Goal: Information Seeking & Learning: Learn about a topic

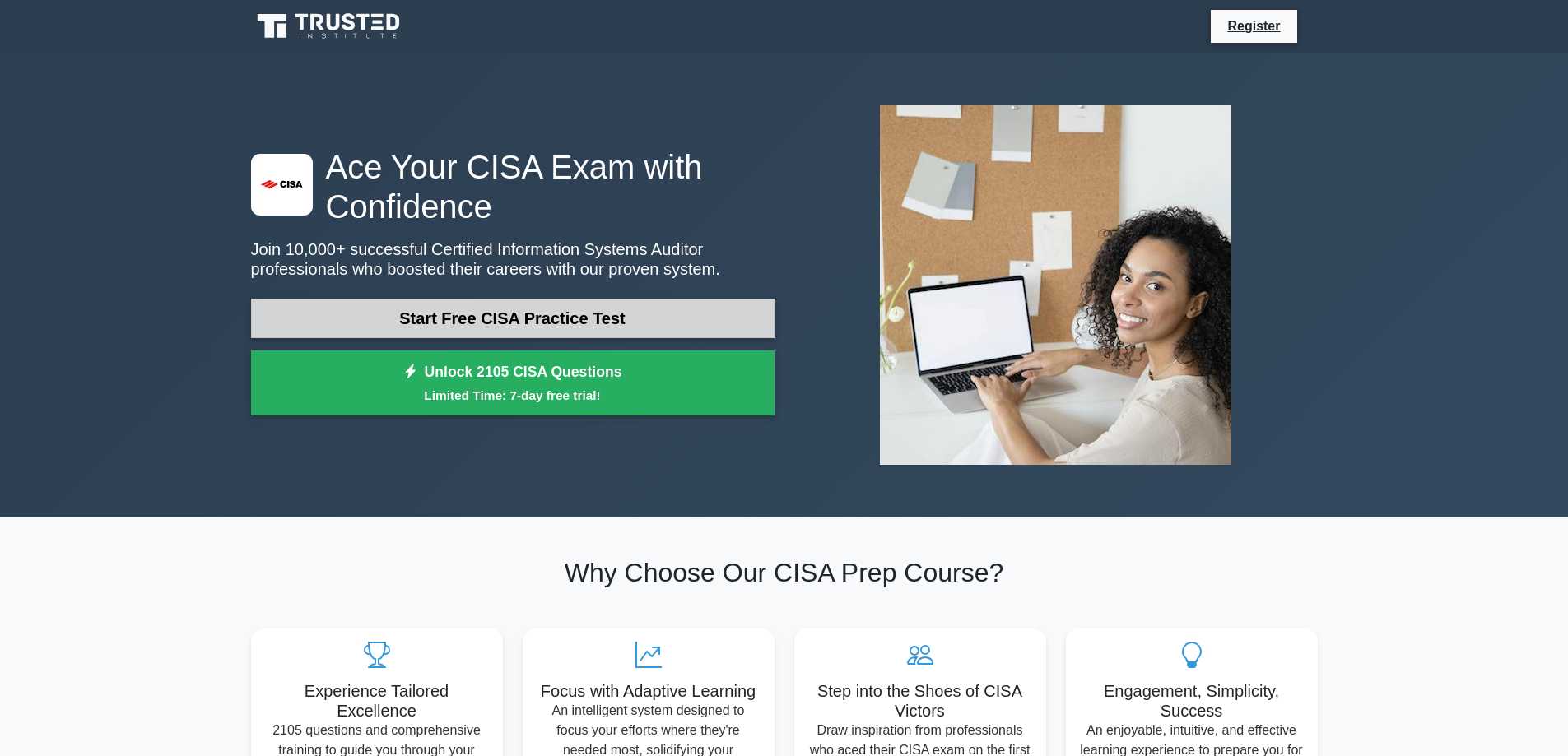
click at [456, 318] on link "Start Free CISA Practice Test" at bounding box center [512, 318] width 523 height 39
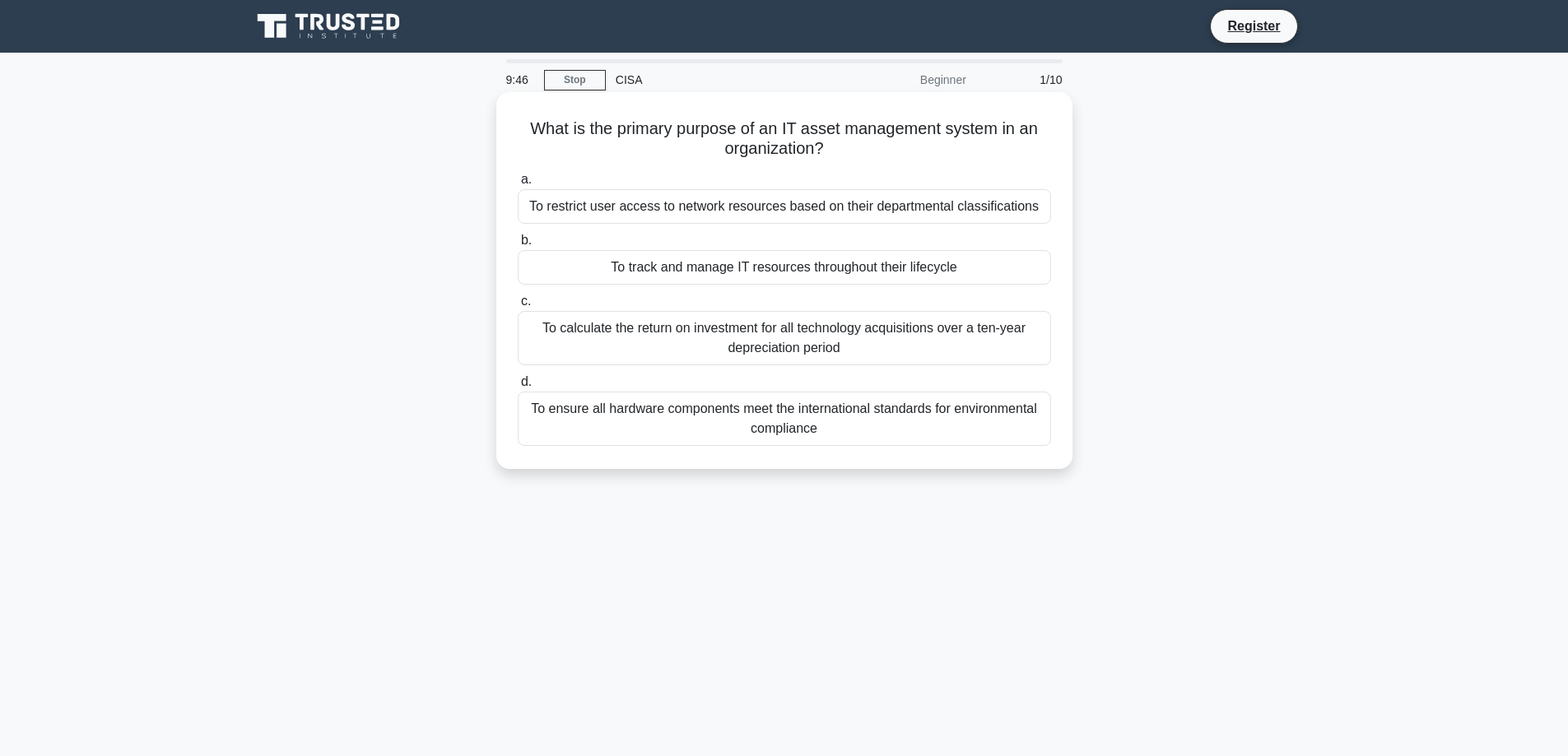
click at [668, 270] on div "To track and manage IT resources throughout their lifecycle" at bounding box center [784, 267] width 534 height 34
click at [518, 246] on input "b. To track and manage IT resources throughout their lifecycle" at bounding box center [518, 241] width 0 height 10
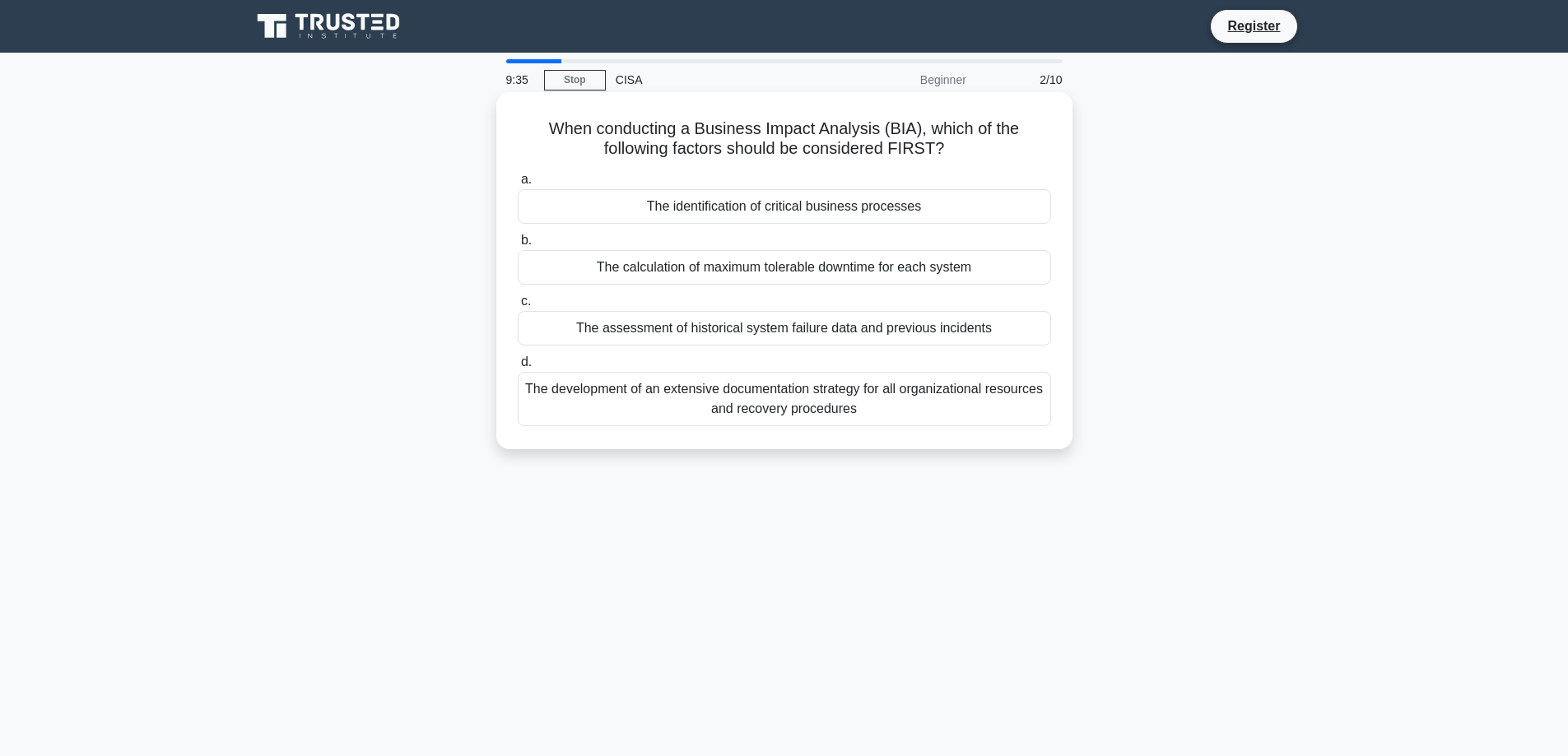
click at [654, 209] on div "The identification of critical business processes" at bounding box center [784, 206] width 534 height 34
click at [518, 185] on input "a. The identification of critical business processes" at bounding box center [518, 180] width 0 height 10
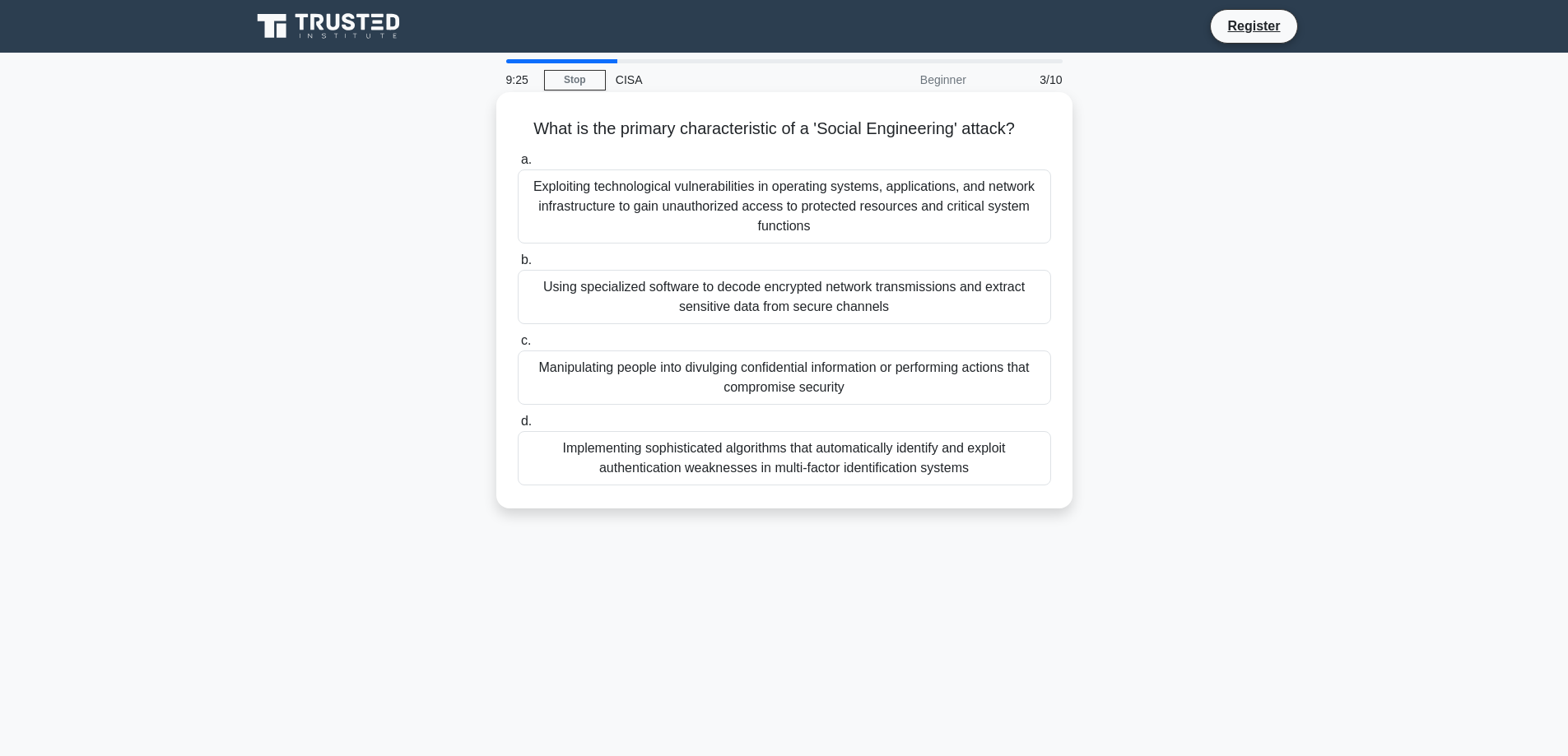
click at [672, 362] on div "Manipulating people into divulging confidential information or performing actio…" at bounding box center [784, 377] width 534 height 54
click at [518, 347] on input "c. Manipulating people into divulging confidential information or performing ac…" at bounding box center [518, 341] width 0 height 10
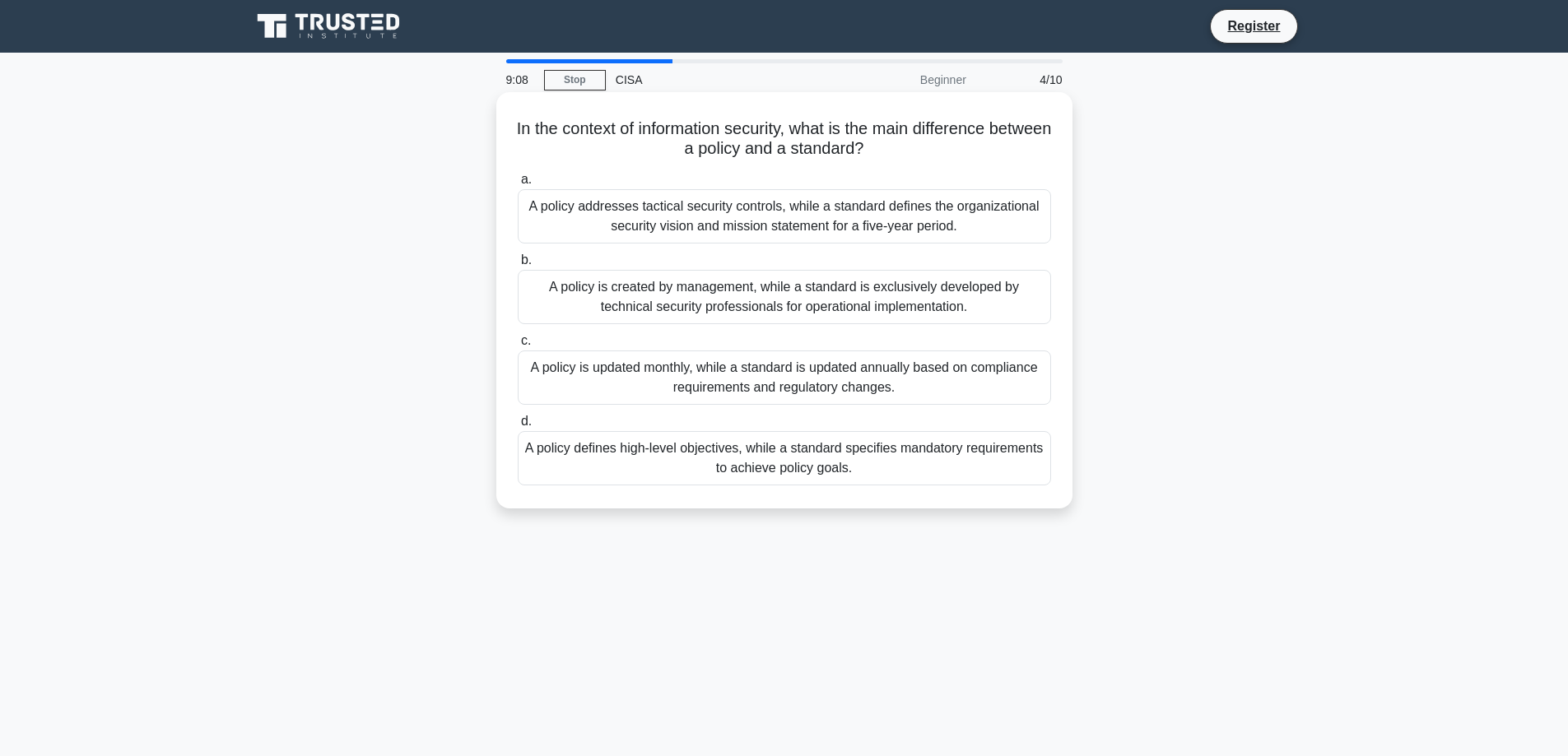
click at [741, 460] on div "A policy defines high-level objectives, while a standard specifies mandatory re…" at bounding box center [784, 458] width 534 height 54
click at [518, 427] on input "d. A policy defines high-level objectives, while a standard specifies mandatory…" at bounding box center [518, 421] width 0 height 10
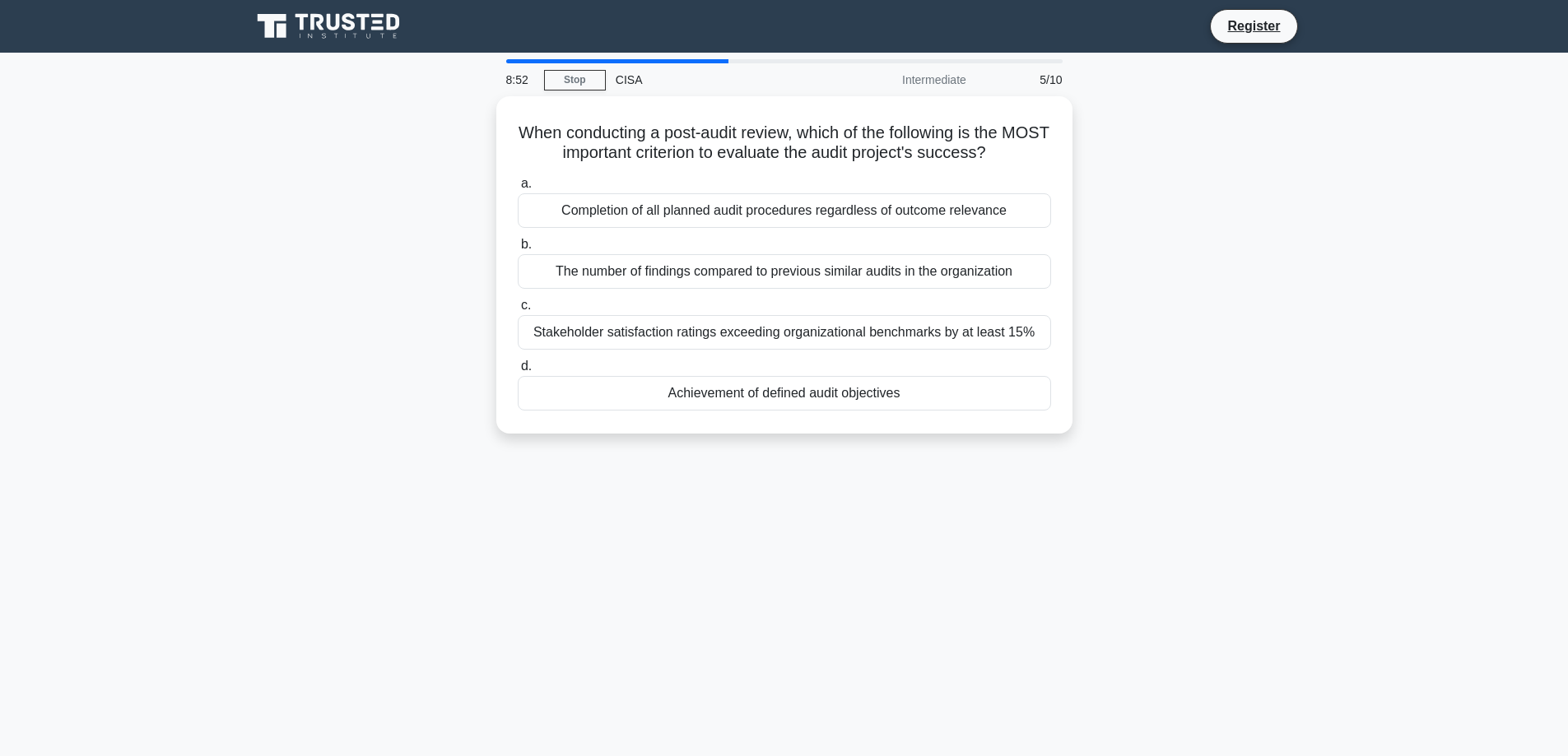
drag, startPoint x: 760, startPoint y: 513, endPoint x: 721, endPoint y: 509, distance: 39.2
click at [721, 509] on div "8:52 Stop CISA Intermediate 5/10 When conducting a post-audit review, which of …" at bounding box center [784, 470] width 1087 height 823
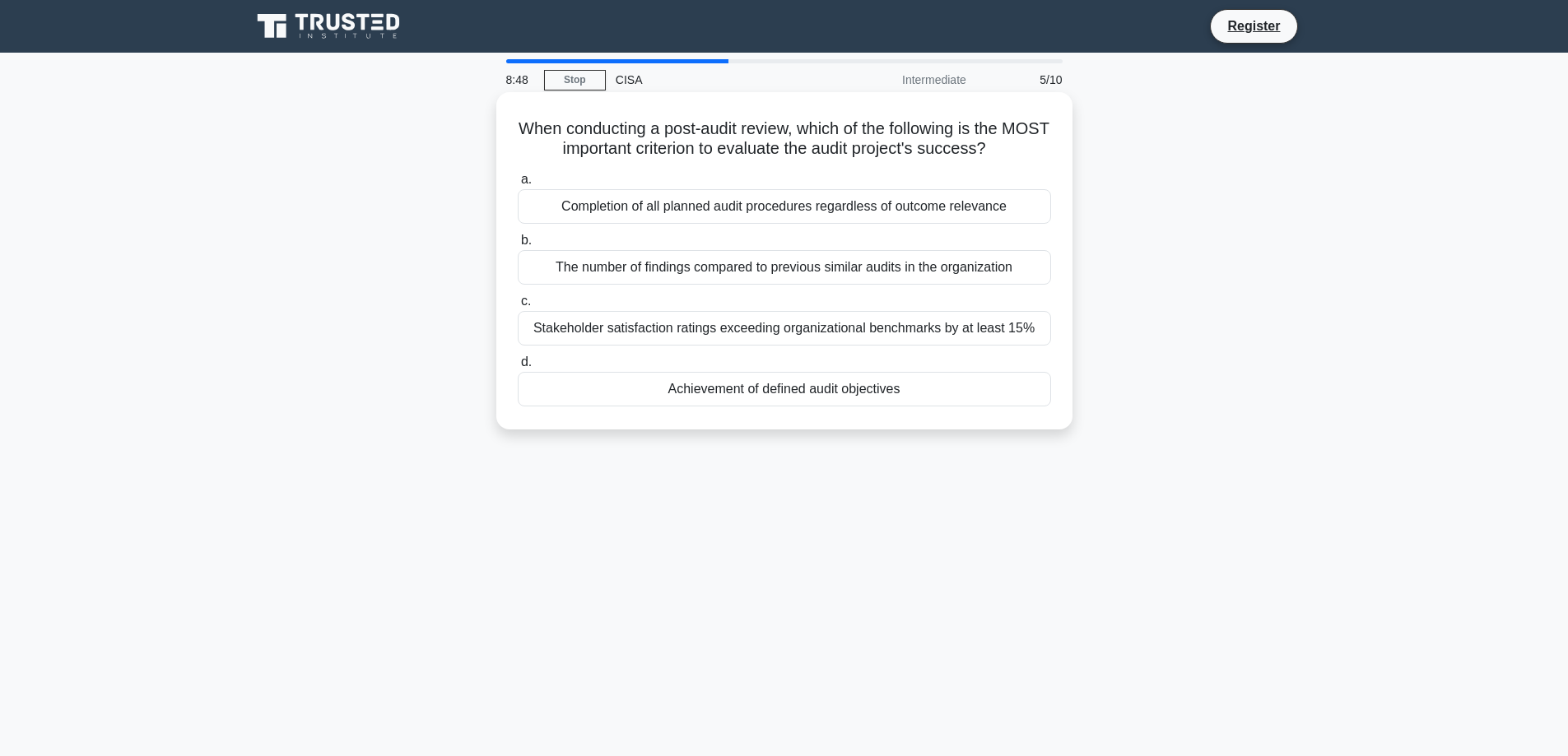
click at [750, 392] on div "Achievement of defined audit objectives" at bounding box center [784, 389] width 534 height 34
click at [518, 368] on input "d. Achievement of defined audit objectives" at bounding box center [518, 362] width 0 height 10
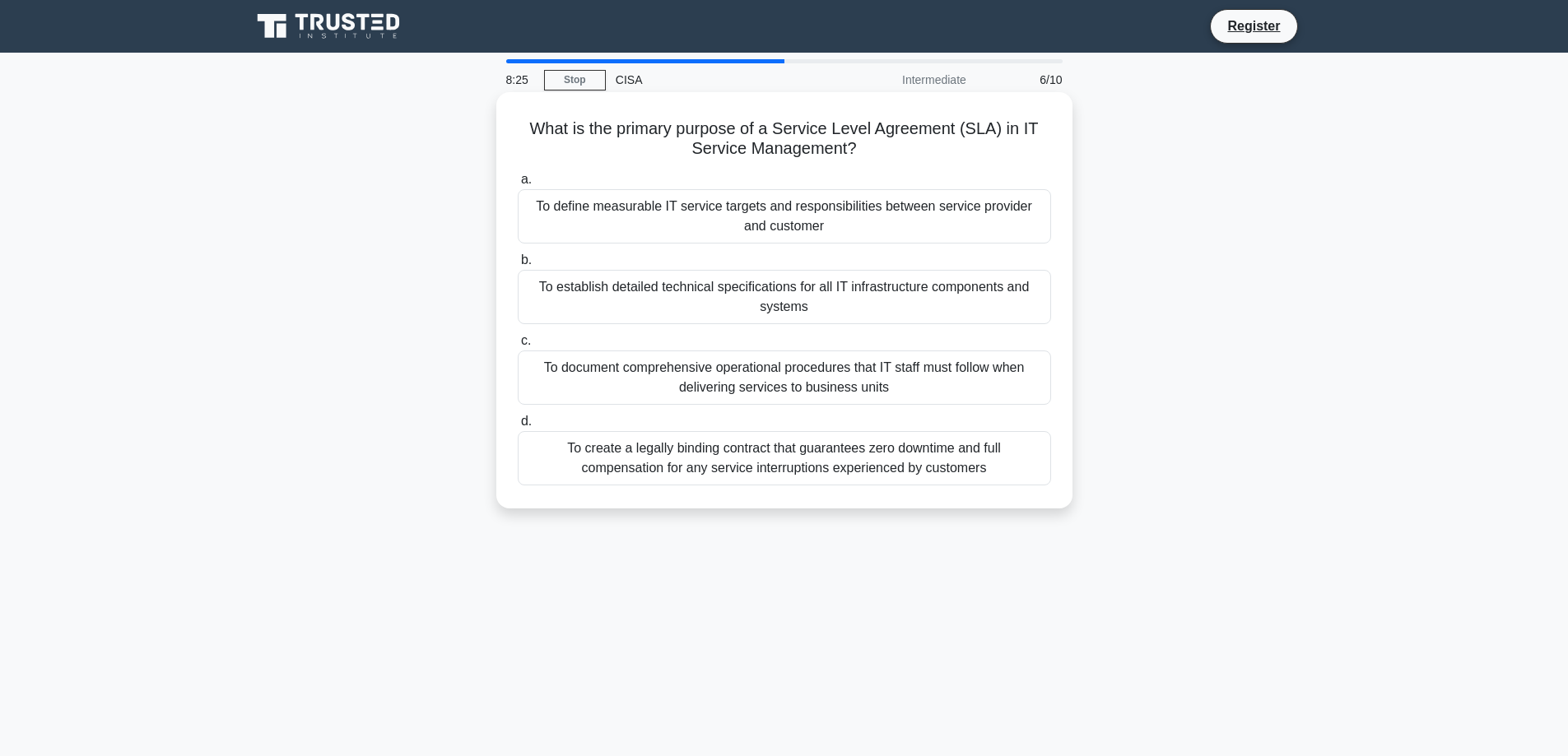
click at [770, 224] on div "To define measurable IT service targets and responsibilities between service pr…" at bounding box center [784, 216] width 534 height 54
click at [518, 185] on input "a. To define measurable IT service targets and responsibilities between service…" at bounding box center [518, 180] width 0 height 10
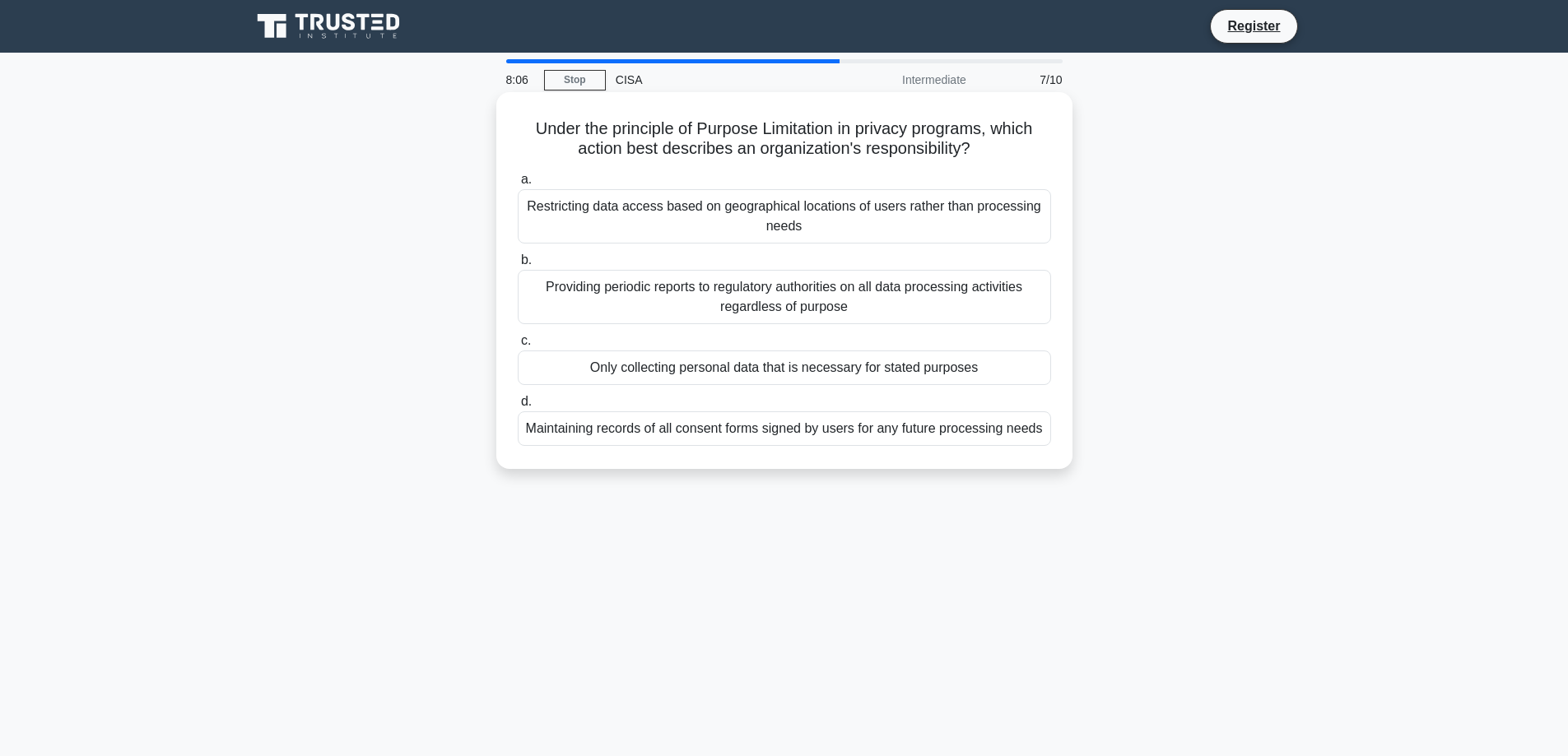
click at [573, 365] on div "Only collecting personal data that is necessary for stated purposes" at bounding box center [784, 367] width 534 height 34
click at [518, 347] on input "c. Only collecting personal data that is necessary for stated purposes" at bounding box center [518, 341] width 0 height 10
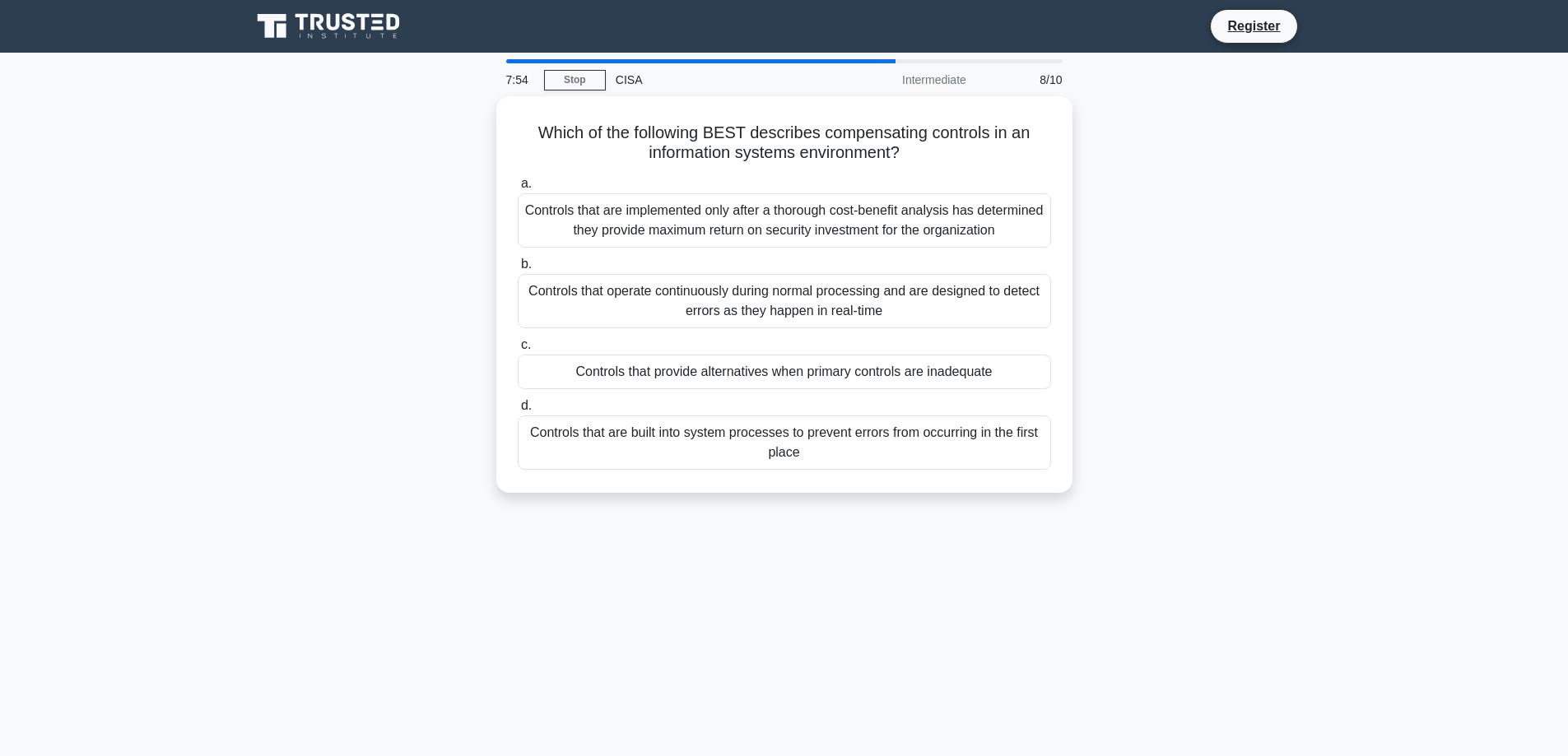
drag, startPoint x: 414, startPoint y: 196, endPoint x: 360, endPoint y: 188, distance: 54.6
click at [360, 188] on div "Which of the following BEST describes compensating controls in an information s…" at bounding box center [784, 304] width 1087 height 416
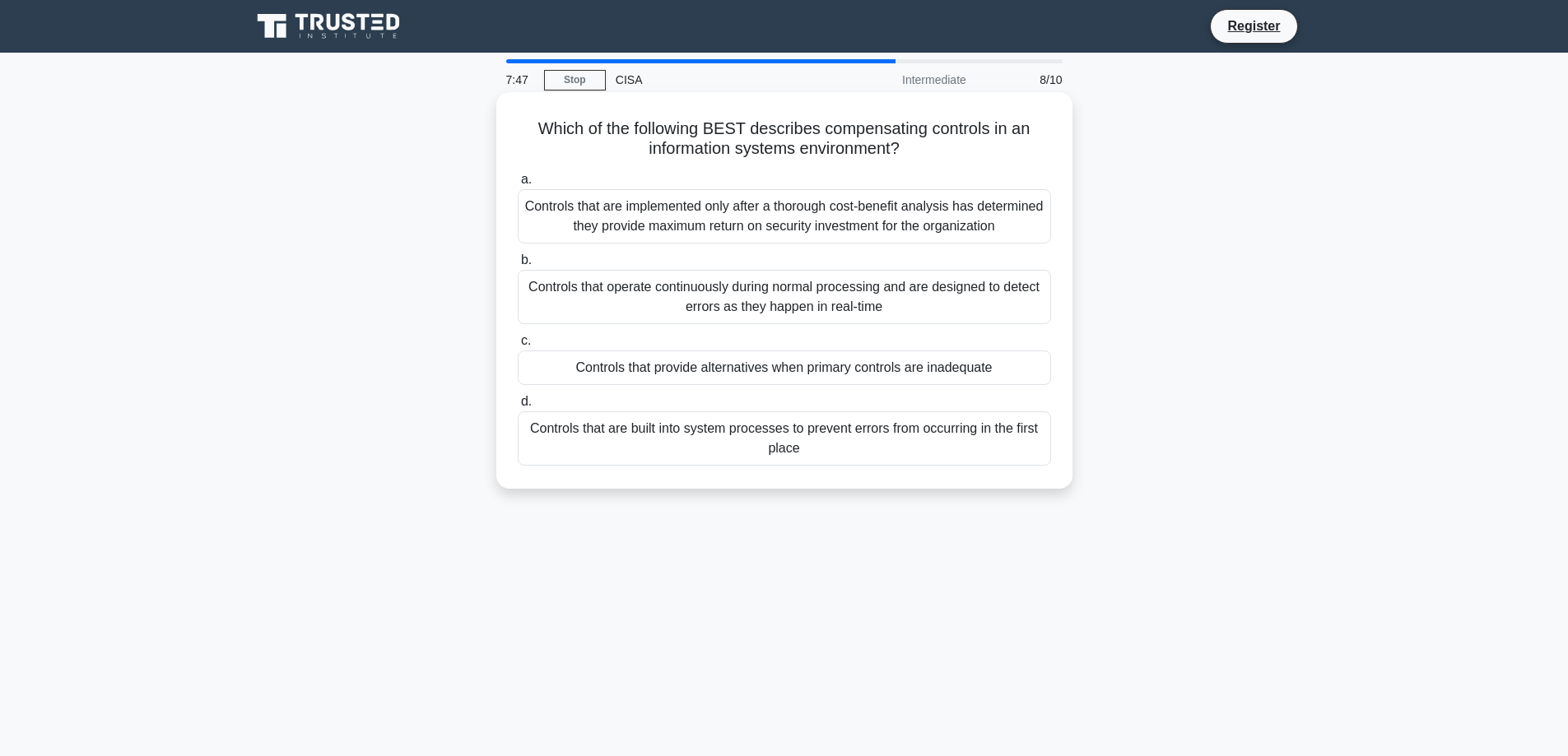
click at [617, 370] on div "Controls that provide alternatives when primary controls are inadequate" at bounding box center [784, 367] width 534 height 34
click at [518, 347] on input "c. Controls that provide alternatives when primary controls are inadequate" at bounding box center [518, 341] width 0 height 10
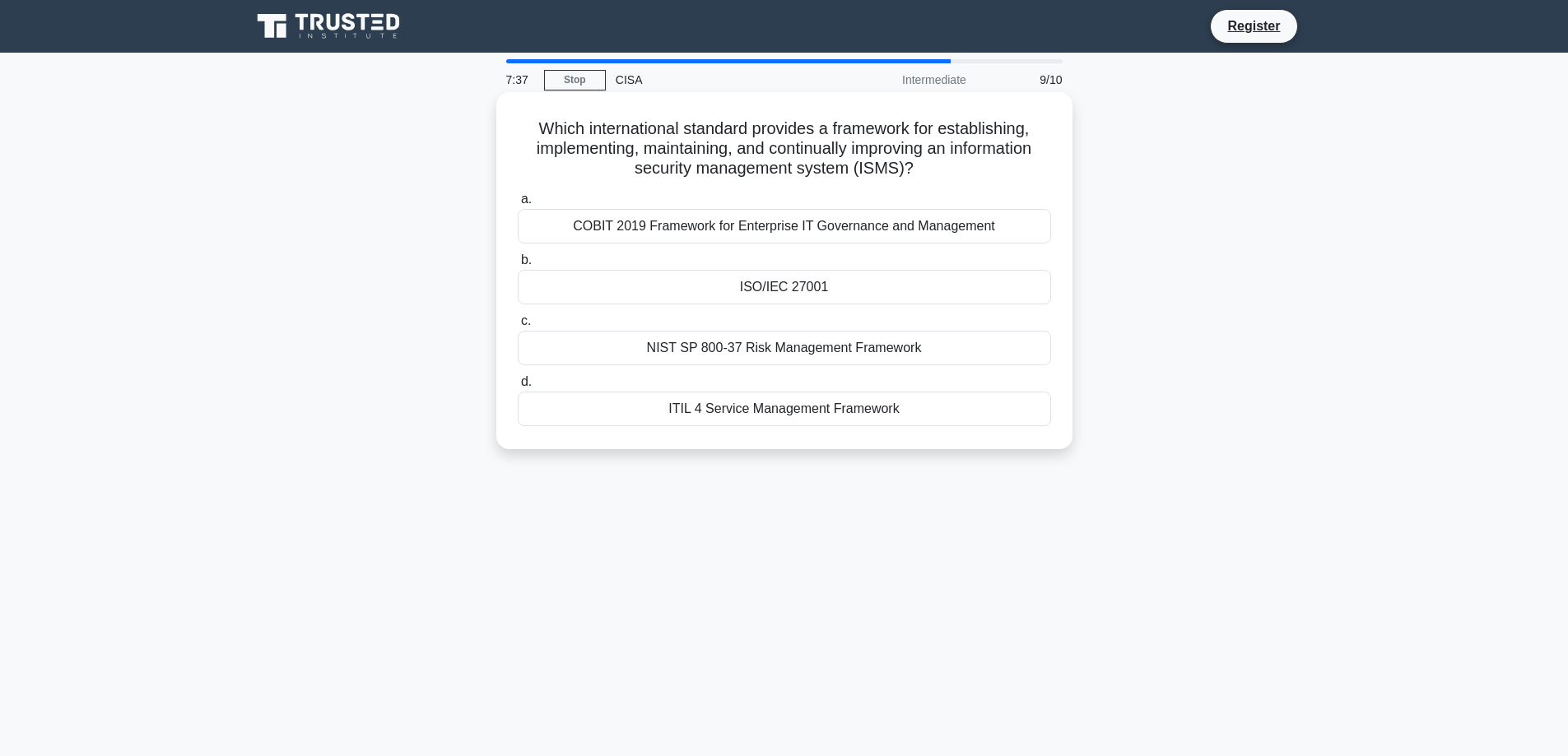
click at [801, 286] on div "ISO/IEC 27001" at bounding box center [784, 287] width 534 height 34
click at [518, 265] on input "b. ISO/IEC 27001" at bounding box center [518, 260] width 0 height 10
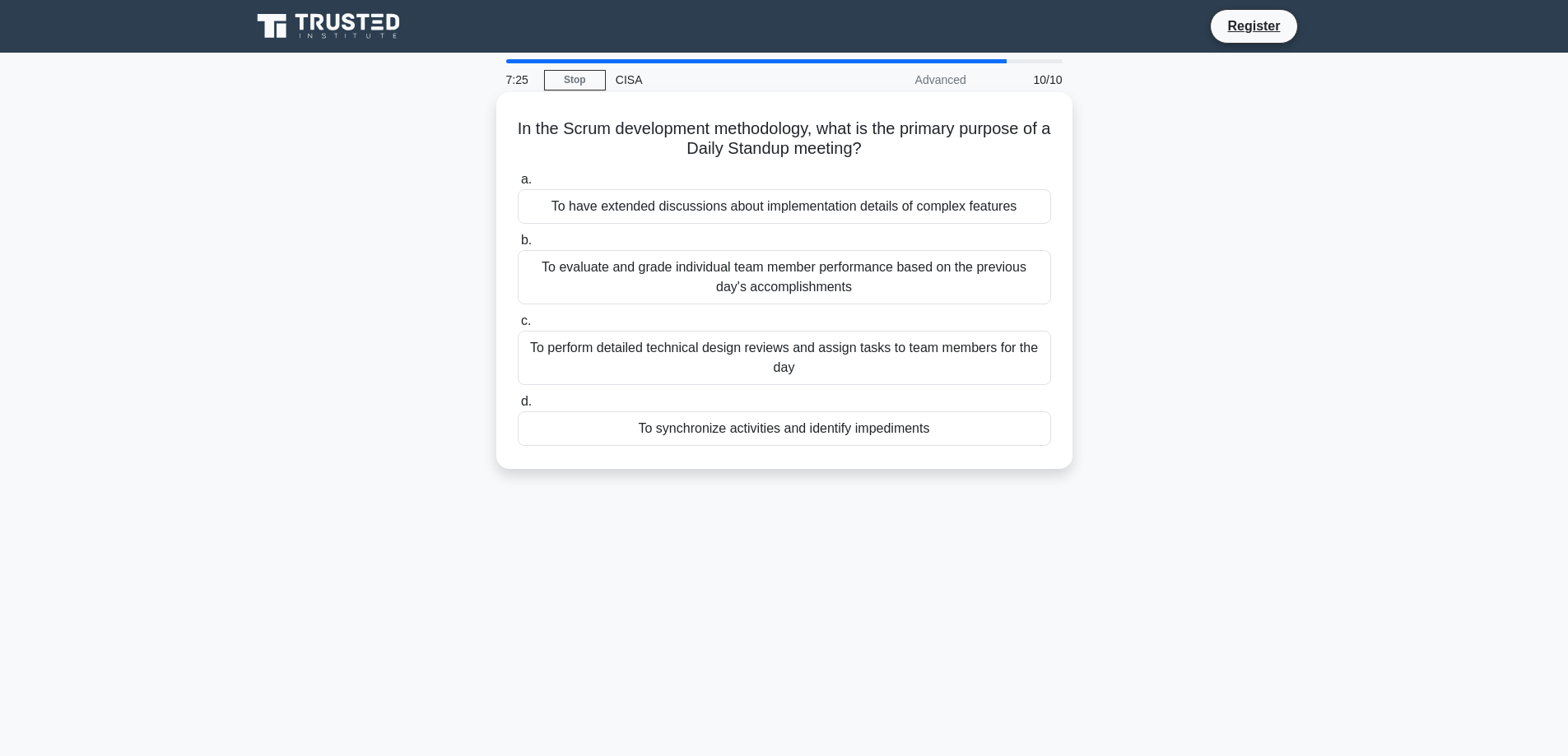
click at [779, 431] on div "To synchronize activities and identify impediments" at bounding box center [784, 429] width 534 height 34
click at [779, 434] on div "To synchronize activities and identify impediments" at bounding box center [784, 429] width 534 height 34
click at [518, 408] on input "d. To synchronize activities and identify impediments" at bounding box center [518, 402] width 0 height 10
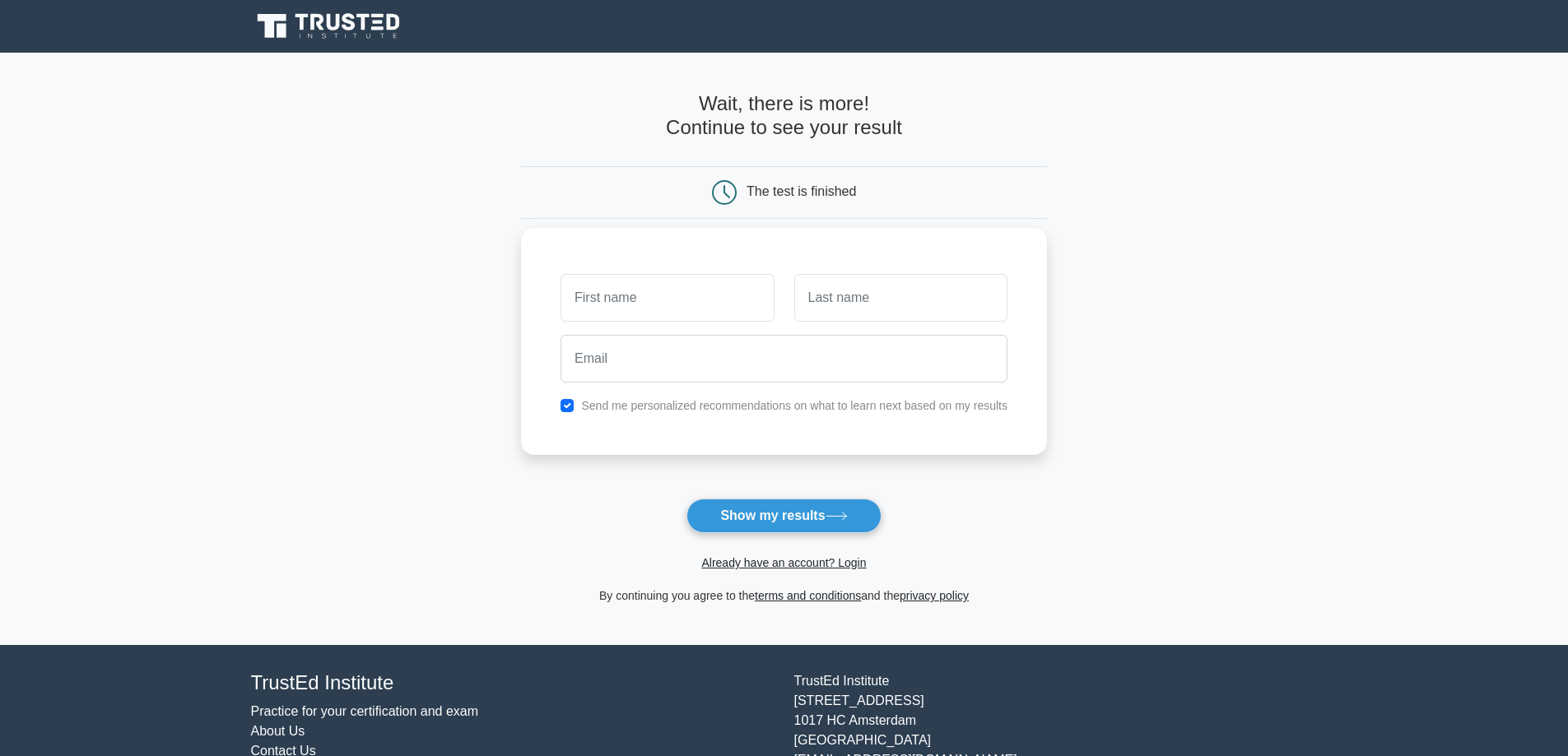
click at [607, 297] on input "text" at bounding box center [667, 298] width 213 height 48
click at [612, 365] on input "email" at bounding box center [784, 359] width 447 height 48
type input "jarocadella@gmail.com"
click at [668, 322] on input "text" at bounding box center [667, 298] width 213 height 48
type input "k,jbg"
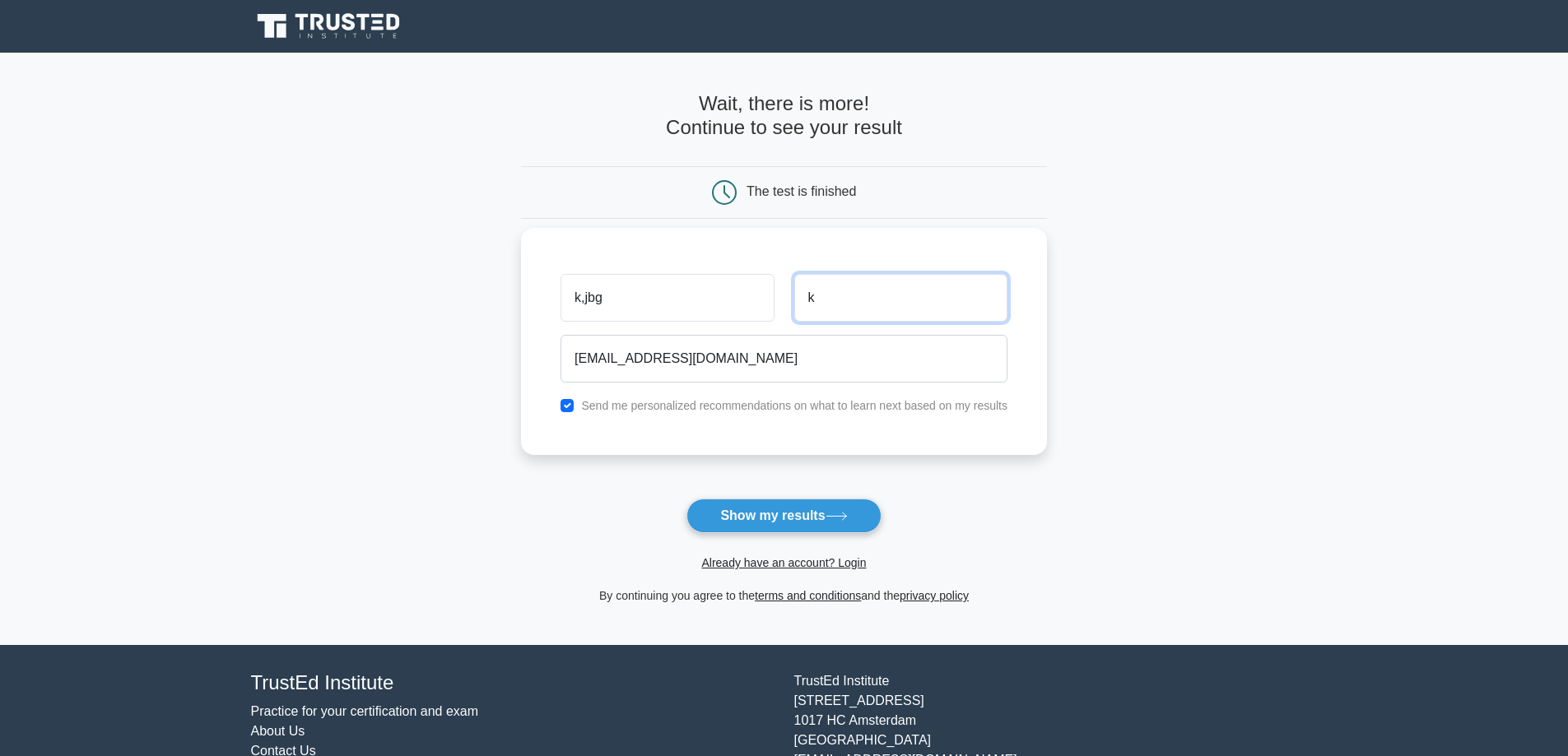
click at [855, 316] on input "k" at bounding box center [901, 298] width 213 height 48
type input "kjb"
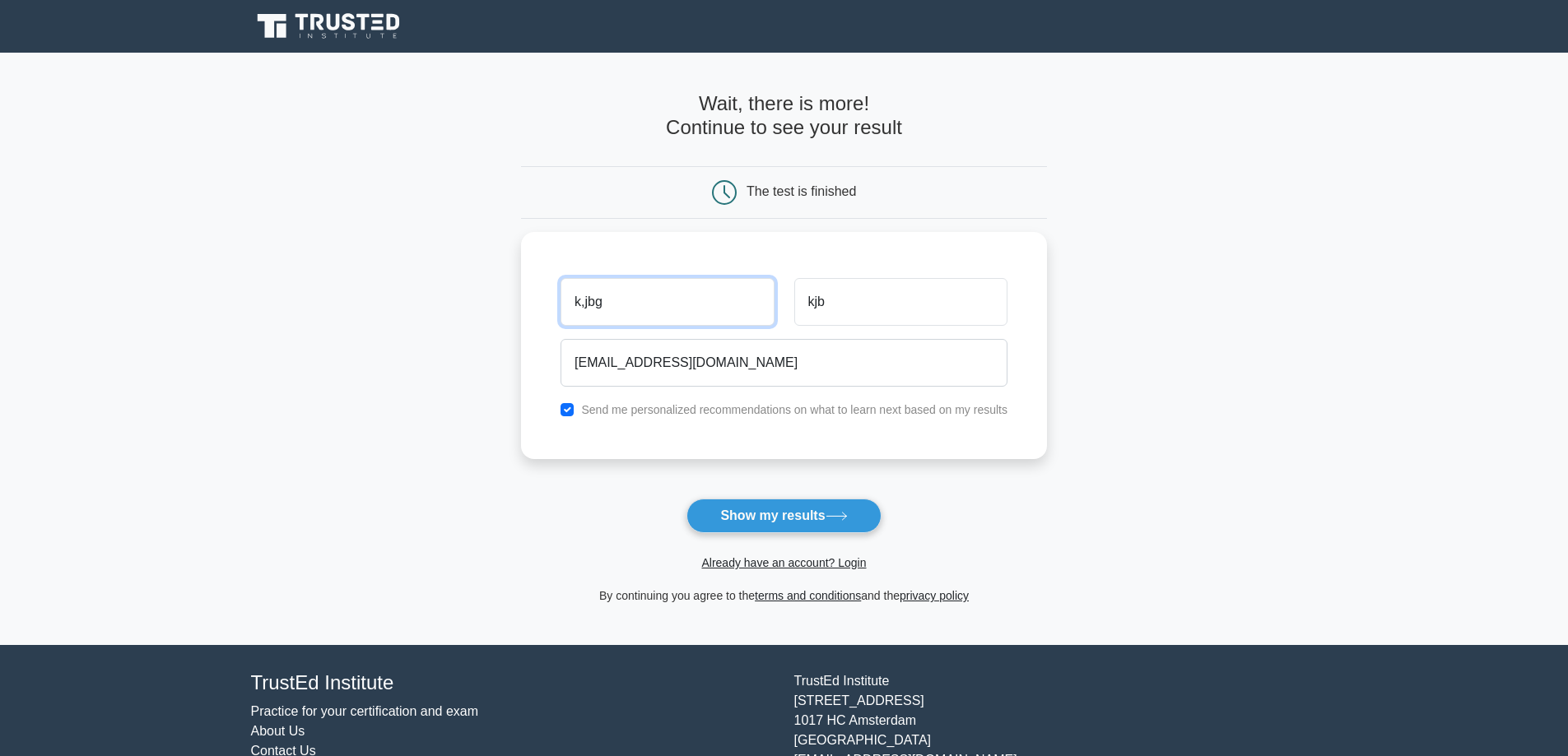
drag, startPoint x: 627, startPoint y: 295, endPoint x: 498, endPoint y: 304, distance: 129.3
click at [499, 303] on main "Wait, there is more! Continue to see your result The test is finished k,jbg kjb" at bounding box center [784, 349] width 1568 height 592
click at [659, 300] on input "text" at bounding box center [667, 298] width 213 height 48
click at [568, 403] on input "checkbox" at bounding box center [567, 405] width 13 height 13
checkbox input "false"
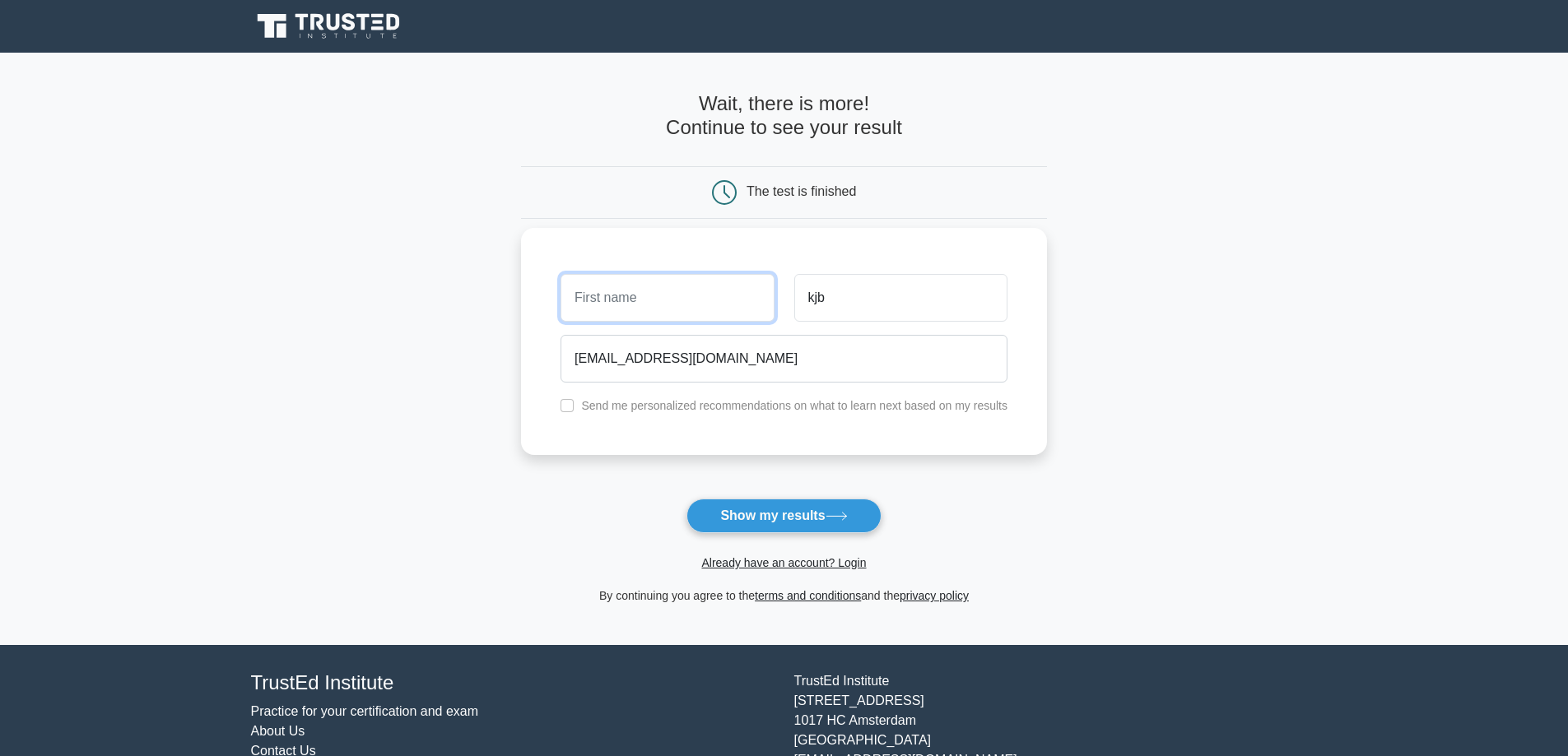
click at [669, 300] on input "text" at bounding box center [667, 298] width 213 height 48
click at [761, 491] on form "Wait, there is more! Continue to see your result The test is finished kjb" at bounding box center [784, 349] width 526 height 514
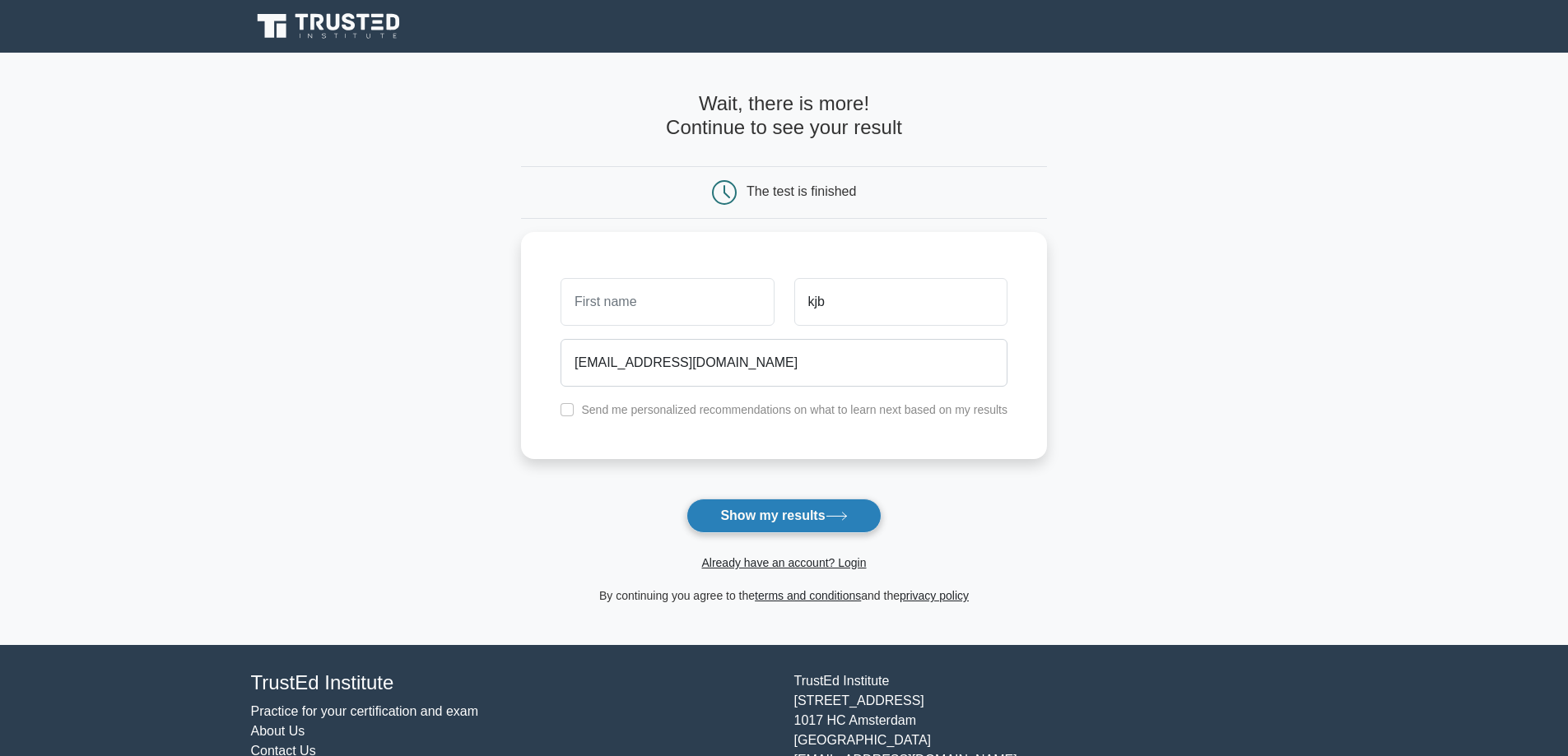
click at [766, 521] on button "Show my results" at bounding box center [784, 515] width 194 height 34
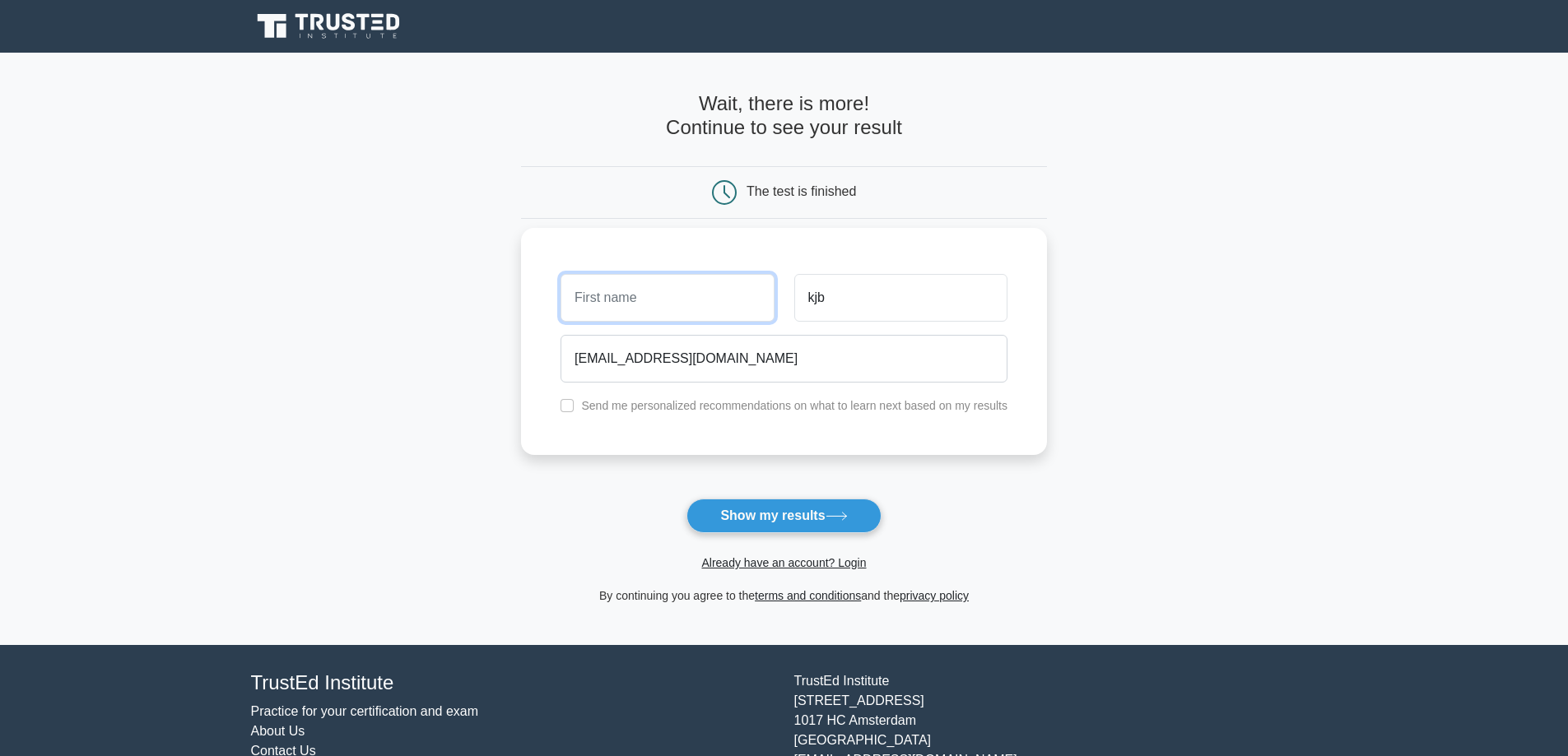
click at [648, 307] on input "text" at bounding box center [667, 298] width 213 height 48
type input "[PERSON_NAME]"
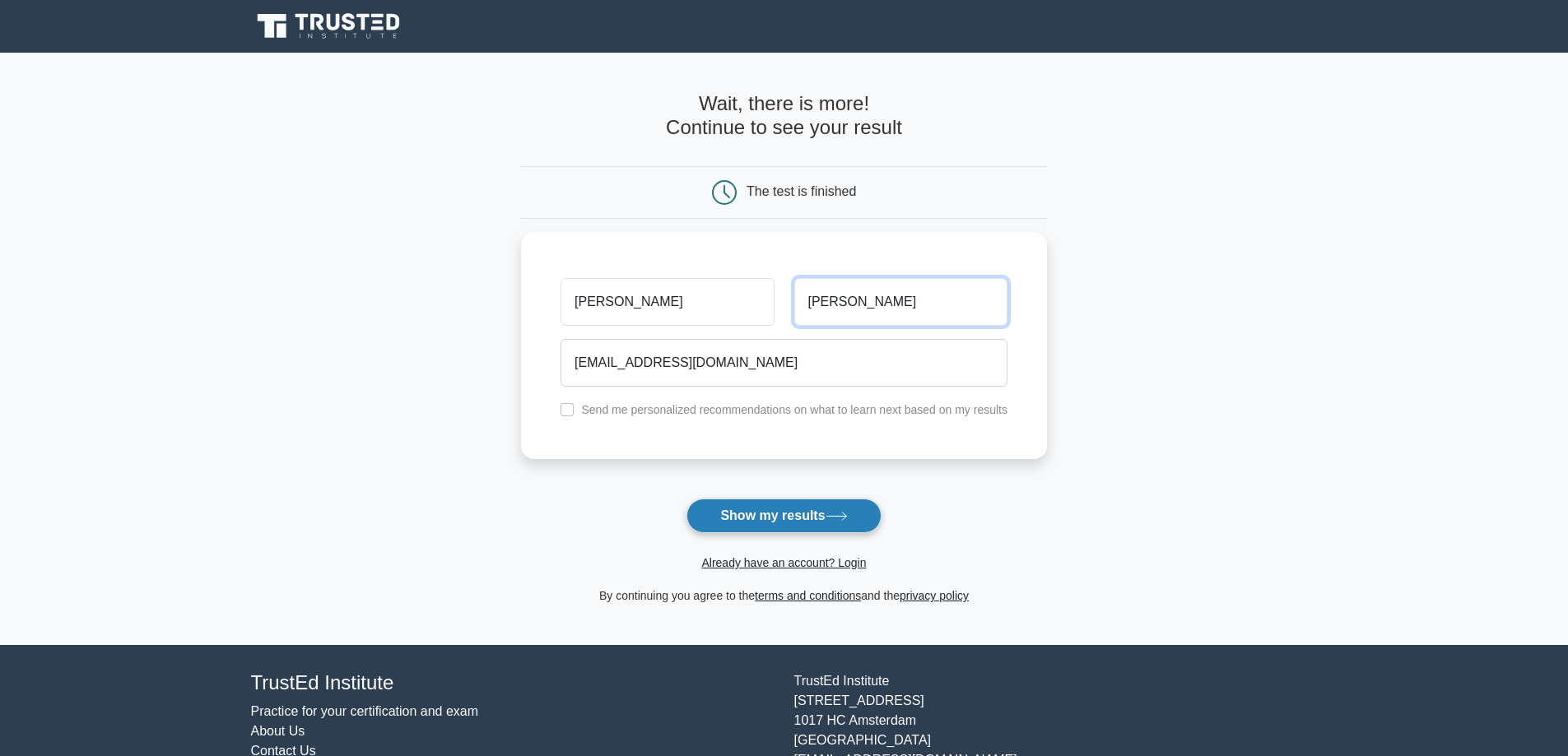
type input "Rodríguez"
click at [710, 519] on button "Show my results" at bounding box center [784, 515] width 194 height 34
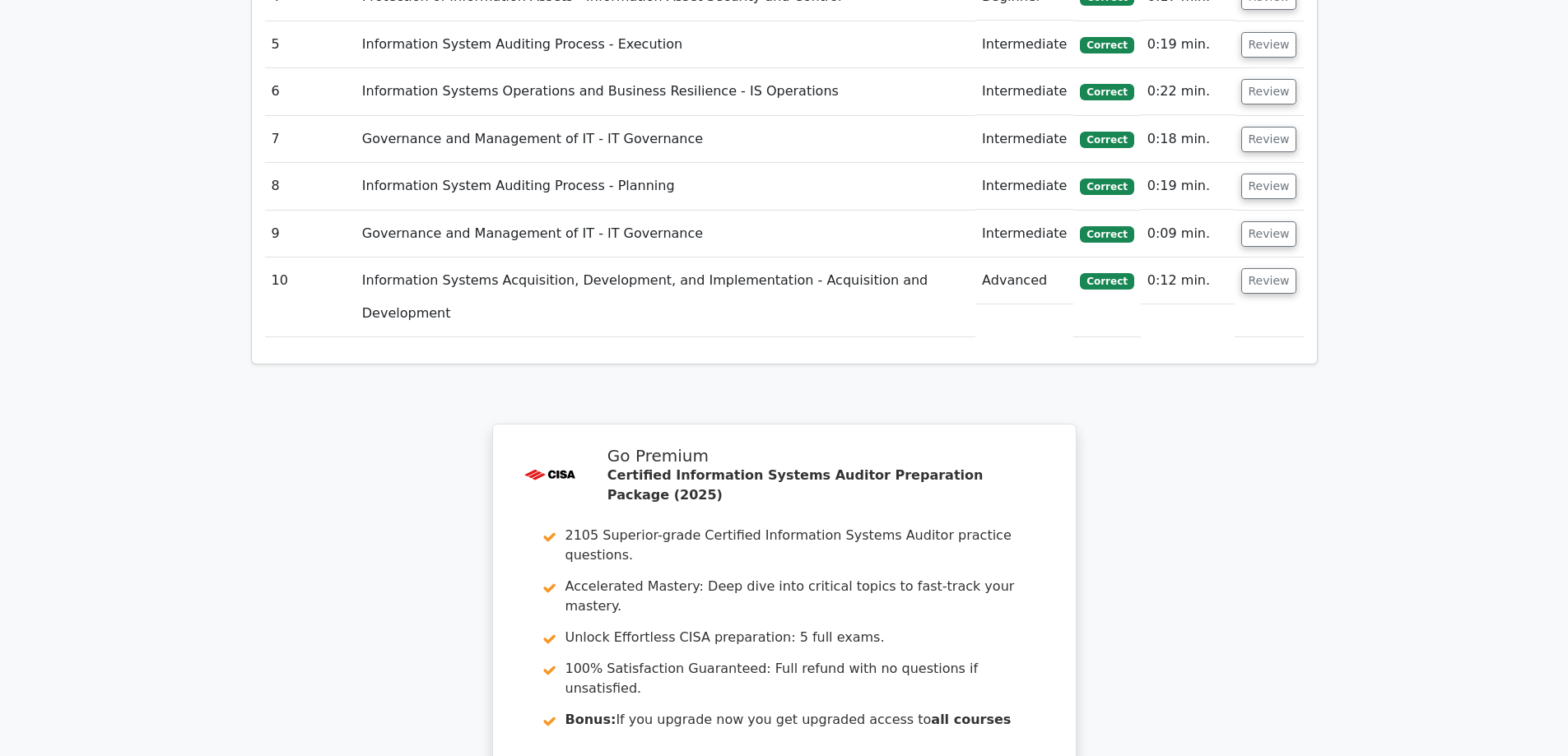
scroll to position [2634, 0]
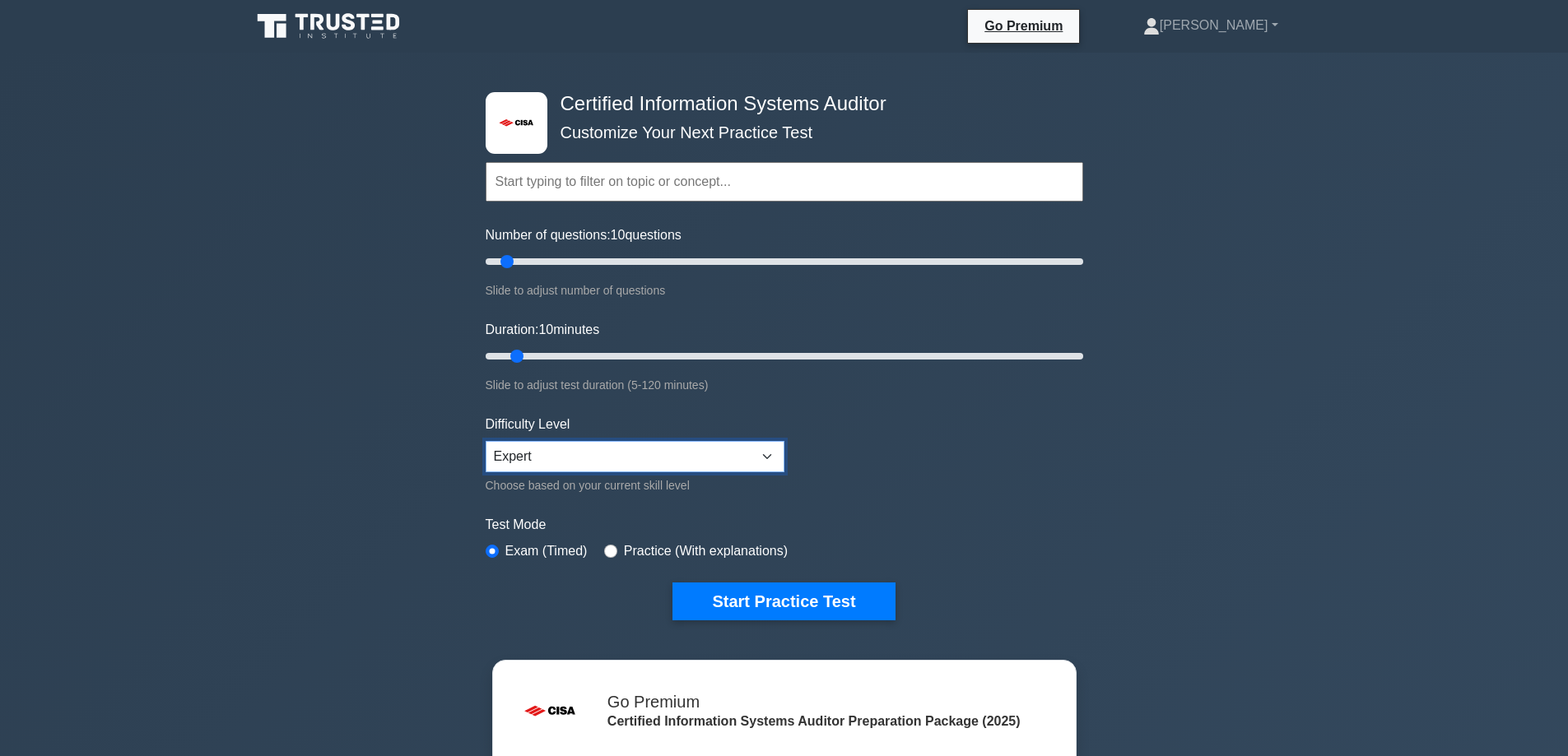
click at [689, 443] on select "Beginner Intermediate Expert" at bounding box center [635, 456] width 299 height 32
click at [952, 459] on form "Topics Information System Auditing Process - Planning Information System Auditi…" at bounding box center [784, 366] width 598 height 509
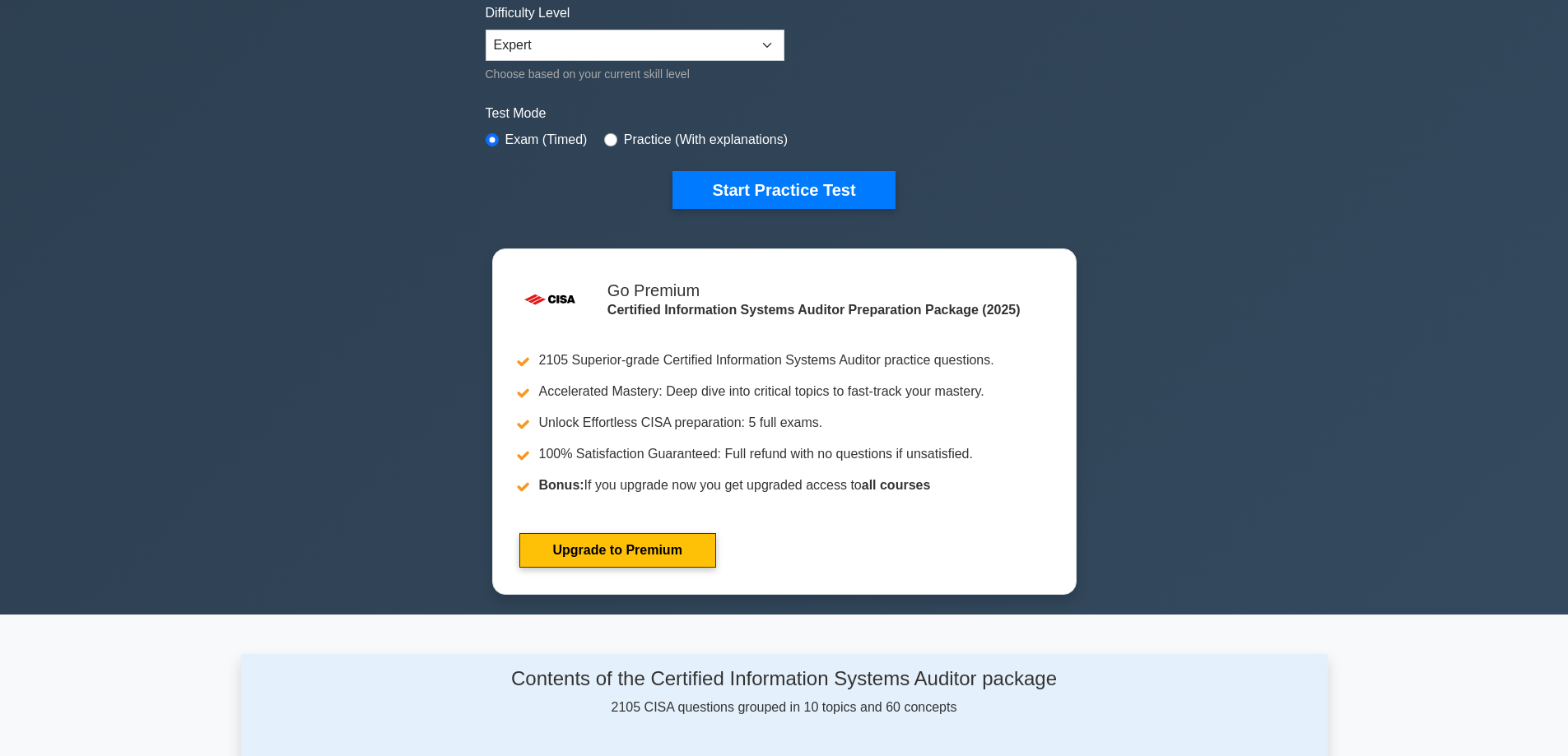
scroll to position [164, 0]
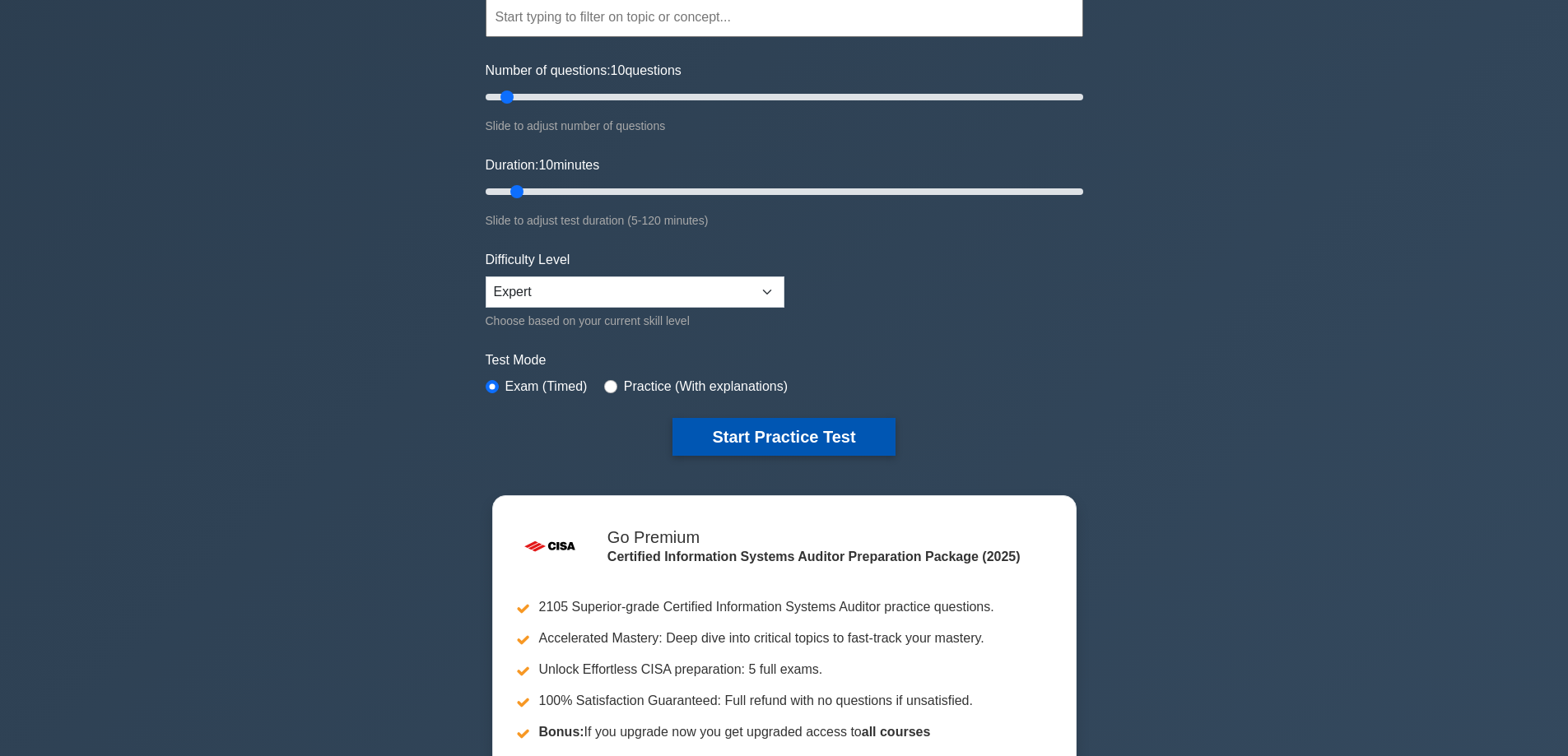
click at [807, 425] on button "Start Practice Test" at bounding box center [784, 437] width 223 height 38
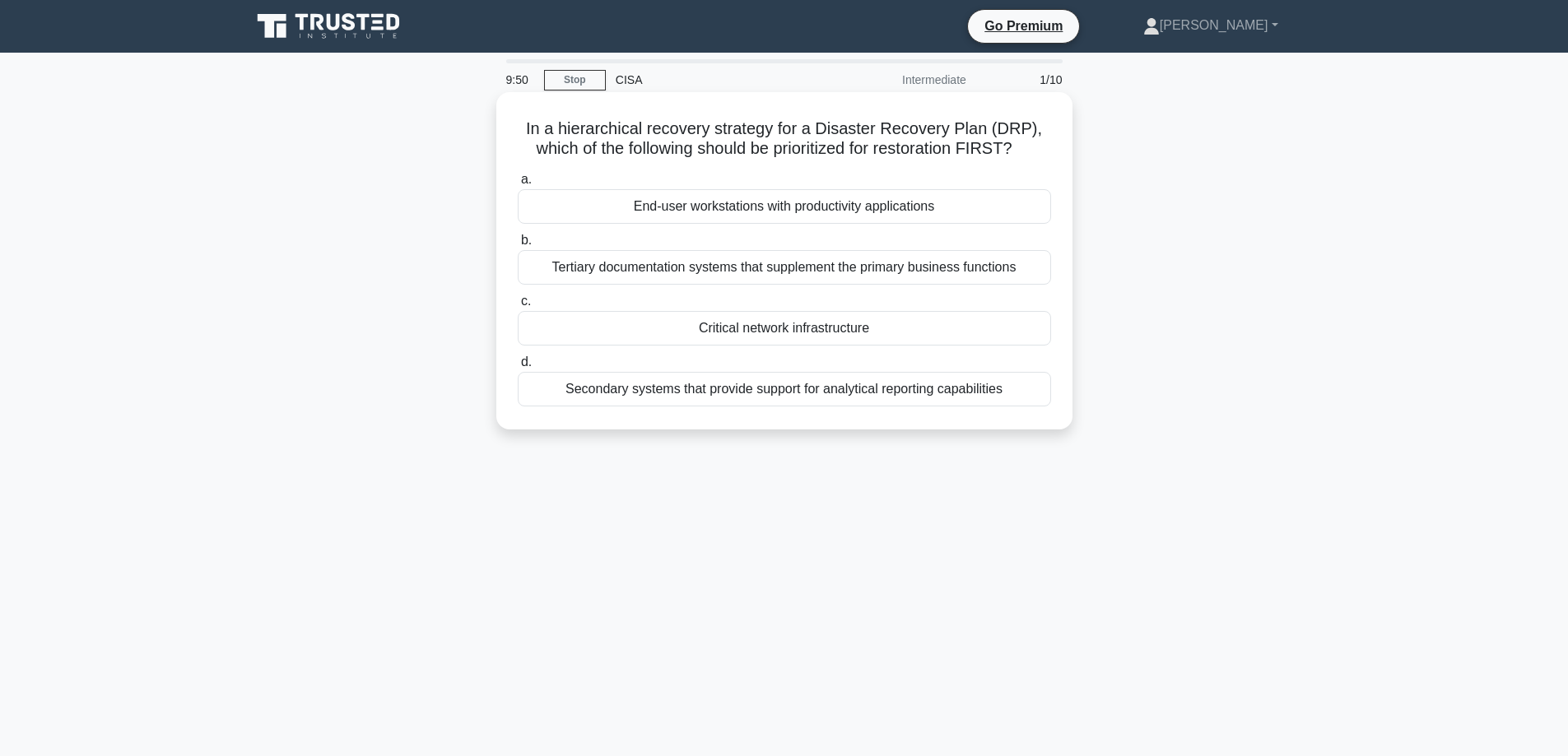
click at [786, 329] on div "Critical network infrastructure" at bounding box center [784, 328] width 534 height 34
click at [518, 307] on input "c. Critical network infrastructure" at bounding box center [518, 301] width 0 height 10
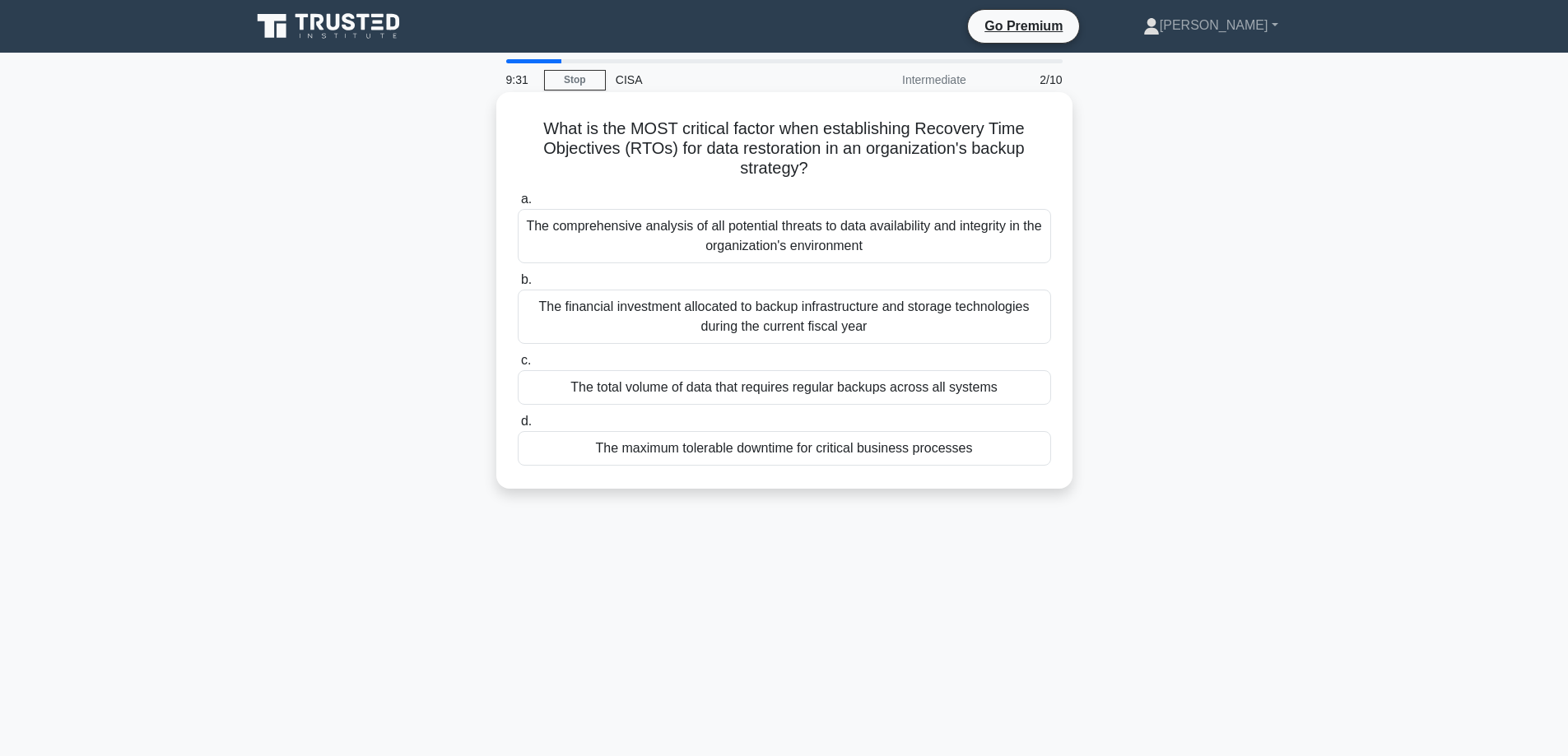
click at [817, 455] on div "The maximum tolerable downtime for critical business processes" at bounding box center [784, 449] width 534 height 34
click at [518, 427] on input "d. The maximum tolerable downtime for critical business processes" at bounding box center [518, 421] width 0 height 10
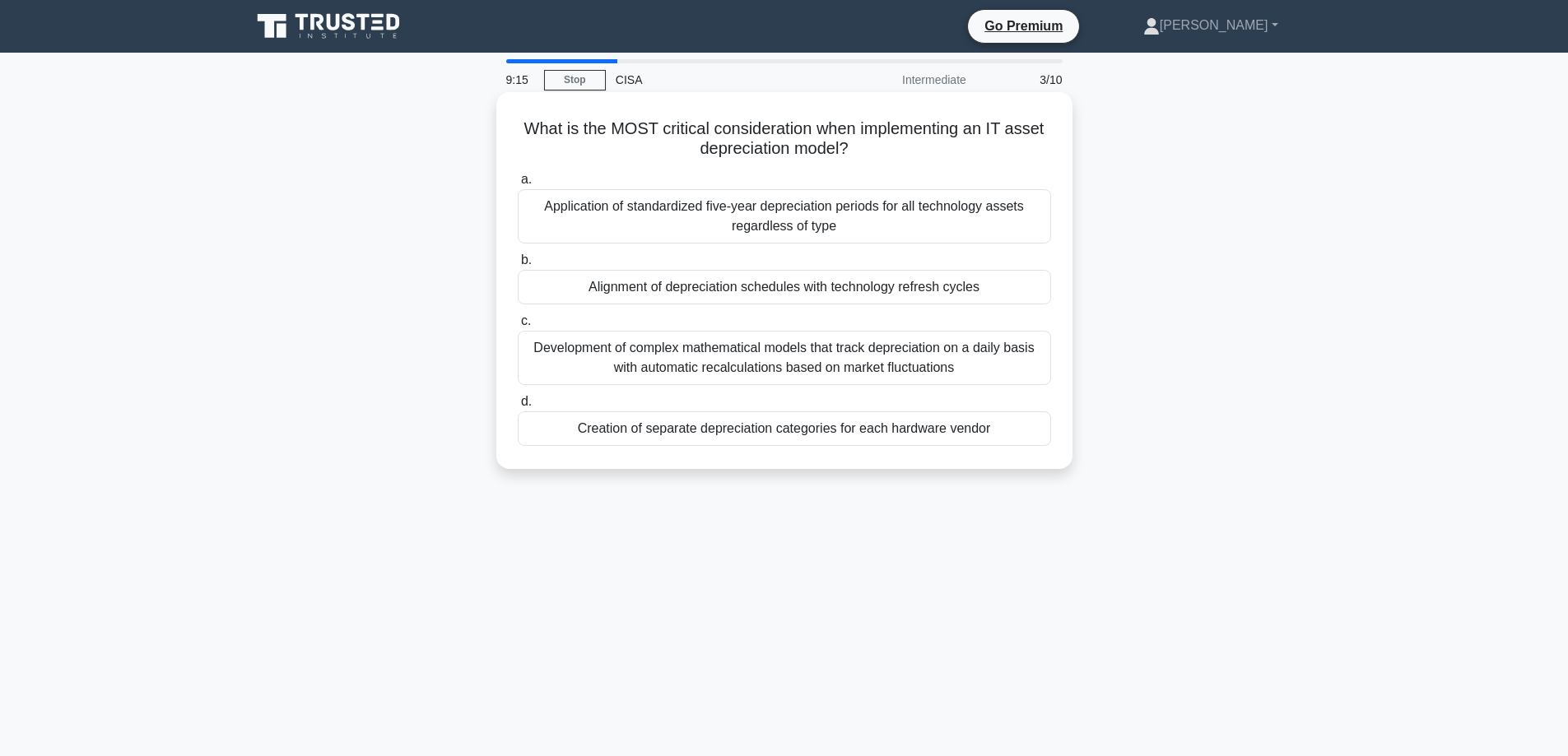
click at [766, 288] on div "Alignment of depreciation schedules with technology refresh cycles" at bounding box center [784, 287] width 534 height 34
click at [518, 265] on input "b. Alignment of depreciation schedules with technology refresh cycles" at bounding box center [518, 260] width 0 height 10
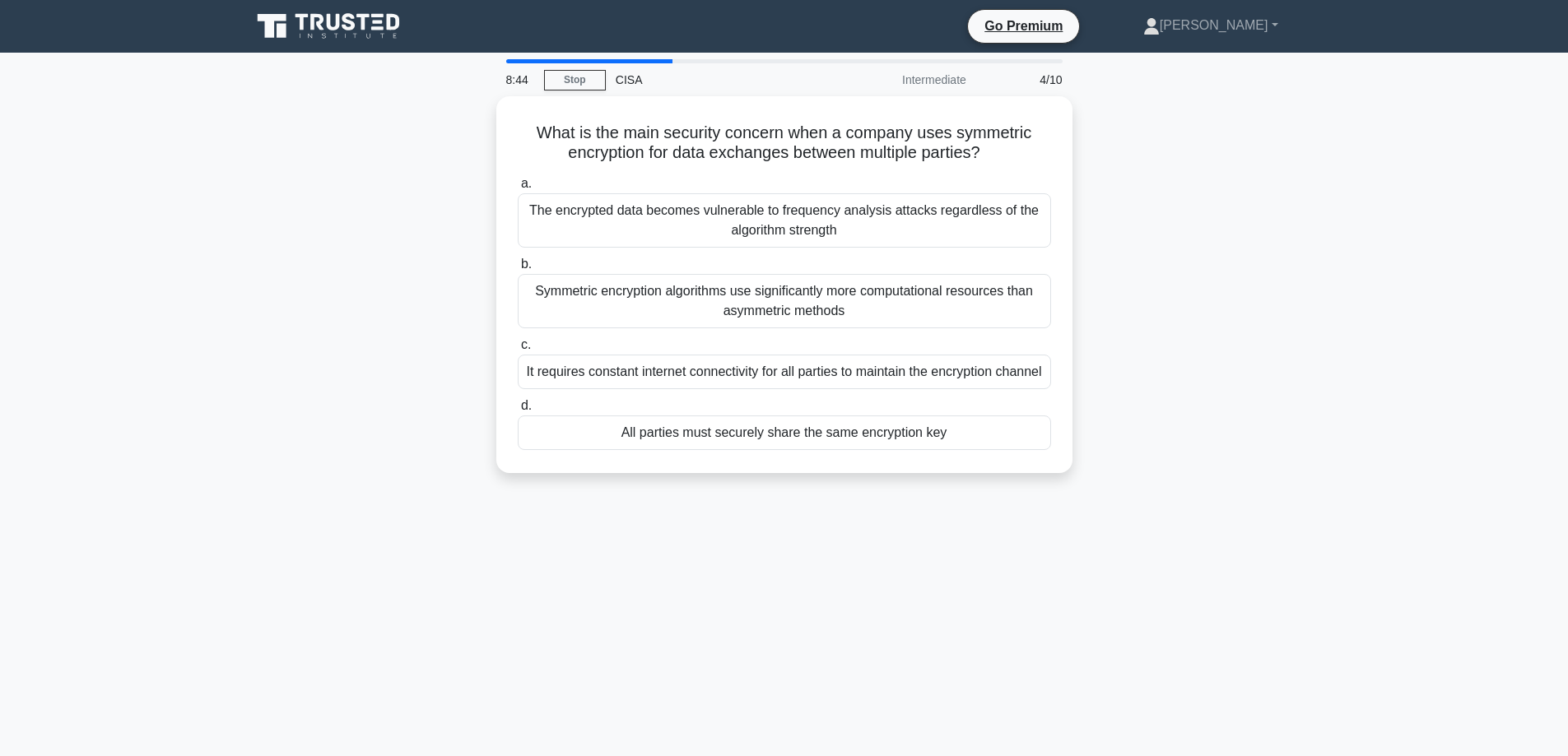
drag, startPoint x: 376, startPoint y: 248, endPoint x: 250, endPoint y: 254, distance: 126.1
click at [250, 254] on div "What is the main security concern when a company uses symmetric encryption for …" at bounding box center [784, 294] width 1087 height 396
drag, startPoint x: 813, startPoint y: 375, endPoint x: 753, endPoint y: 540, distance: 175.6
click at [752, 537] on div "7:05 Stop CISA Intermediate 4/10 What is the main security concern when a compa…" at bounding box center [784, 470] width 1087 height 823
click at [758, 545] on div "7:05 Stop CISA Intermediate 4/10 What is the main security concern when a compa…" at bounding box center [784, 470] width 1087 height 823
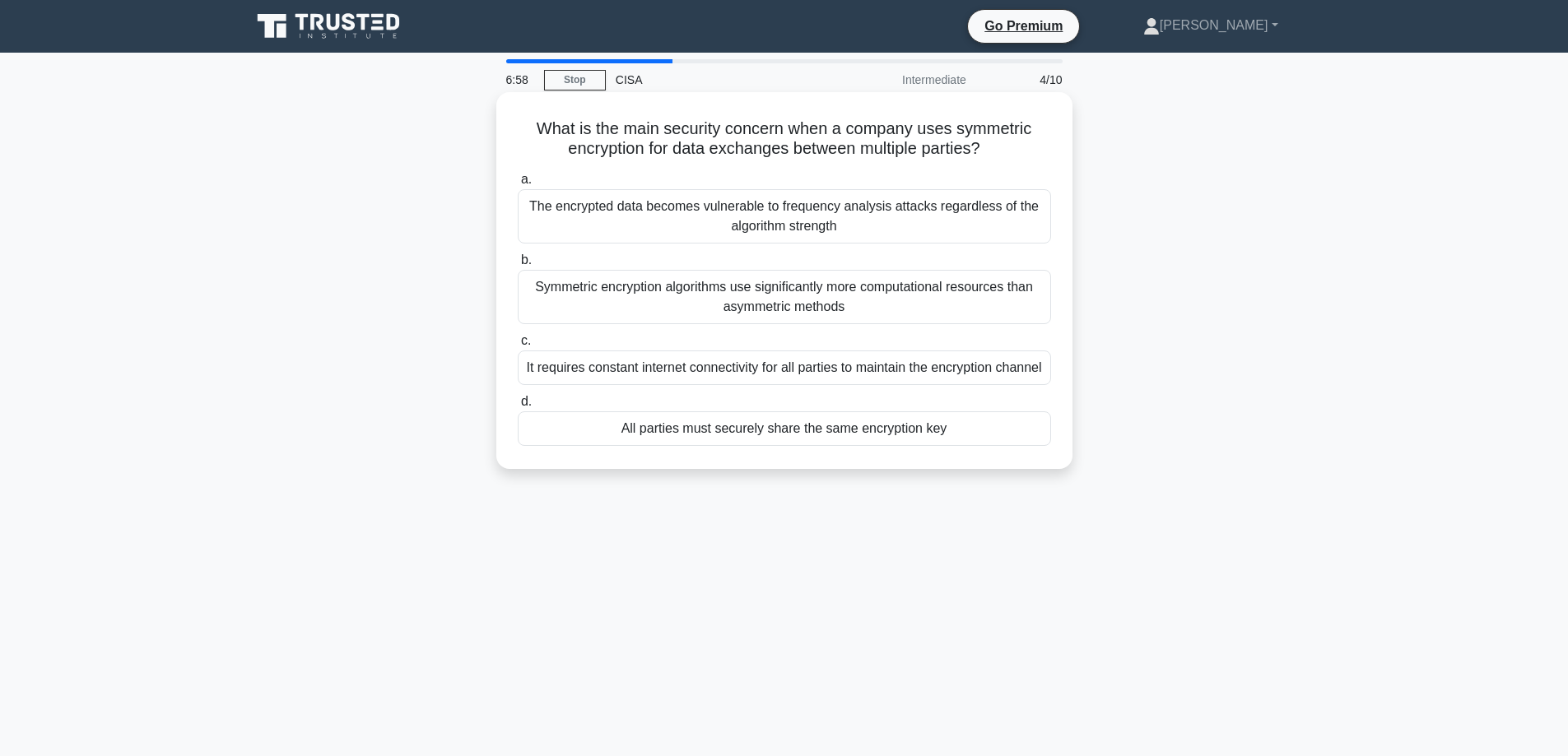
click at [760, 446] on div "All parties must securely share the same encryption key" at bounding box center [784, 429] width 534 height 34
click at [518, 408] on input "d. All parties must securely share the same encryption key" at bounding box center [518, 402] width 0 height 10
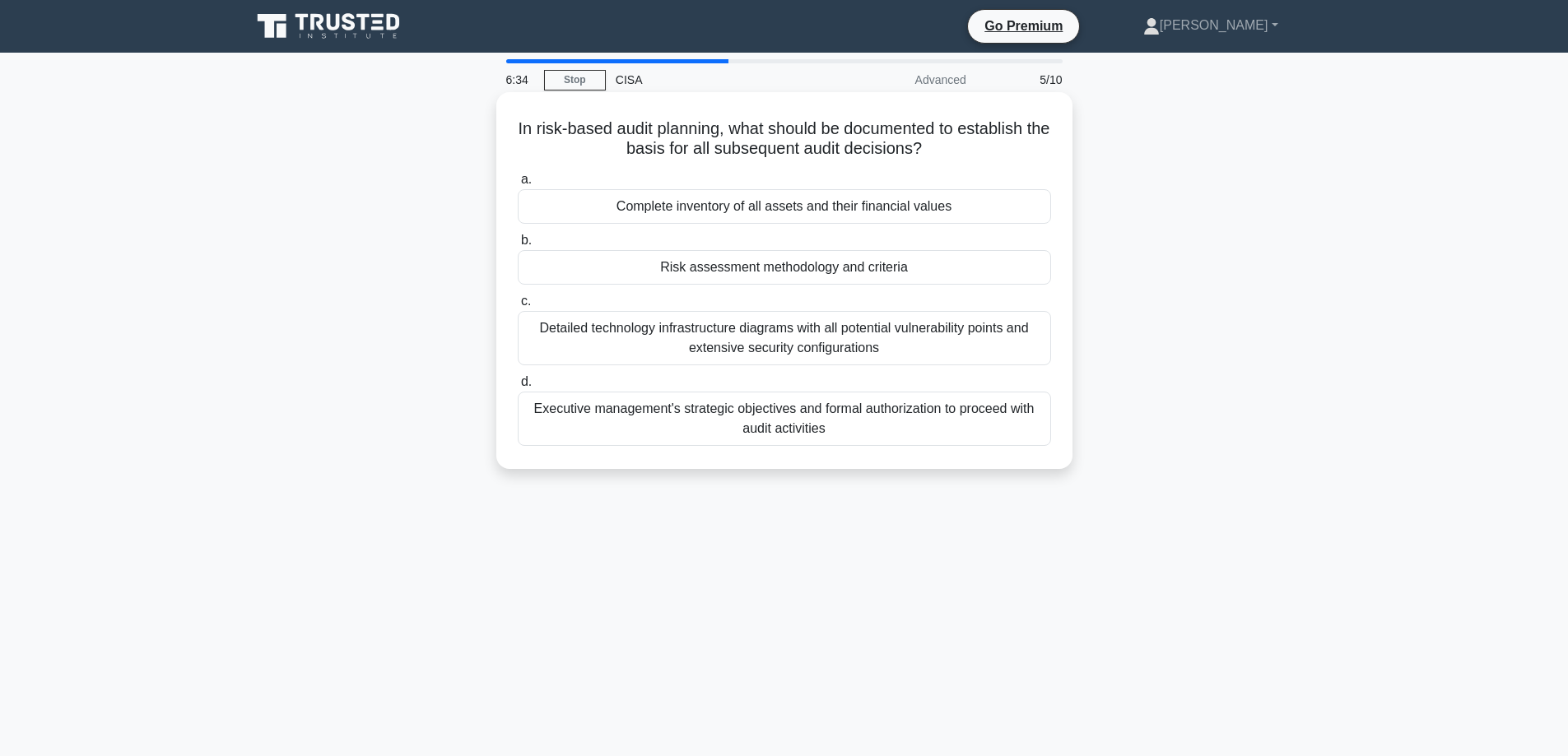
click at [778, 414] on div "Executive management's strategic objectives and formal authorization to proceed…" at bounding box center [784, 419] width 534 height 54
click at [518, 388] on input "d. Executive management's strategic objectives and formal authorization to proc…" at bounding box center [518, 382] width 0 height 10
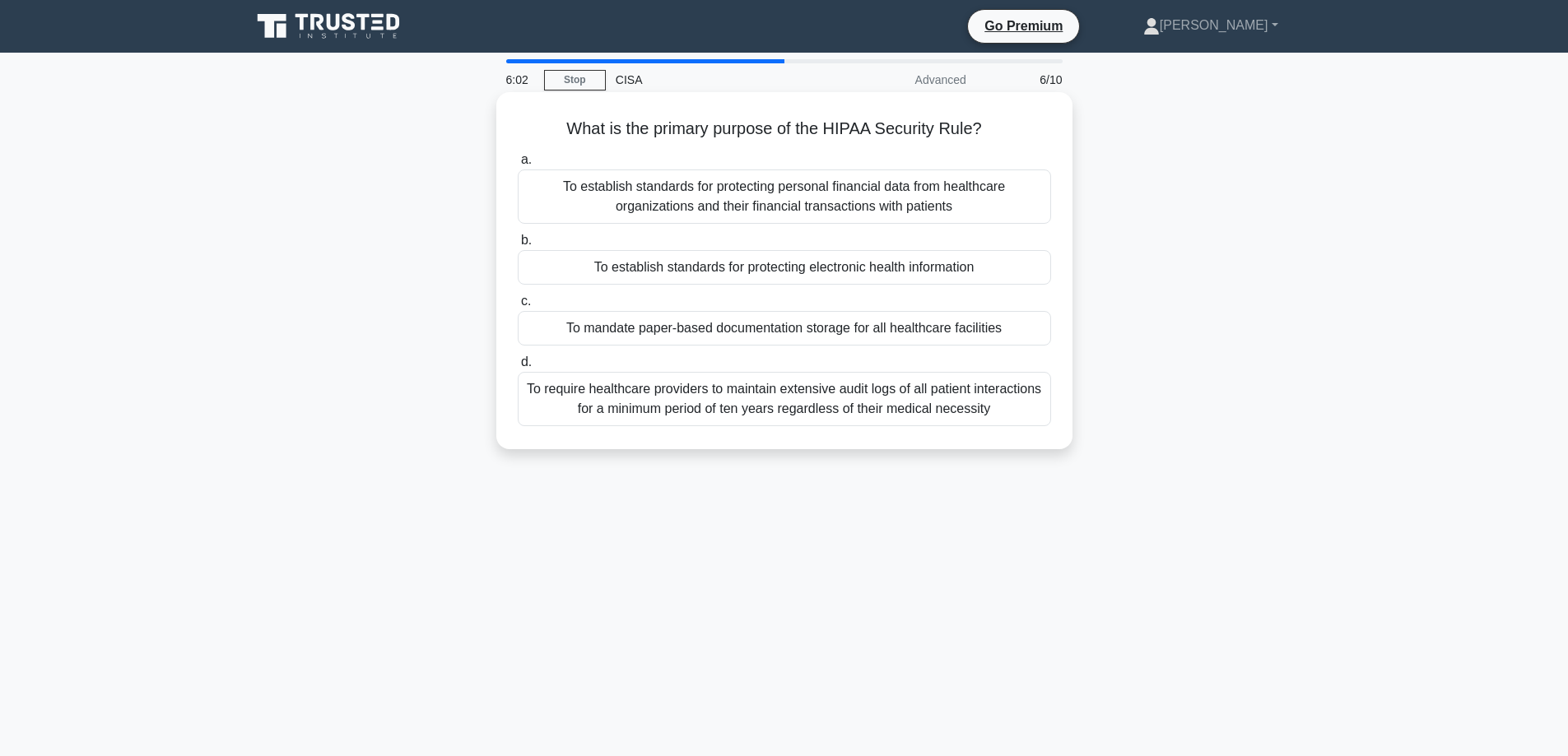
click at [731, 256] on div "To establish standards for protecting electronic health information" at bounding box center [784, 267] width 534 height 34
click at [518, 246] on input "b. To establish standards for protecting electronic health information" at bounding box center [518, 241] width 0 height 10
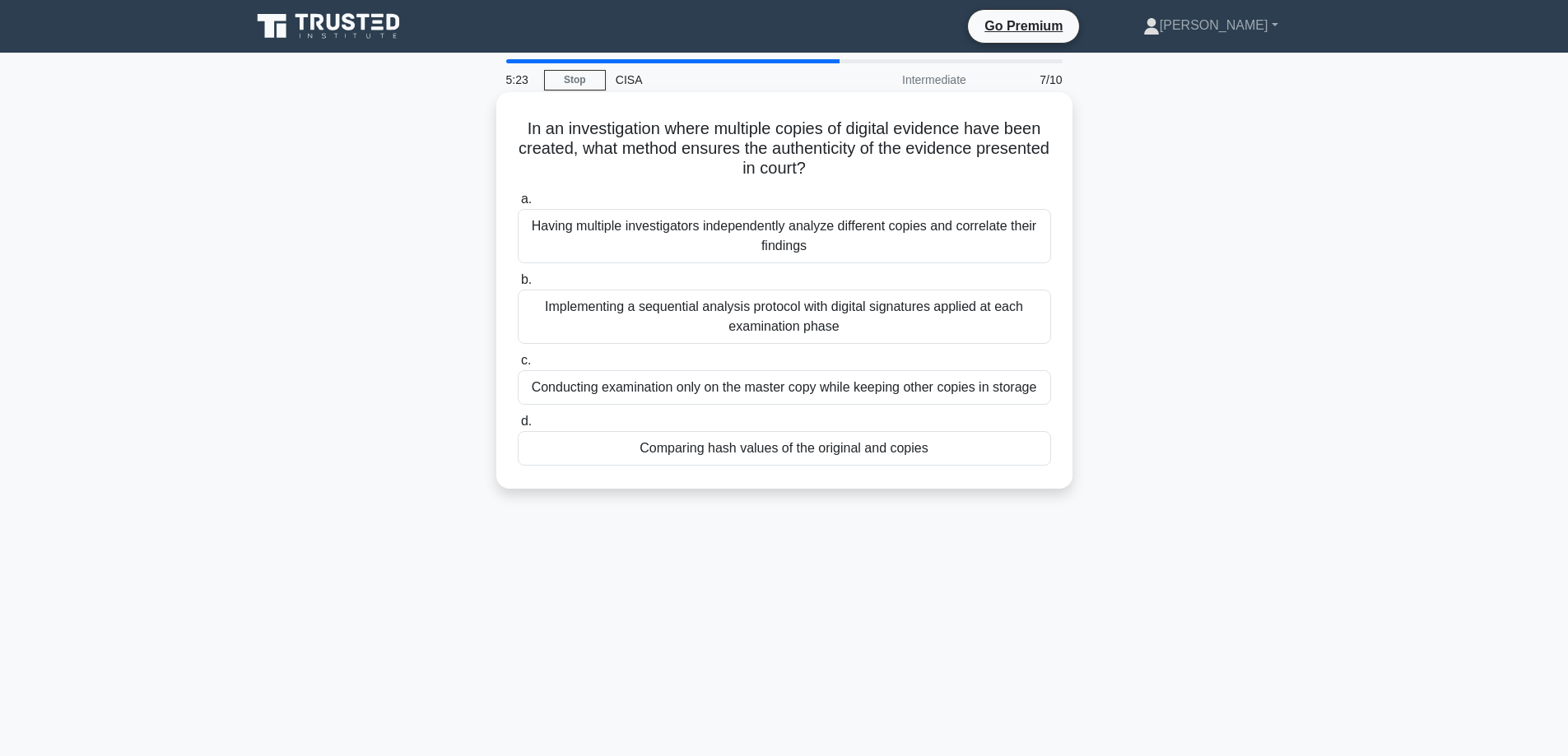
click at [772, 461] on div "Comparing hash values of the original and copies" at bounding box center [784, 449] width 534 height 34
click at [518, 427] on input "d. Comparing hash values of the original and copies" at bounding box center [518, 421] width 0 height 10
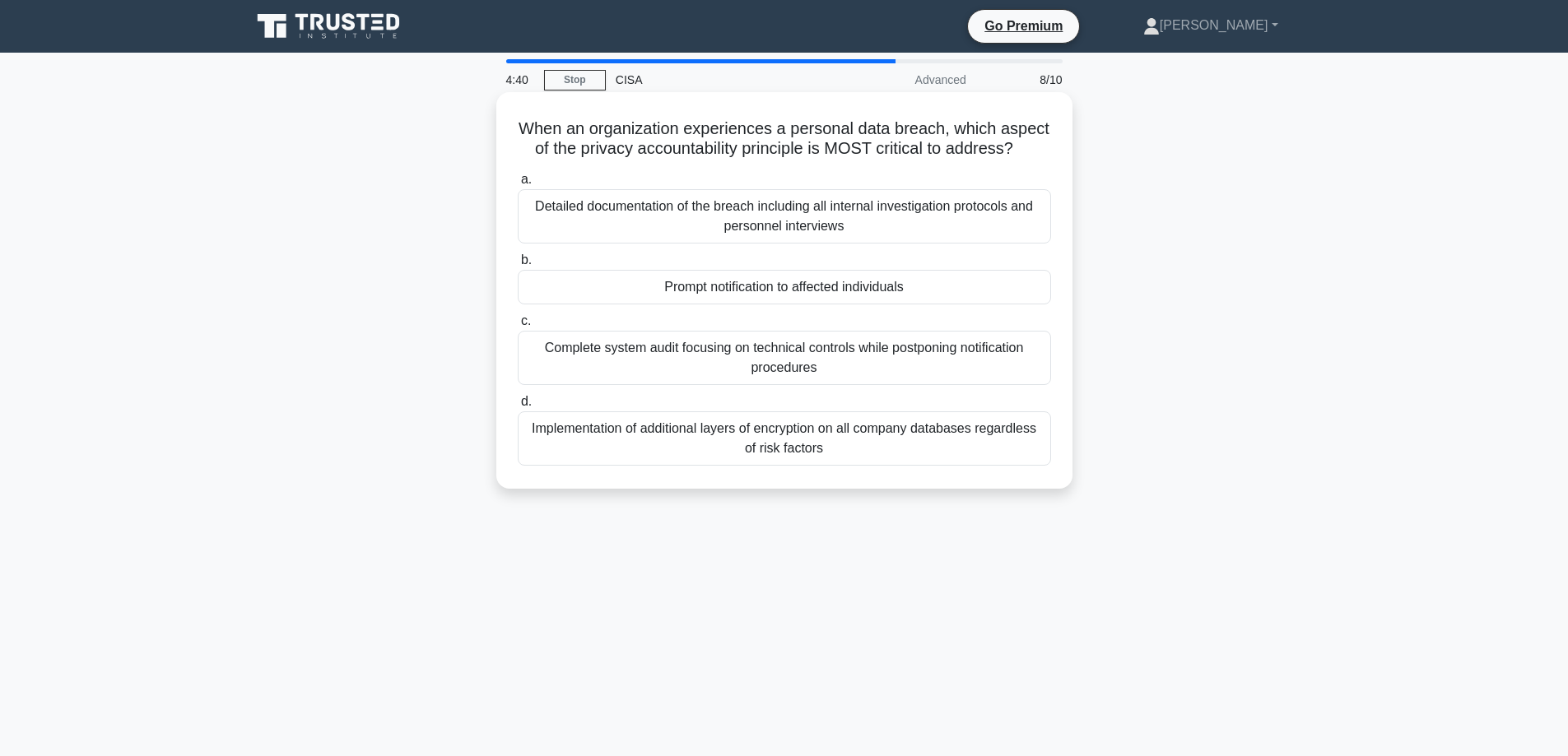
click at [787, 305] on div "Prompt notification to affected individuals" at bounding box center [784, 287] width 534 height 34
click at [518, 265] on input "b. Prompt notification to affected individuals" at bounding box center [518, 260] width 0 height 10
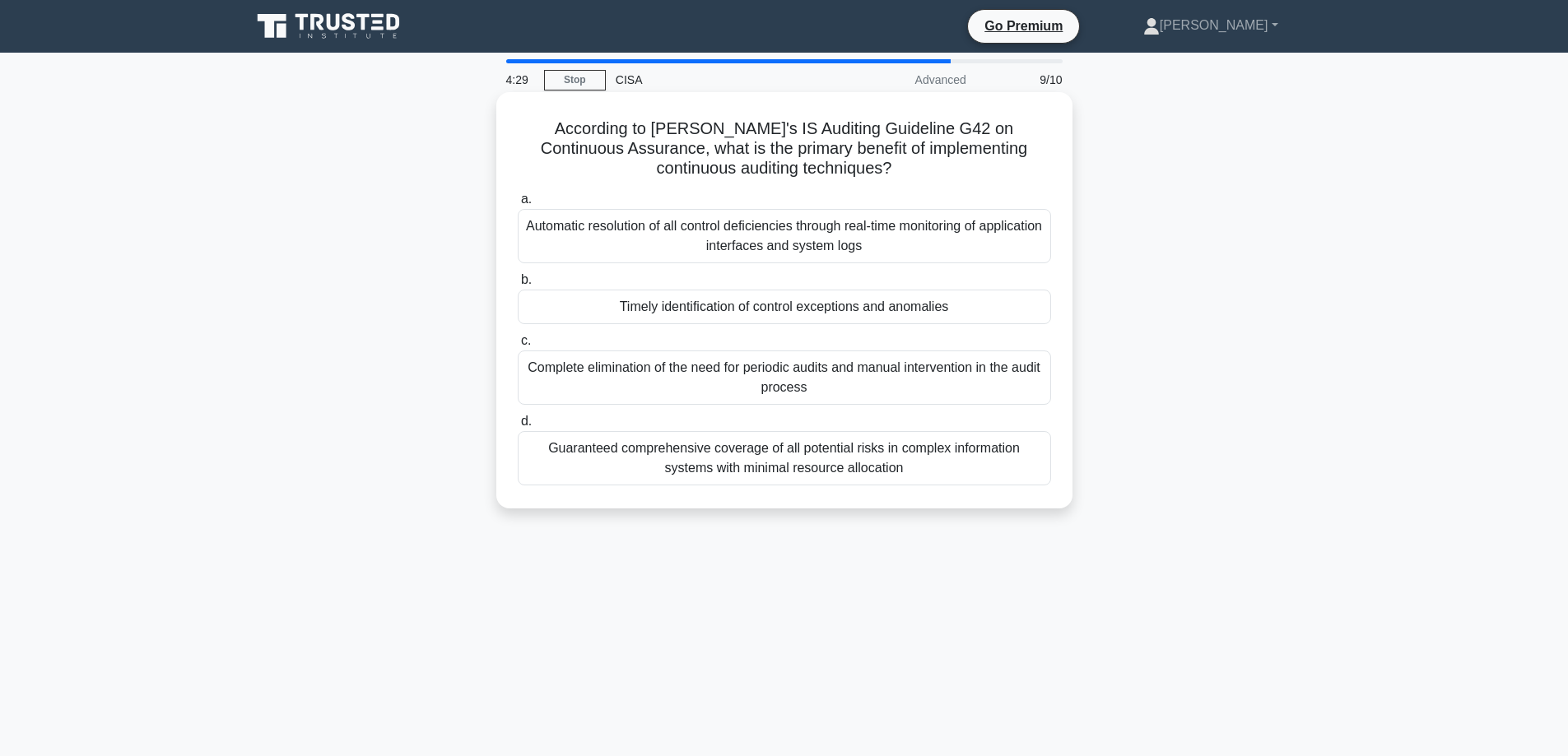
click at [576, 309] on div "Timely identification of control exceptions and anomalies" at bounding box center [784, 307] width 534 height 34
click at [518, 286] on input "b. Timely identification of control exceptions and anomalies" at bounding box center [518, 280] width 0 height 10
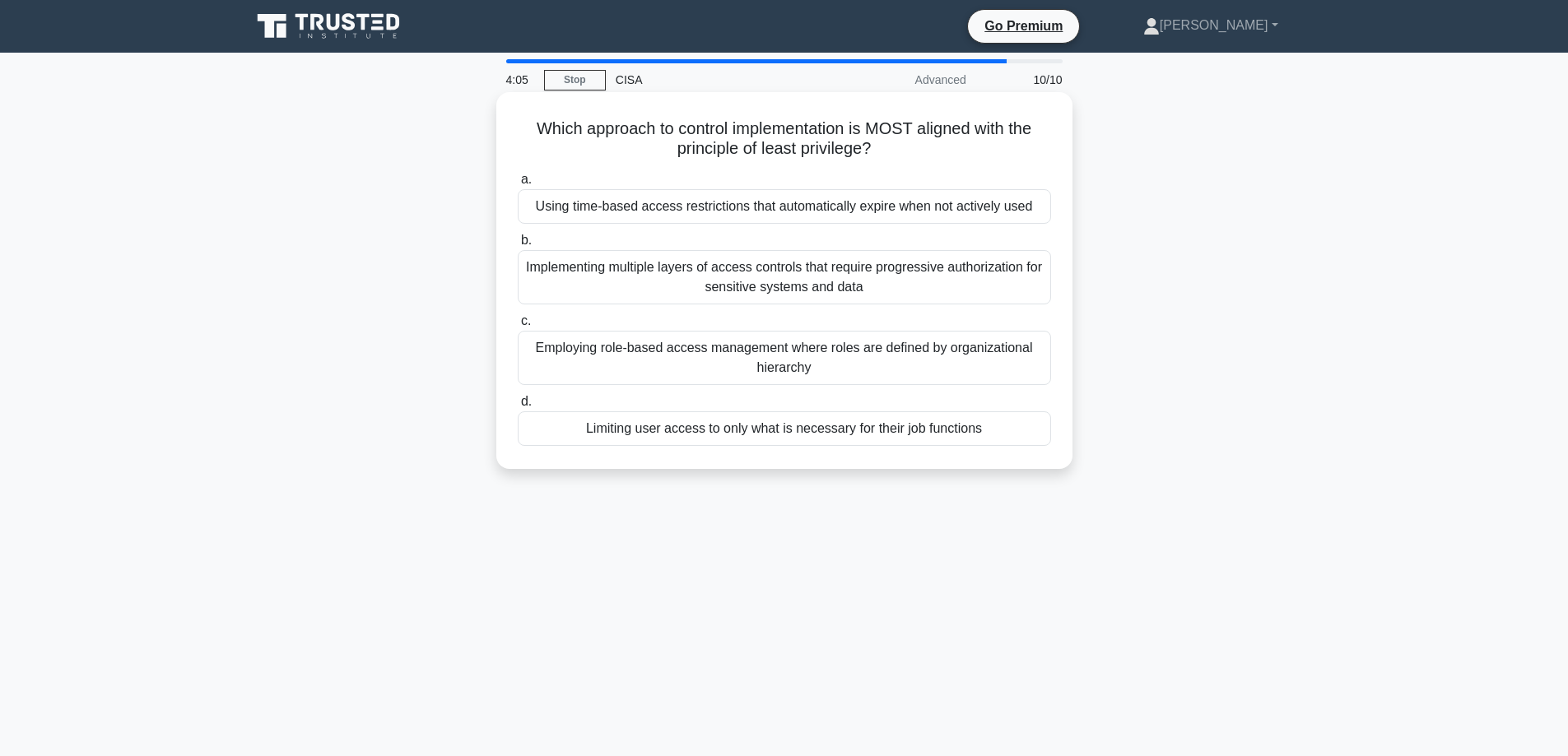
click at [732, 362] on div "Employing role-based access management where roles are defined by organizationa…" at bounding box center [784, 357] width 534 height 54
click at [518, 327] on input "c. Employing role-based access management where roles are defined by organizati…" at bounding box center [518, 321] width 0 height 10
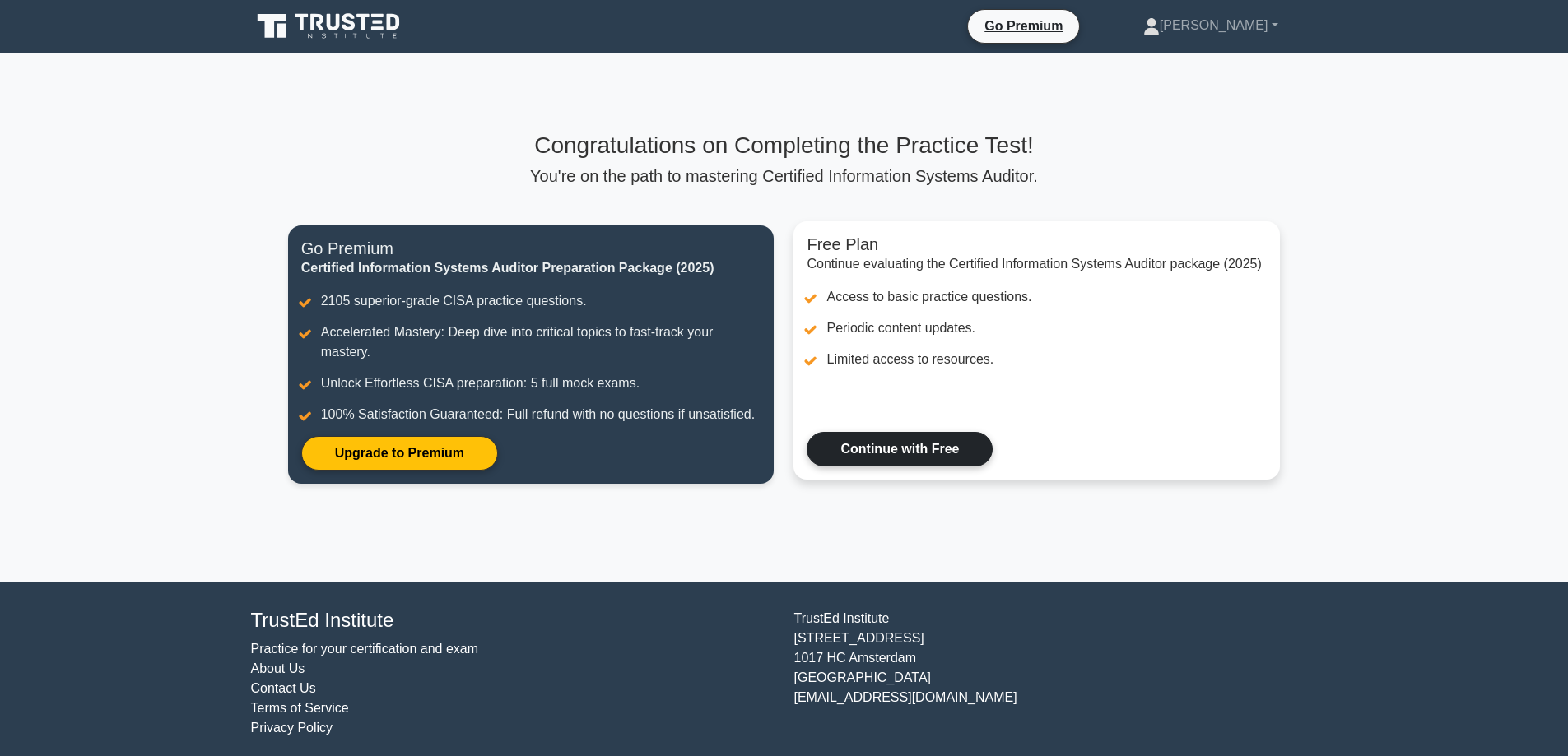
scroll to position [9, 0]
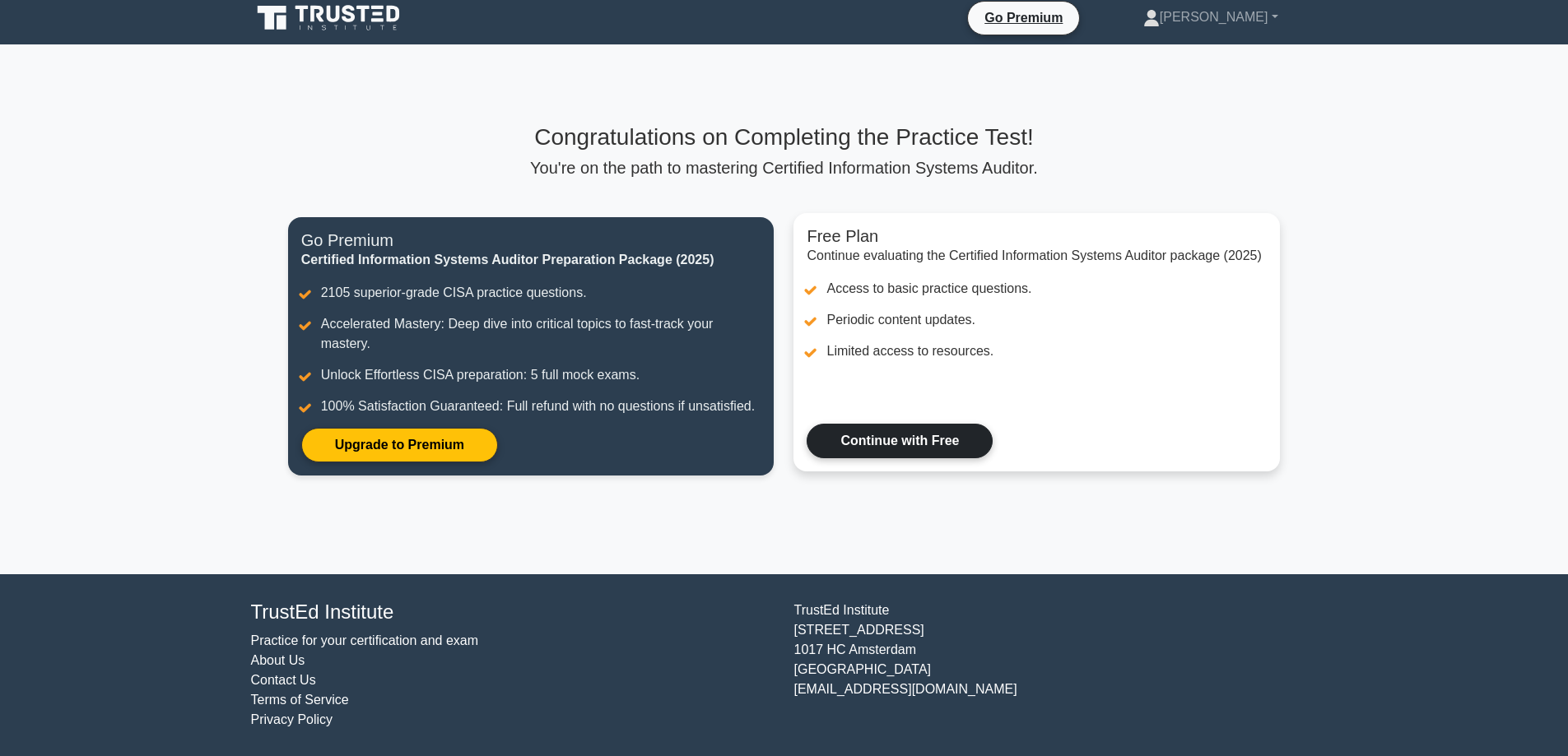
click at [909, 447] on link "Continue with Free" at bounding box center [899, 441] width 186 height 34
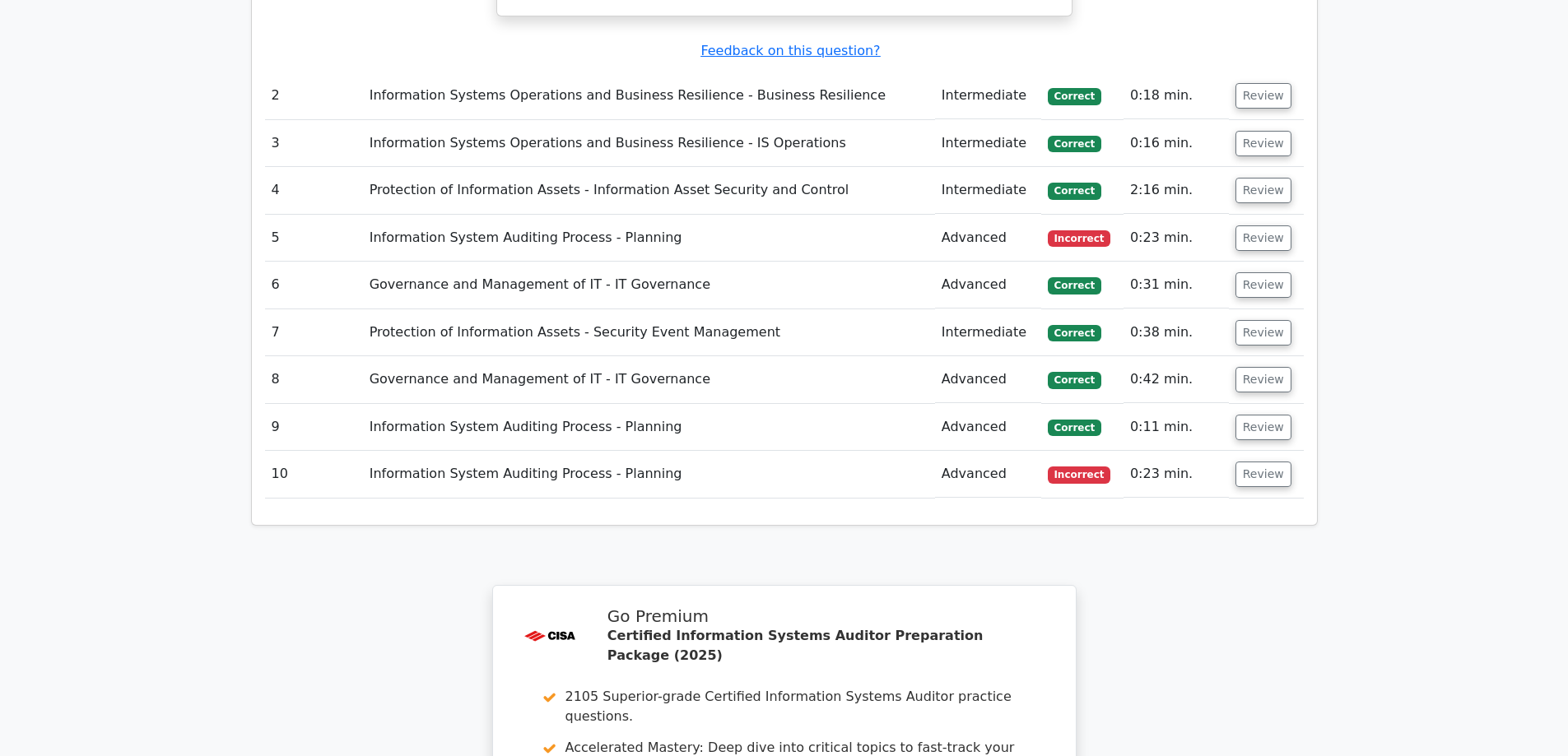
scroll to position [2057, 0]
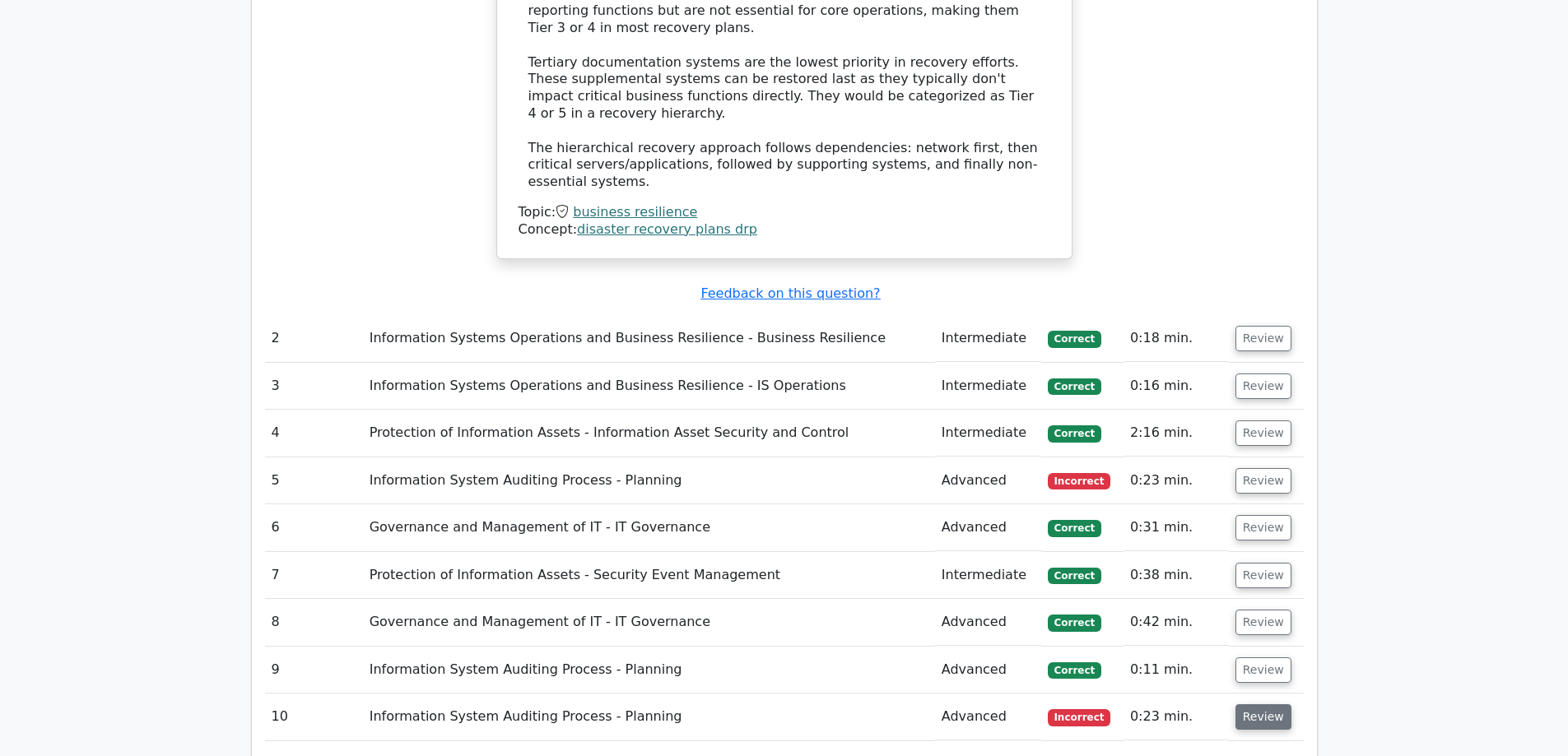
click at [1253, 705] on button "Review" at bounding box center [1263, 717] width 56 height 26
click at [1261, 468] on button "Review" at bounding box center [1263, 481] width 56 height 26
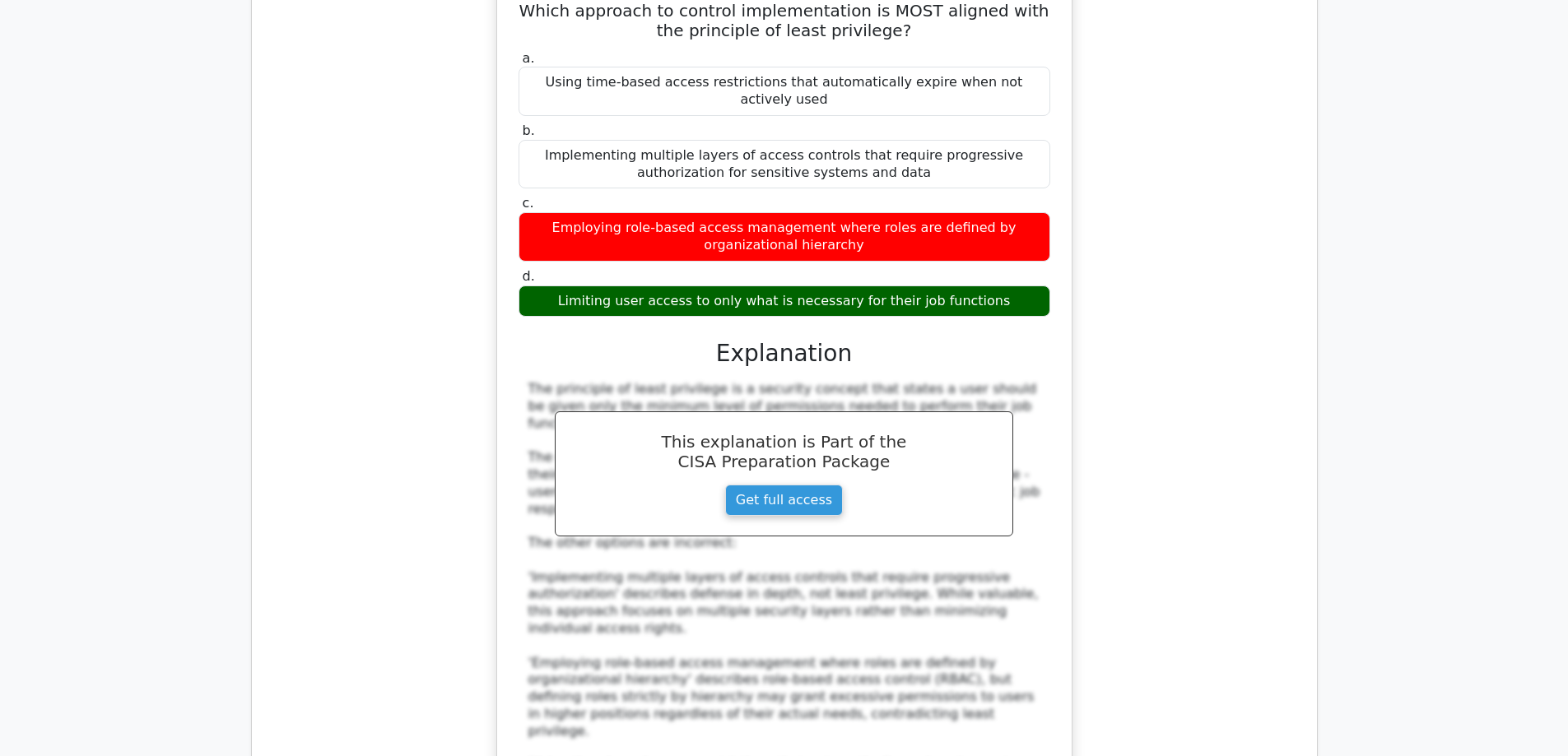
scroll to position [4279, 0]
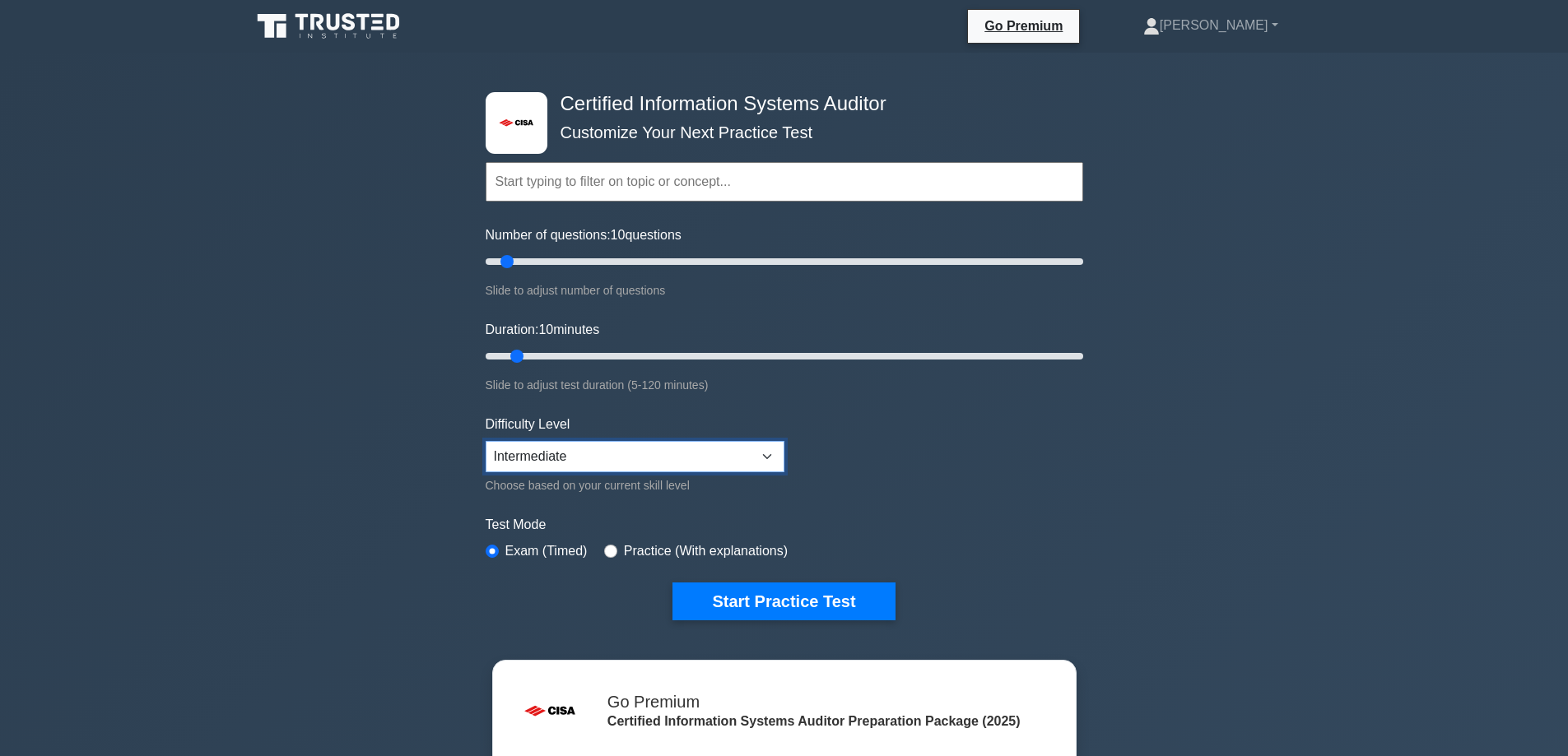
click at [579, 446] on select "Beginner Intermediate Expert" at bounding box center [635, 456] width 299 height 32
click at [486, 441] on select "Beginner Intermediate Expert" at bounding box center [635, 456] width 299 height 32
click at [330, 432] on div ".st0{fill:#E31818;} Certified Information Systems Auditor Customize Your Next P…" at bounding box center [784, 539] width 1568 height 973
click at [778, 605] on button "Start Practice Test" at bounding box center [784, 602] width 223 height 38
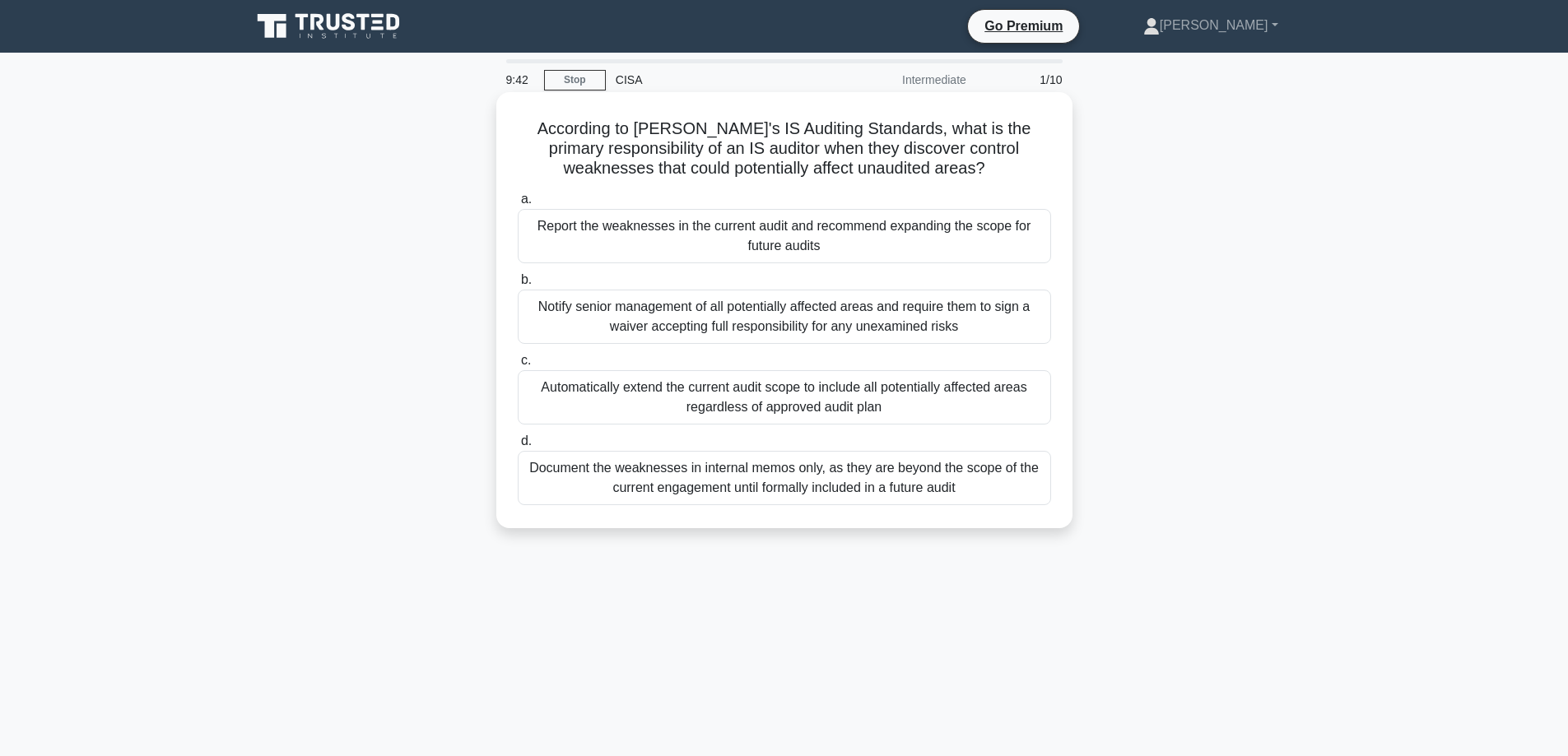
click at [614, 242] on div "Report the weaknesses in the current audit and recommend expanding the scope fo…" at bounding box center [784, 235] width 534 height 54
click at [518, 205] on input "a. Report the weaknesses in the current audit and recommend expanding the scope…" at bounding box center [518, 199] width 0 height 10
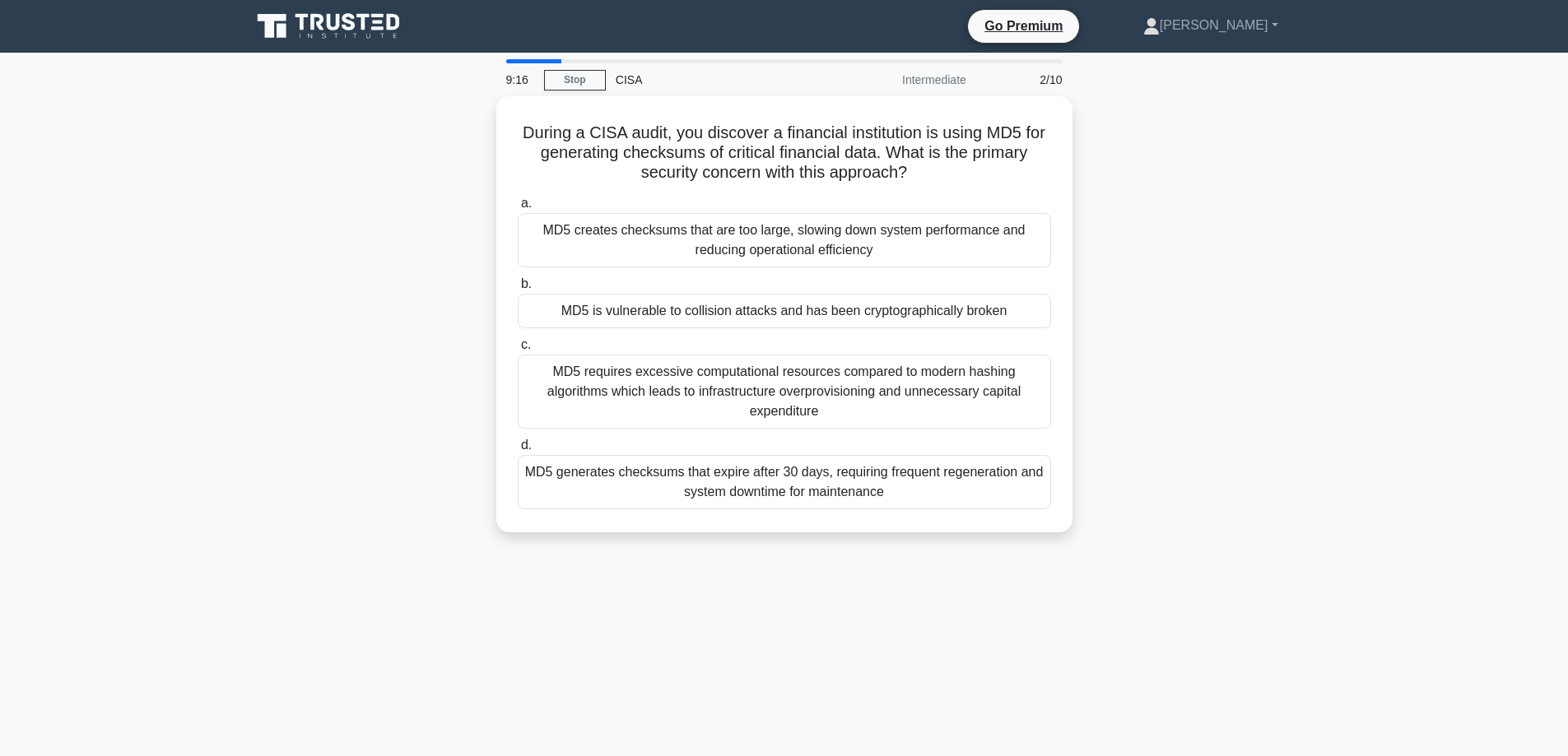
drag, startPoint x: 433, startPoint y: 257, endPoint x: 381, endPoint y: 265, distance: 52.6
drag, startPoint x: 381, startPoint y: 265, endPoint x: 267, endPoint y: 210, distance: 126.6
click at [267, 210] on div "During a CISA audit, you discover a financial institution is using MD5 for gene…" at bounding box center [784, 324] width 1087 height 455
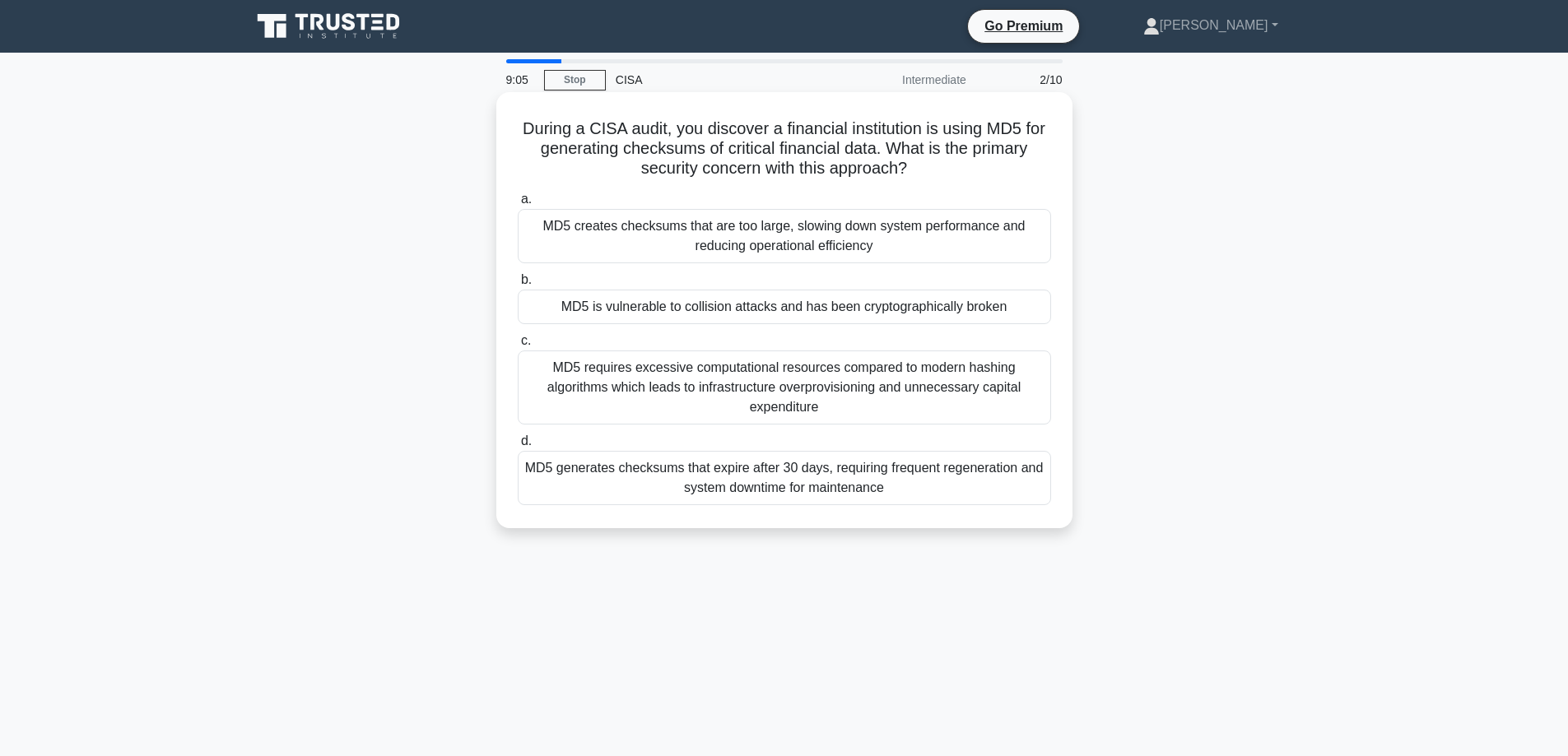
click at [718, 313] on div "MD5 is vulnerable to collision attacks and has been cryptographically broken" at bounding box center [784, 307] width 534 height 34
click at [518, 286] on input "b. MD5 is vulnerable to collision attacks and has been cryptographically broken" at bounding box center [518, 280] width 0 height 10
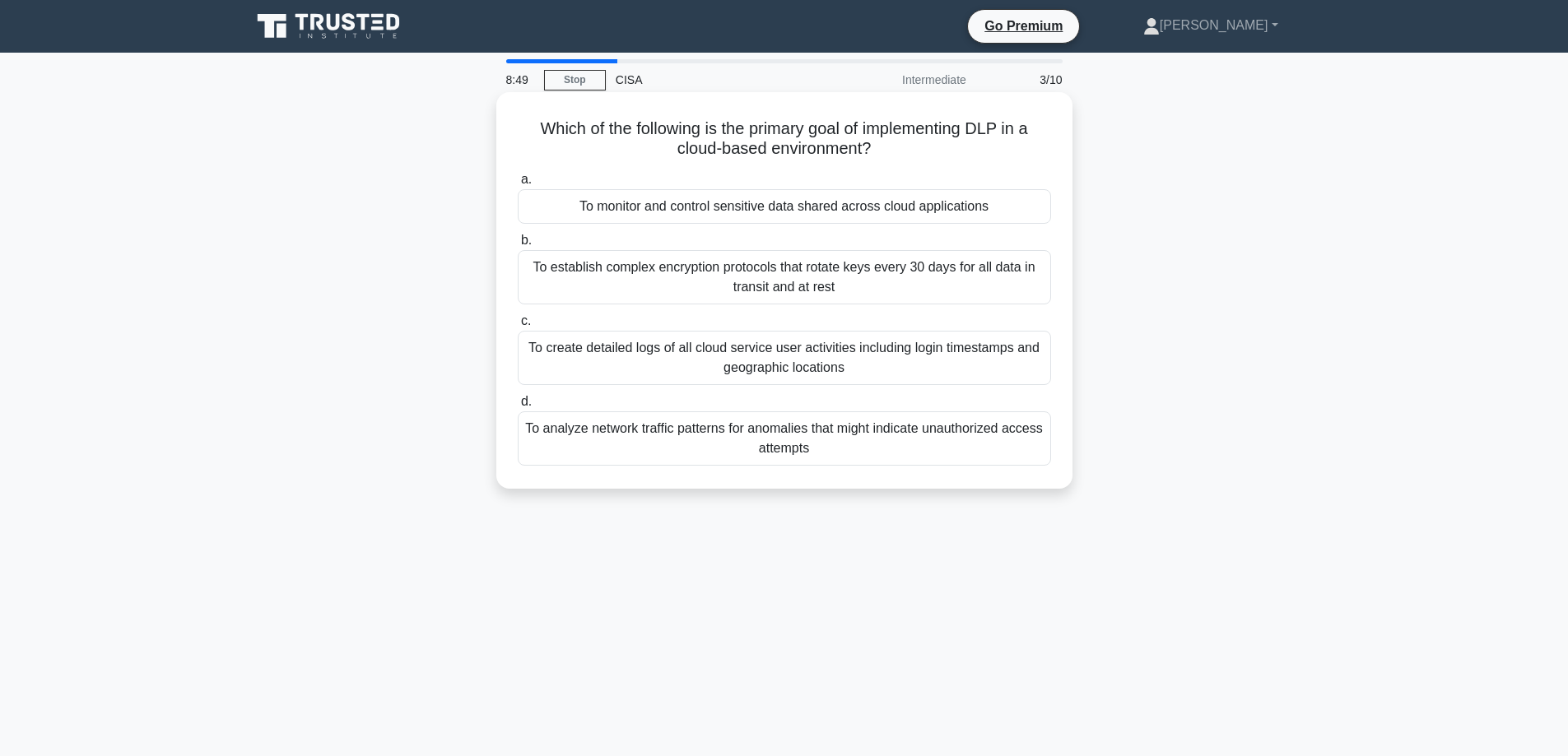
click at [568, 201] on div "To monitor and control sensitive data shared across cloud applications" at bounding box center [784, 206] width 534 height 34
click at [518, 185] on input "a. To monitor and control sensitive data shared across cloud applications" at bounding box center [518, 180] width 0 height 10
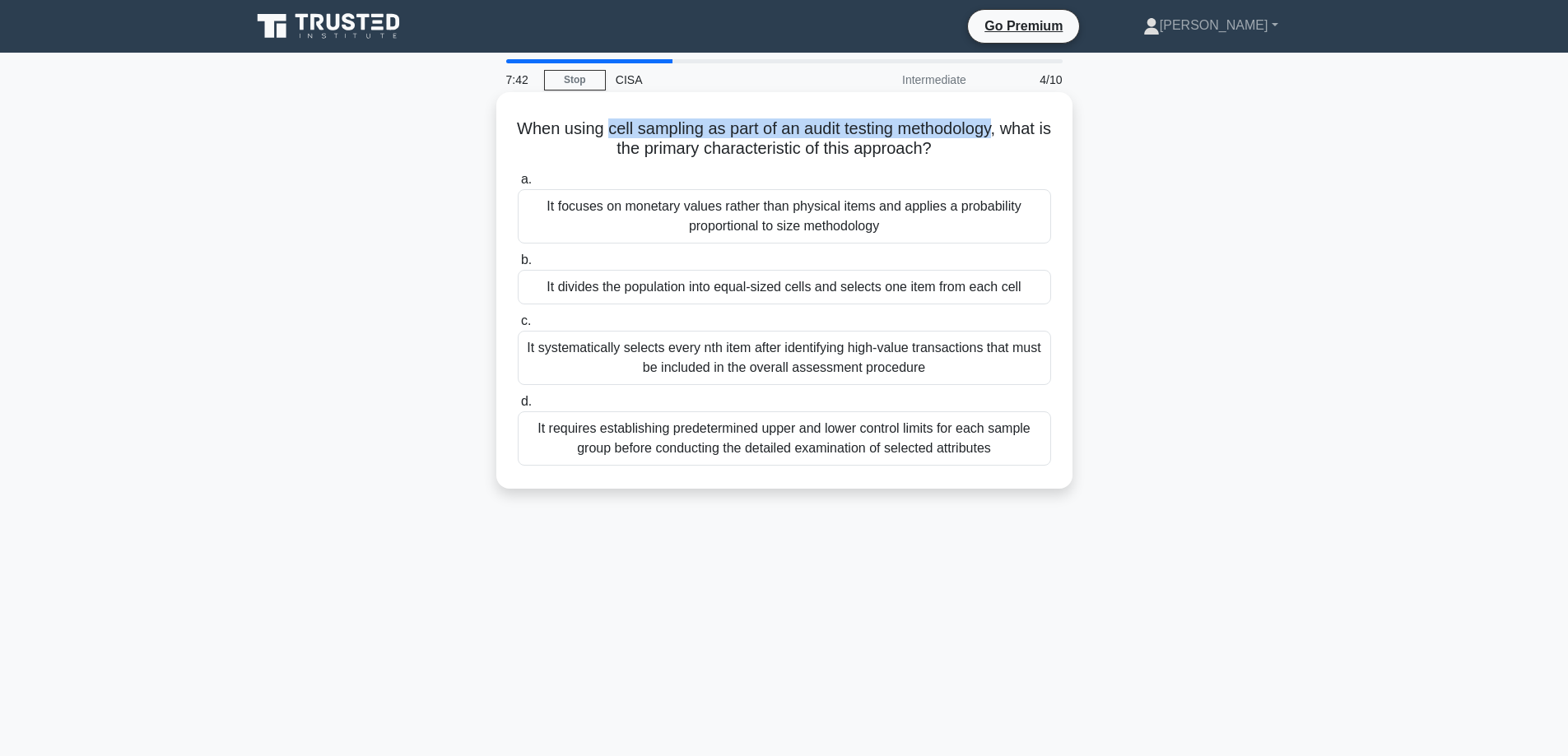
drag, startPoint x: 630, startPoint y: 127, endPoint x: 1027, endPoint y: 122, distance: 397.0
click at [1027, 122] on h5 "When using cell sampling as part of an audit testing methodology, what is the p…" at bounding box center [784, 139] width 537 height 41
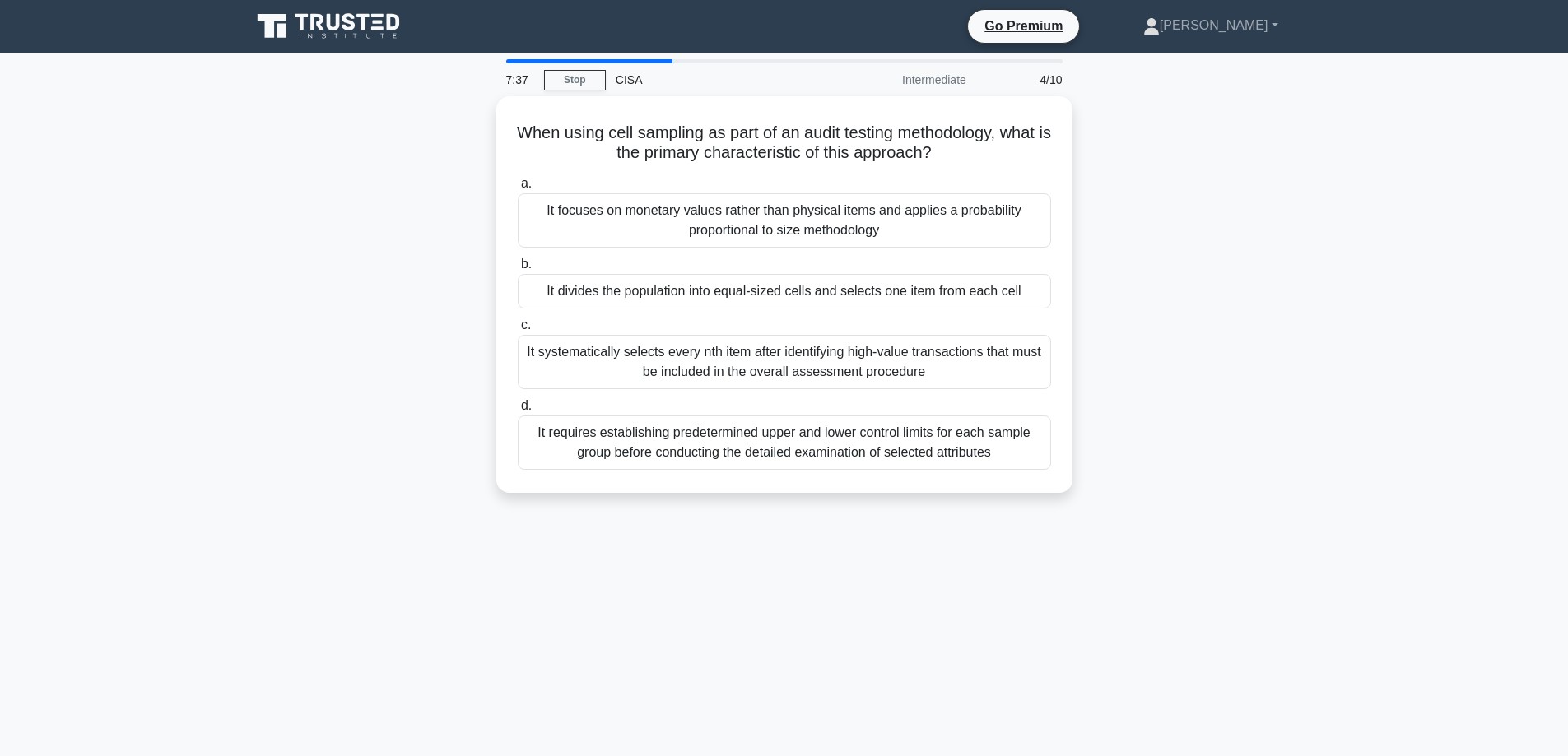
click at [349, 340] on div "When using cell sampling as part of an audit testing methodology, what is the p…" at bounding box center [784, 304] width 1087 height 416
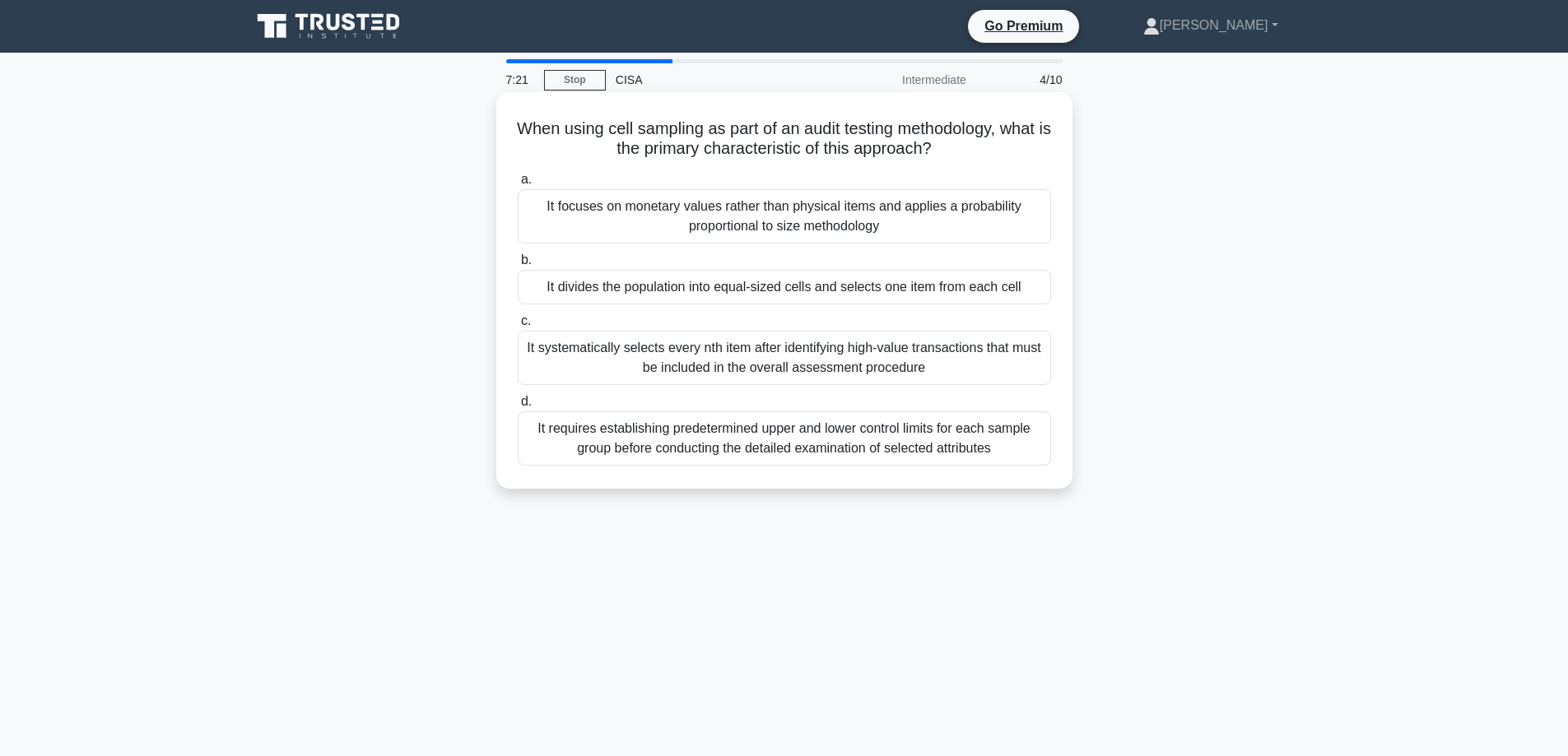
click at [621, 438] on div "It requires establishing predetermined upper and lower control limits for each …" at bounding box center [784, 438] width 534 height 54
click at [518, 408] on input "d. It requires establishing predetermined upper and lower control limits for ea…" at bounding box center [518, 402] width 0 height 10
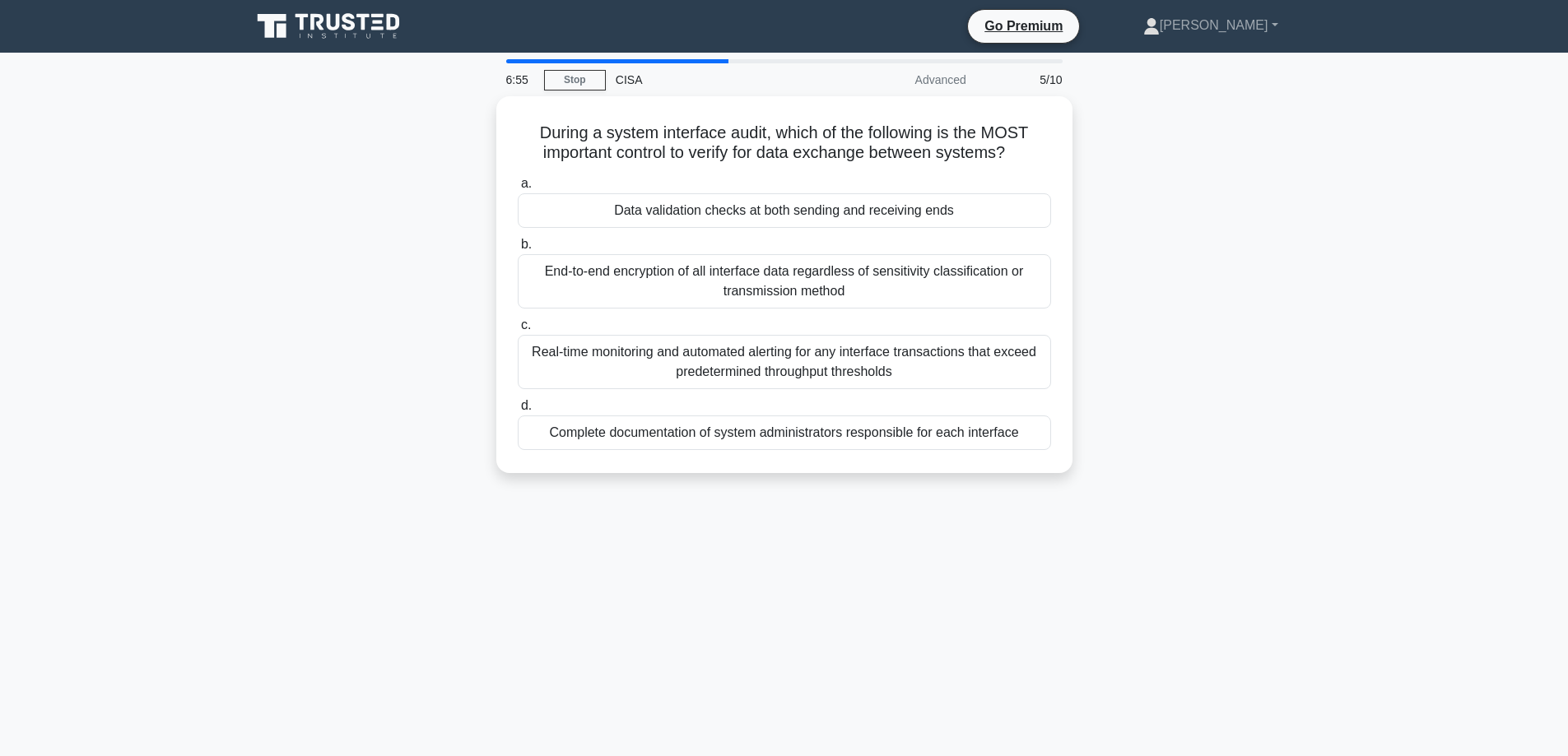
drag, startPoint x: 542, startPoint y: 356, endPoint x: 401, endPoint y: 434, distance: 161.1
drag, startPoint x: 401, startPoint y: 434, endPoint x: 372, endPoint y: 501, distance: 73.0
click at [355, 505] on div "6:54 Stop CISA Advanced 5/10 During a system interface audit, which of the foll…" at bounding box center [784, 470] width 1087 height 823
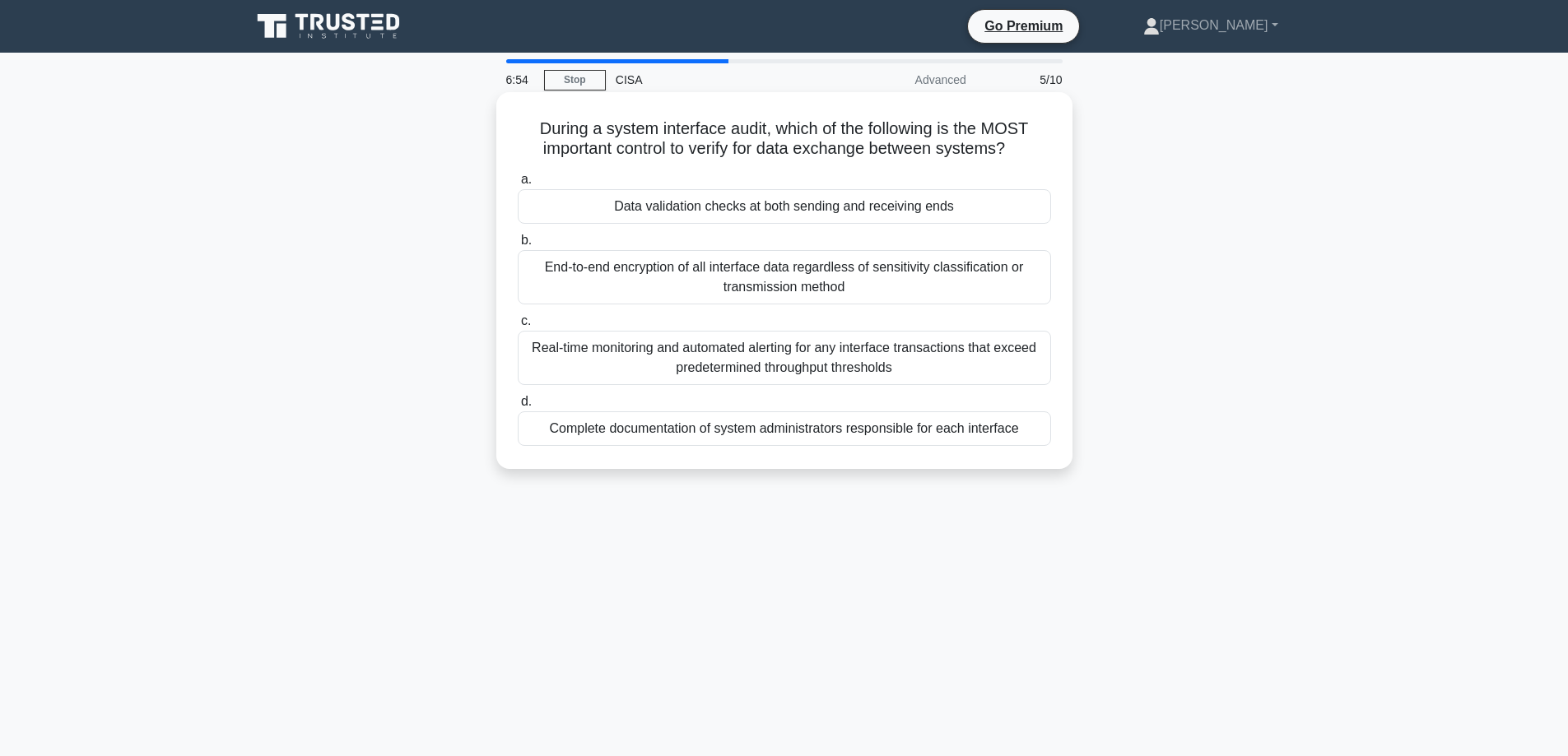
click at [618, 191] on div "Data validation checks at both sending and receiving ends" at bounding box center [784, 206] width 534 height 34
click at [518, 185] on input "a. Data validation checks at both sending and receiving ends" at bounding box center [518, 180] width 0 height 10
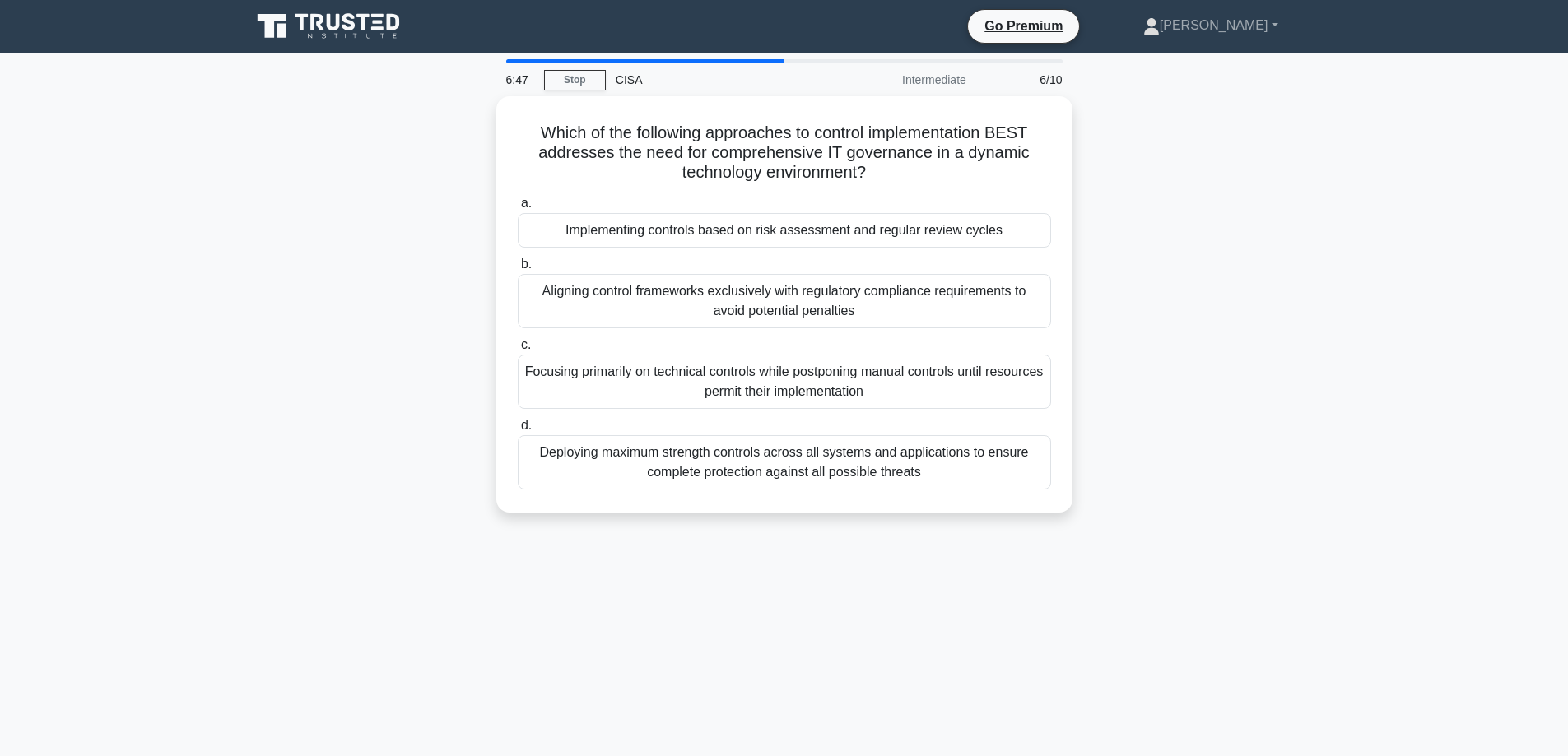
drag, startPoint x: 659, startPoint y: 262, endPoint x: 454, endPoint y: 211, distance: 211.2
click at [472, 219] on div "Which of the following approaches to control implementation BEST addresses the …" at bounding box center [784, 313] width 1087 height 436
click at [450, 208] on div "Which of the following approaches to control implementation BEST addresses the …" at bounding box center [784, 313] width 1087 height 436
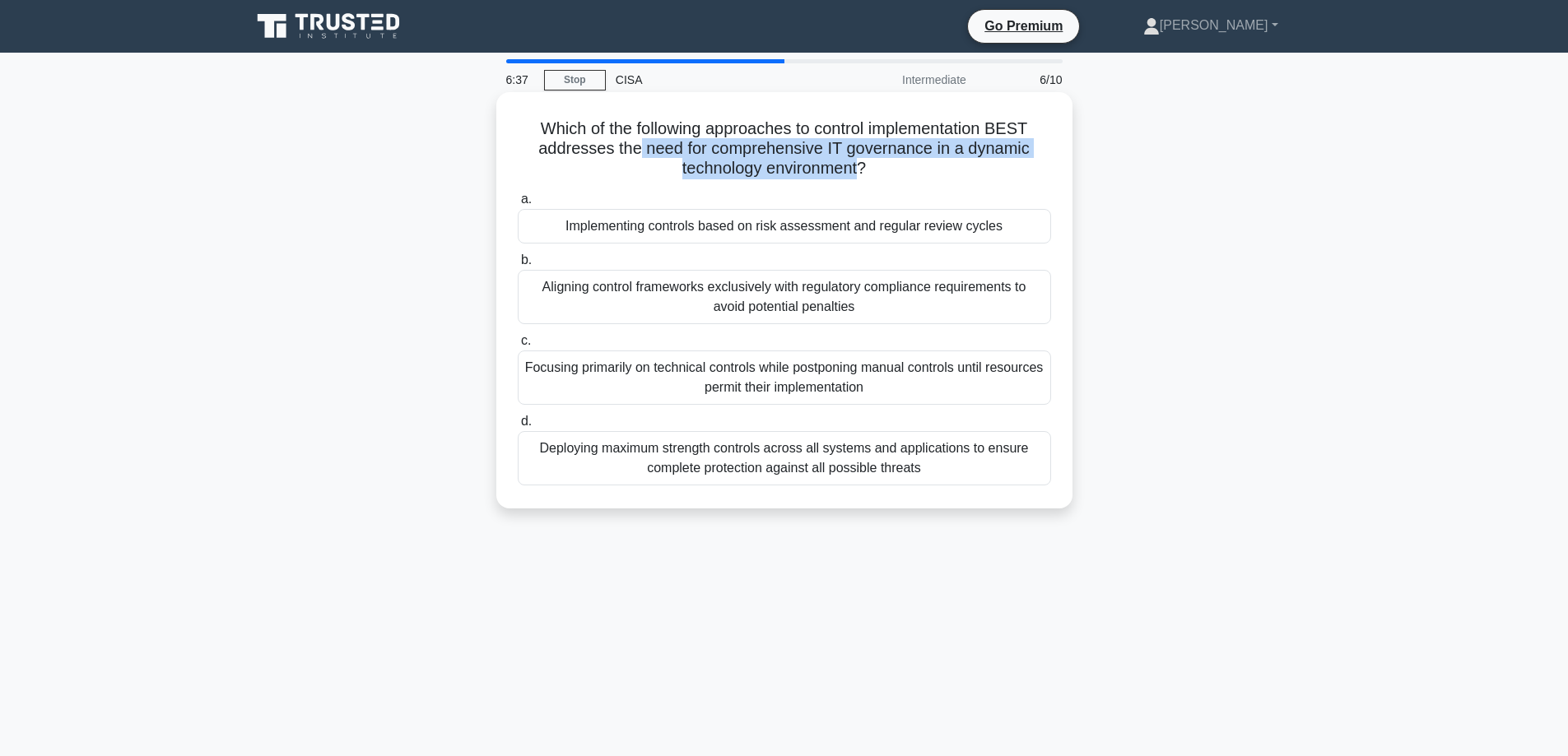
drag, startPoint x: 640, startPoint y: 151, endPoint x: 862, endPoint y: 173, distance: 223.1
click at [862, 173] on h5 "Which of the following approaches to control implementation BEST addresses the …" at bounding box center [784, 148] width 537 height 61
click at [814, 149] on h5 "Which of the following approaches to control implementation BEST addresses the …" at bounding box center [784, 148] width 537 height 61
click at [730, 219] on div "Implementing controls based on risk assessment and regular review cycles" at bounding box center [784, 226] width 534 height 34
click at [518, 205] on input "a. Implementing controls based on risk assessment and regular review cycles" at bounding box center [518, 199] width 0 height 10
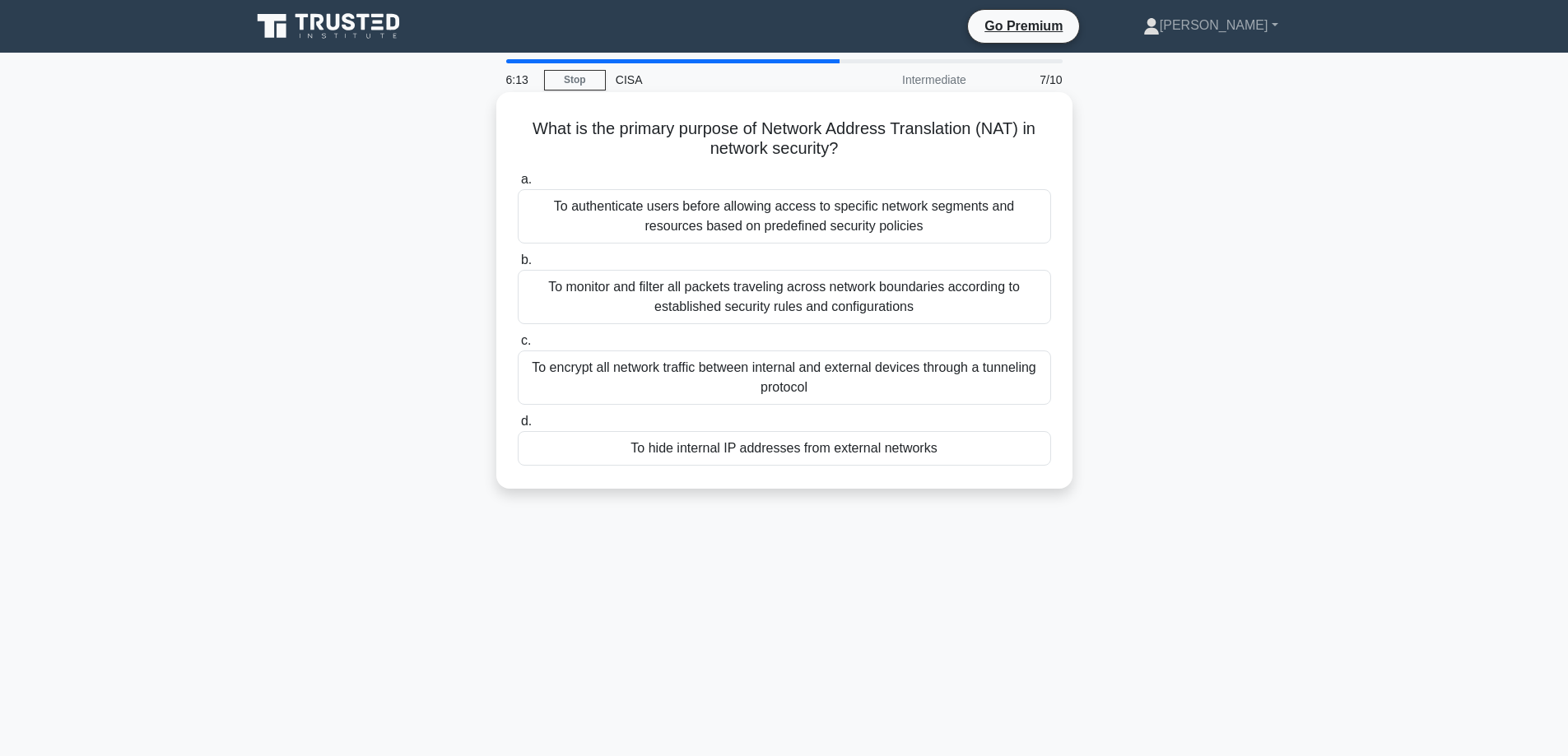
click at [658, 210] on div "To authenticate users before allowing access to specific network segments and r…" at bounding box center [784, 216] width 534 height 54
click at [518, 185] on input "a. To authenticate users before allowing access to specific network segments an…" at bounding box center [518, 180] width 0 height 10
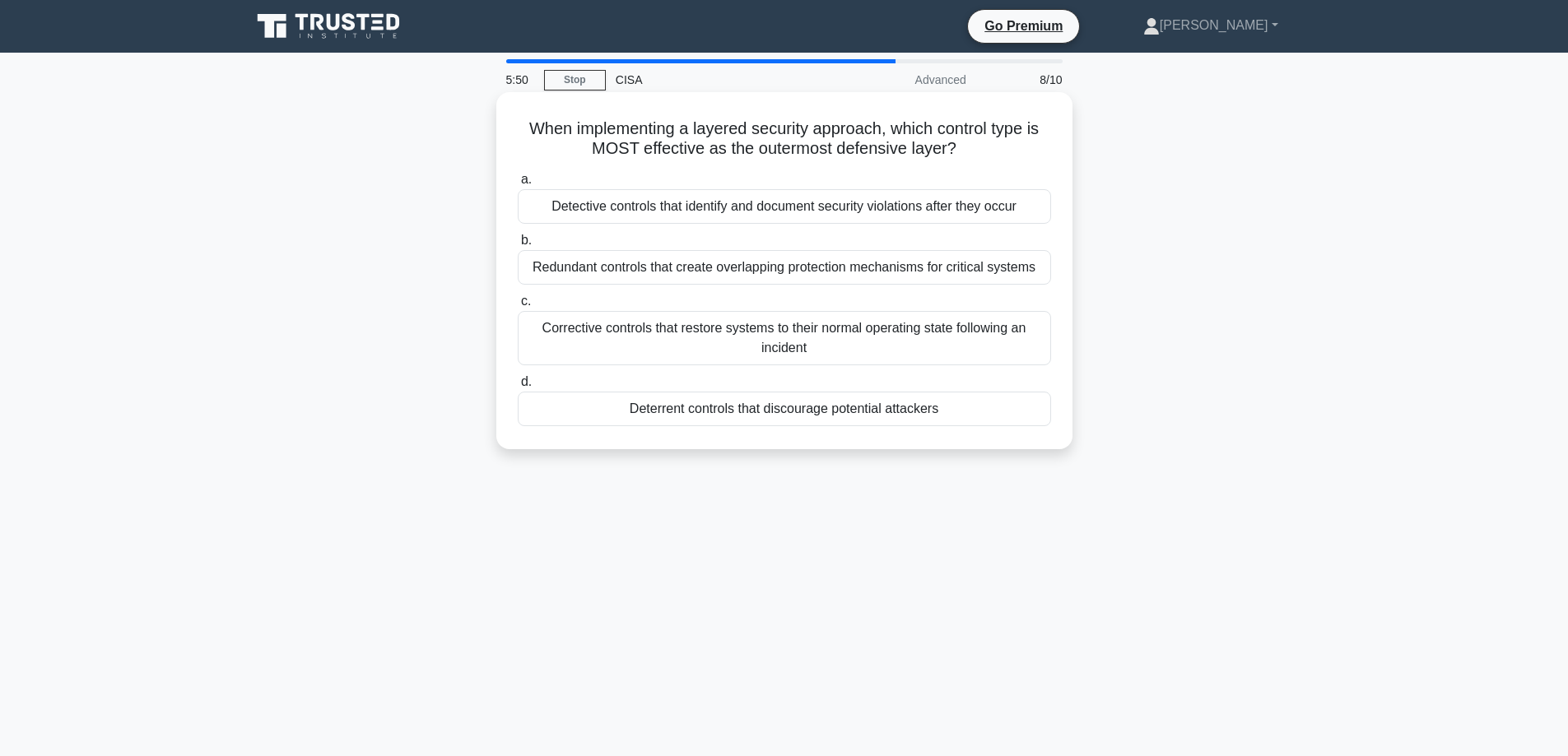
click at [679, 411] on div "Deterrent controls that discourage potential attackers" at bounding box center [784, 409] width 534 height 34
click at [518, 388] on input "d. Deterrent controls that discourage potential attackers" at bounding box center [518, 382] width 0 height 10
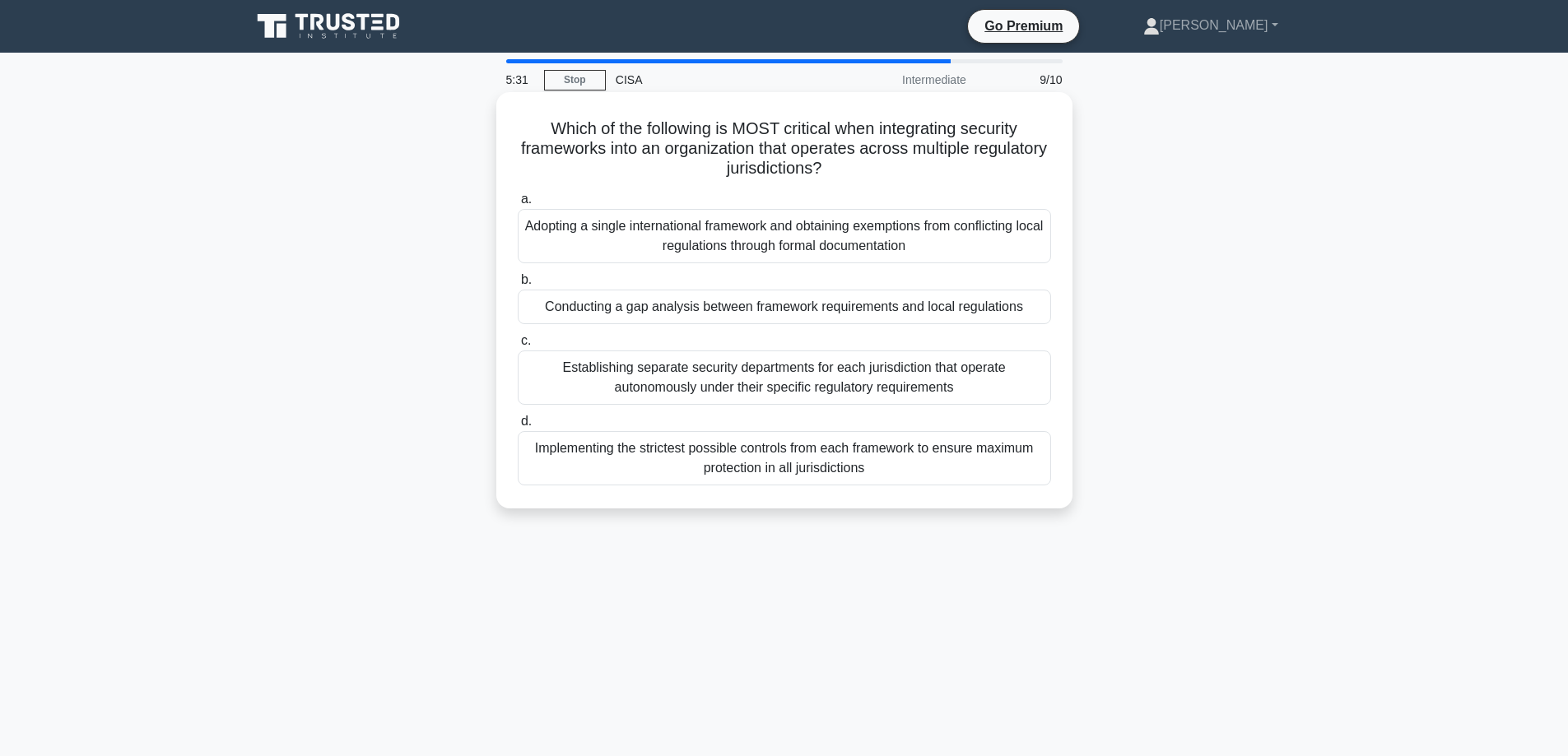
click at [523, 309] on div "Conducting a gap analysis between framework requirements and local regulations" at bounding box center [784, 307] width 534 height 34
click at [518, 286] on input "b. Conducting a gap analysis between framework requirements and local regulatio…" at bounding box center [518, 280] width 0 height 10
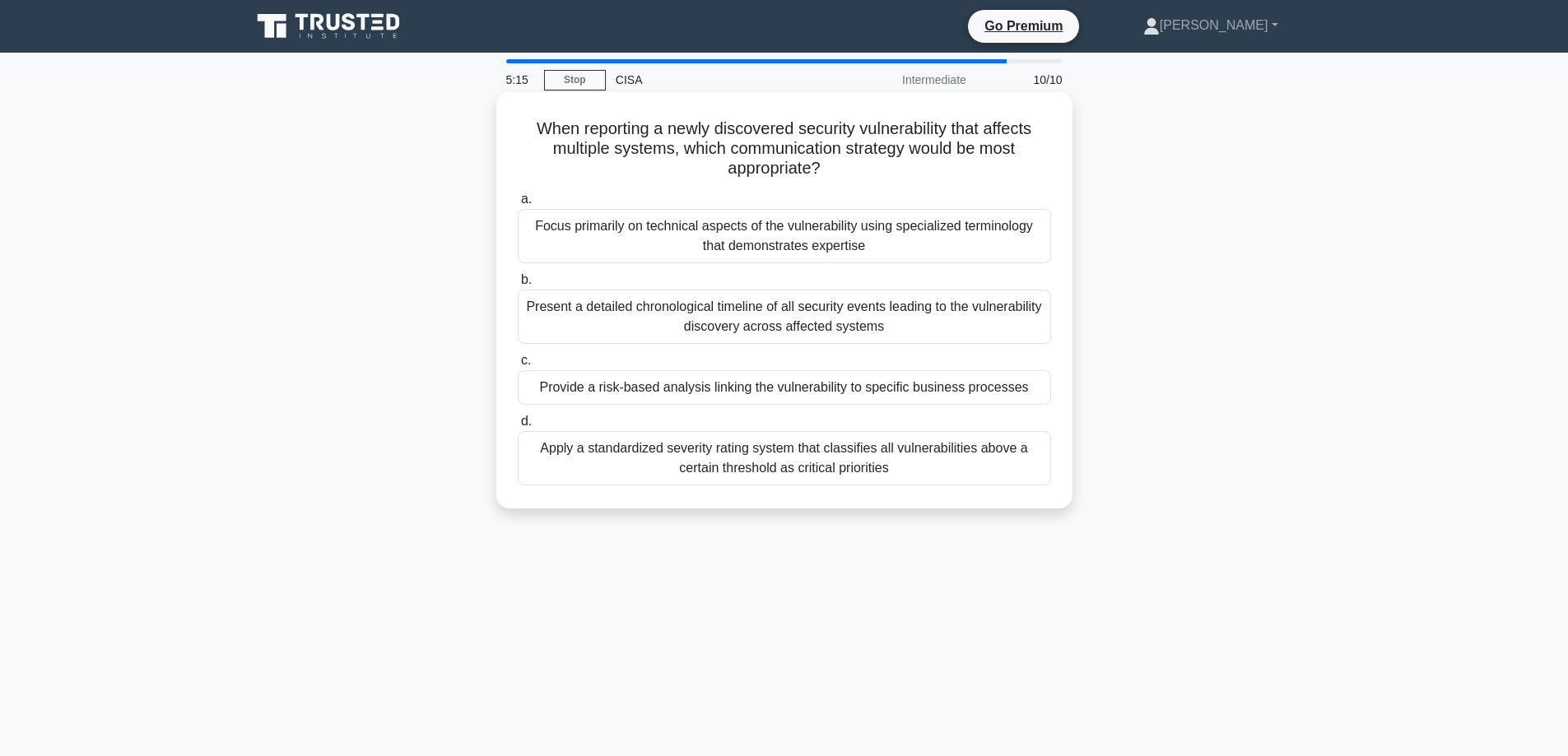
click at [581, 387] on div "Provide a risk-based analysis linking the vulnerability to specific business pr…" at bounding box center [784, 388] width 534 height 34
click at [518, 366] on input "c. Provide a risk-based analysis linking the vulnerability to specific business…" at bounding box center [518, 360] width 0 height 10
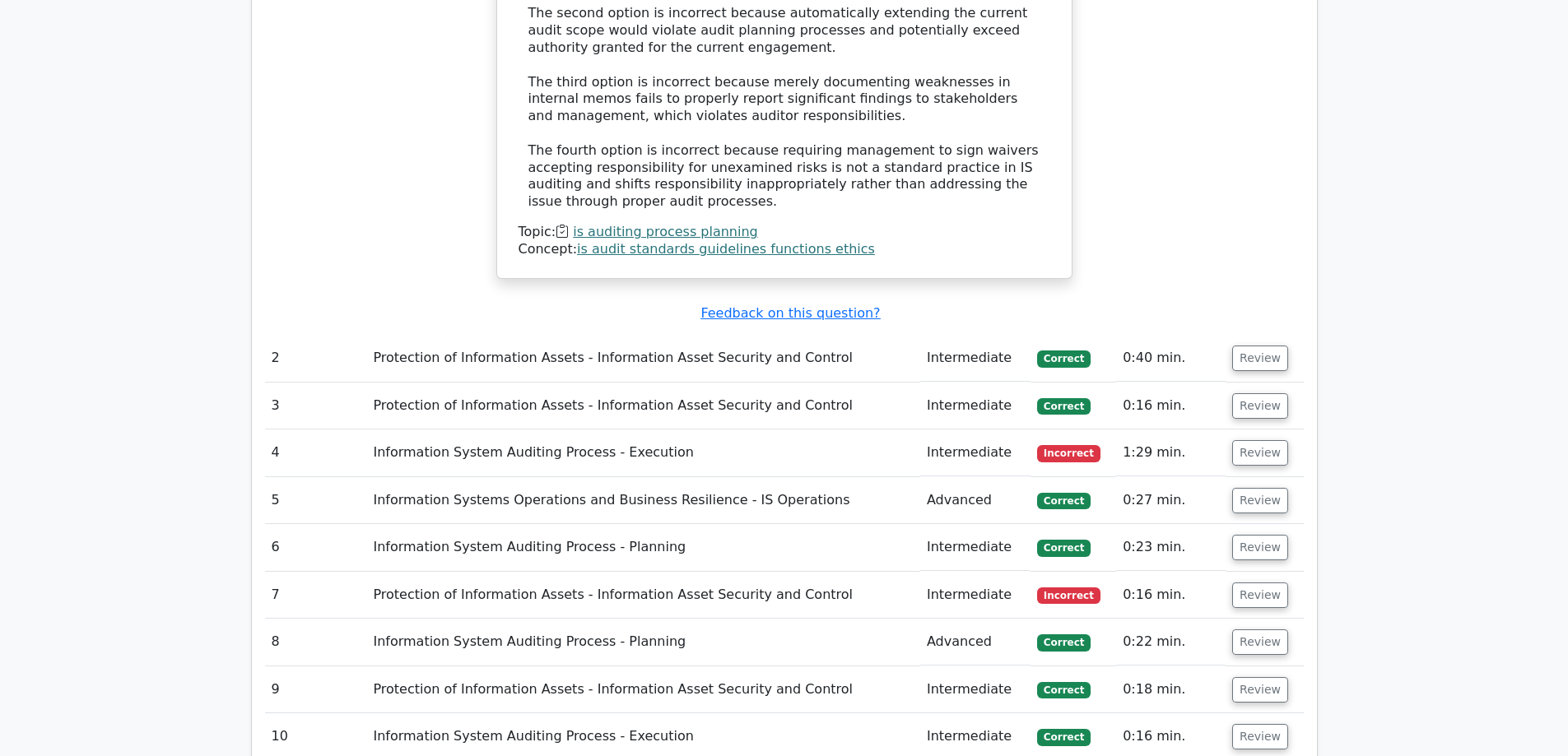
scroll to position [2140, 0]
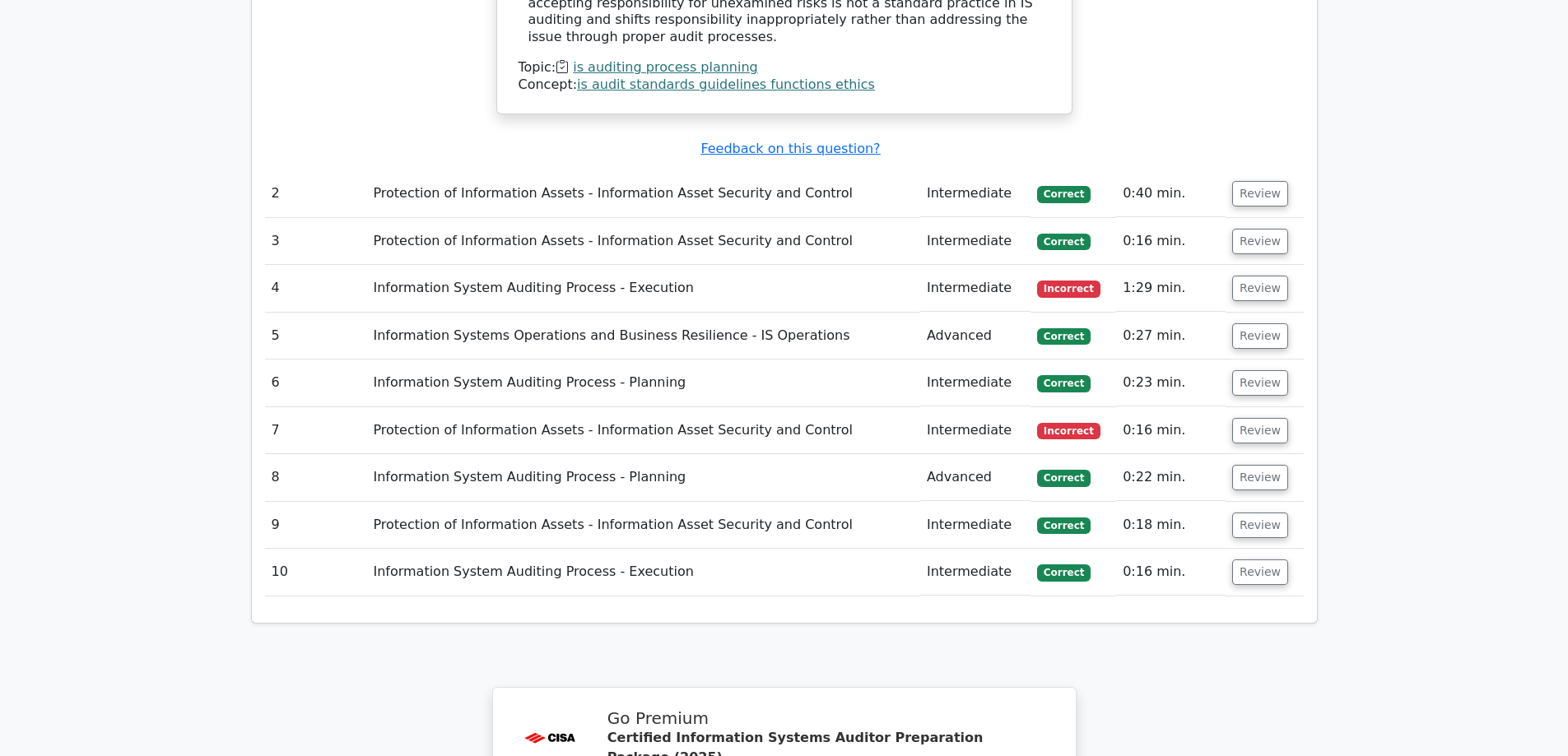
drag, startPoint x: 677, startPoint y: 182, endPoint x: 754, endPoint y: 181, distance: 77.0
click at [754, 265] on td "Information System Auditing Process - Execution" at bounding box center [643, 288] width 554 height 47
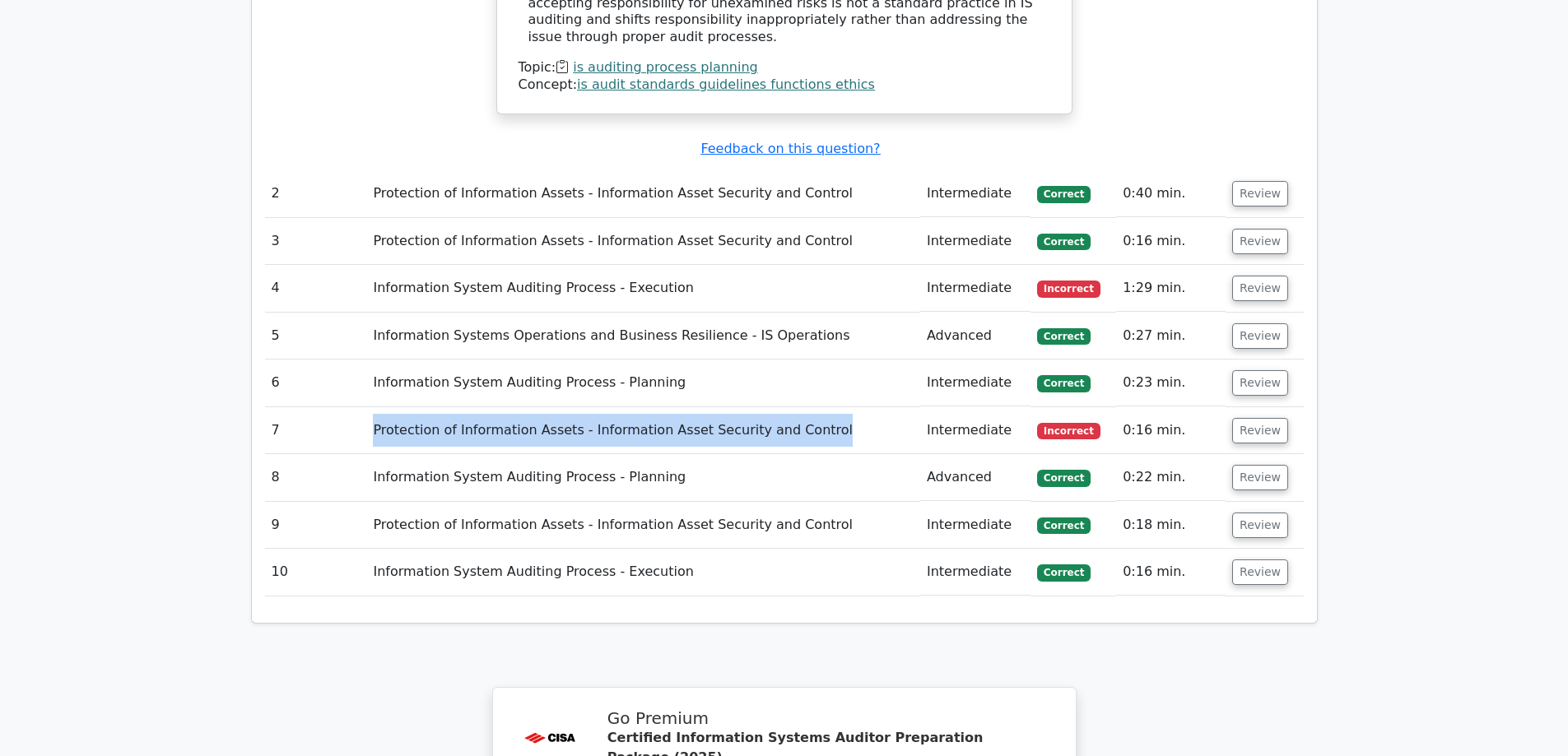
drag, startPoint x: 360, startPoint y: 312, endPoint x: 875, endPoint y: 325, distance: 515.2
click at [875, 408] on tr "7 Protection of Information Assets - Information Asset Security and Control Int…" at bounding box center [784, 431] width 1039 height 47
click at [875, 408] on td "Protection of Information Assets - Information Asset Security and Control" at bounding box center [643, 431] width 554 height 47
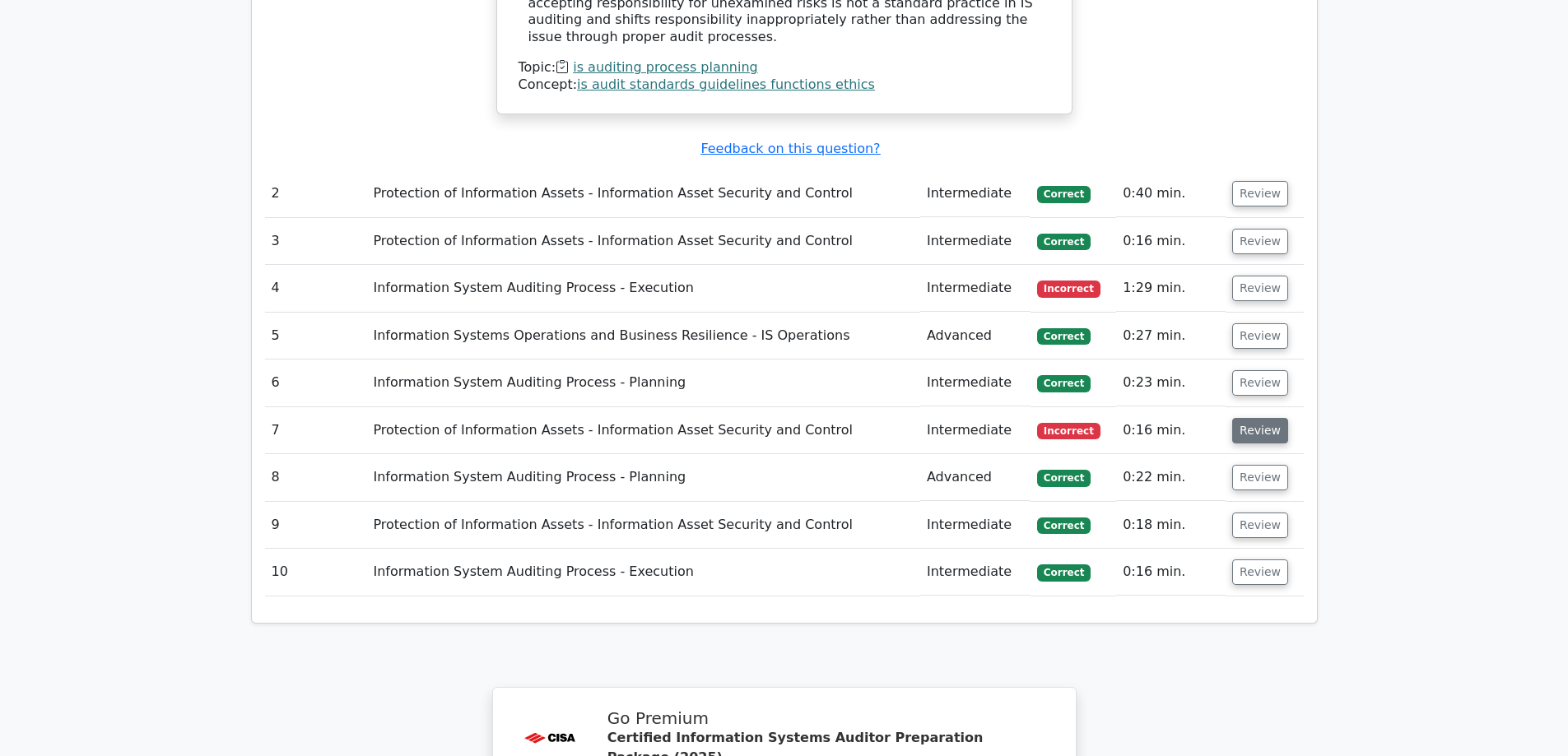
click at [1266, 418] on button "Review" at bounding box center [1260, 431] width 56 height 26
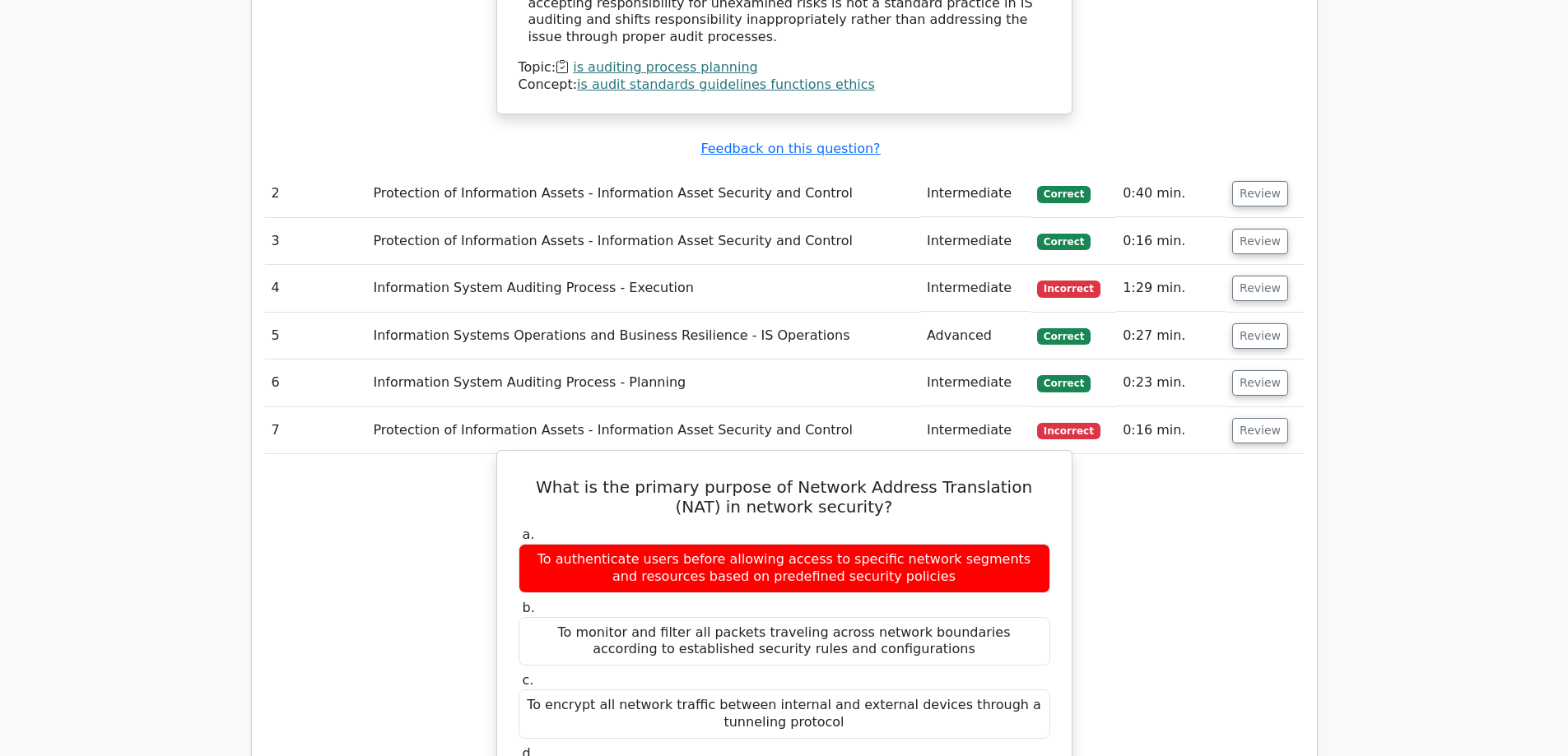
scroll to position [2304, 0]
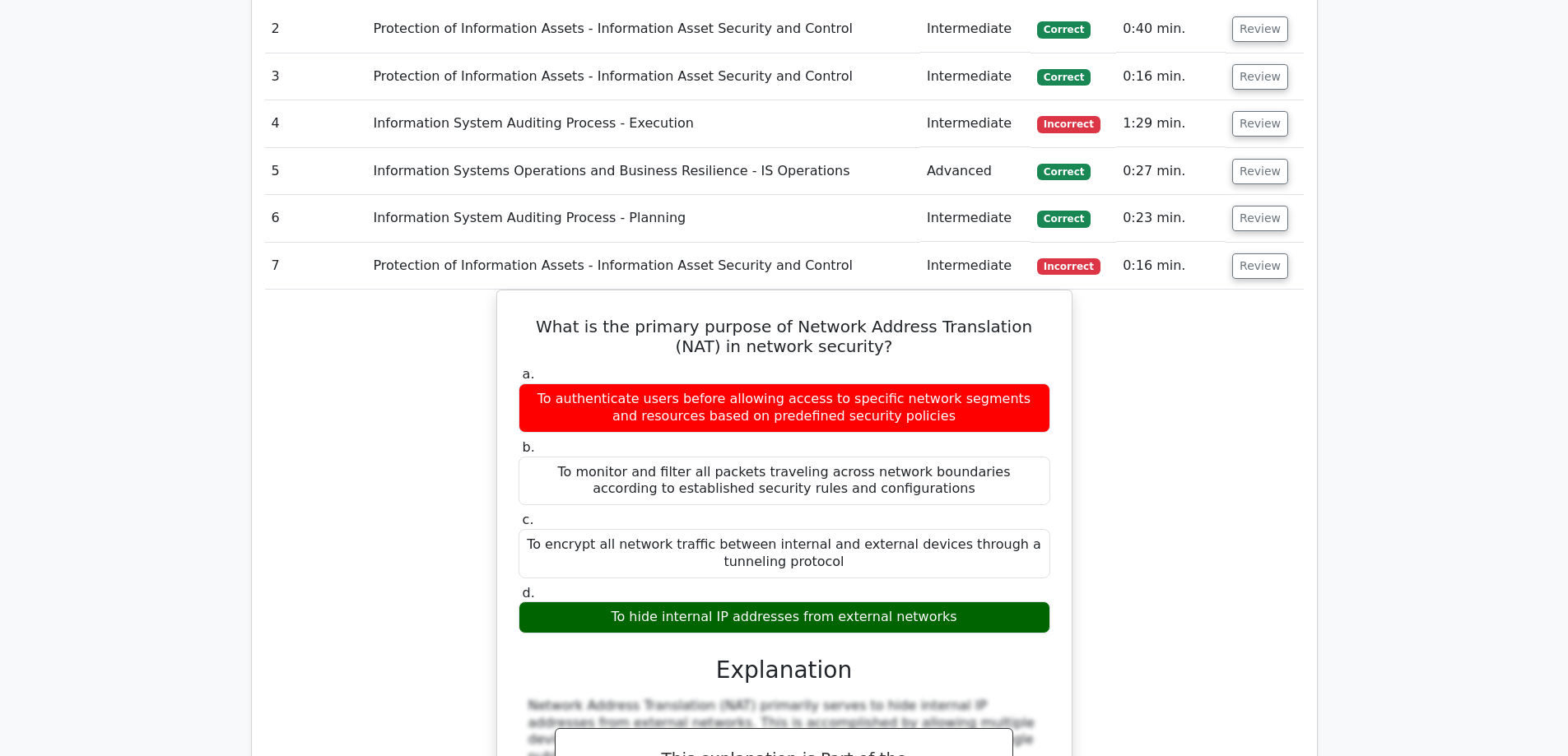
drag, startPoint x: 764, startPoint y: 510, endPoint x: 397, endPoint y: 457, distance: 370.8
click at [397, 457] on div "What is the primary purpose of Network Address Translation (NAT) in network sec…" at bounding box center [784, 717] width 1039 height 855
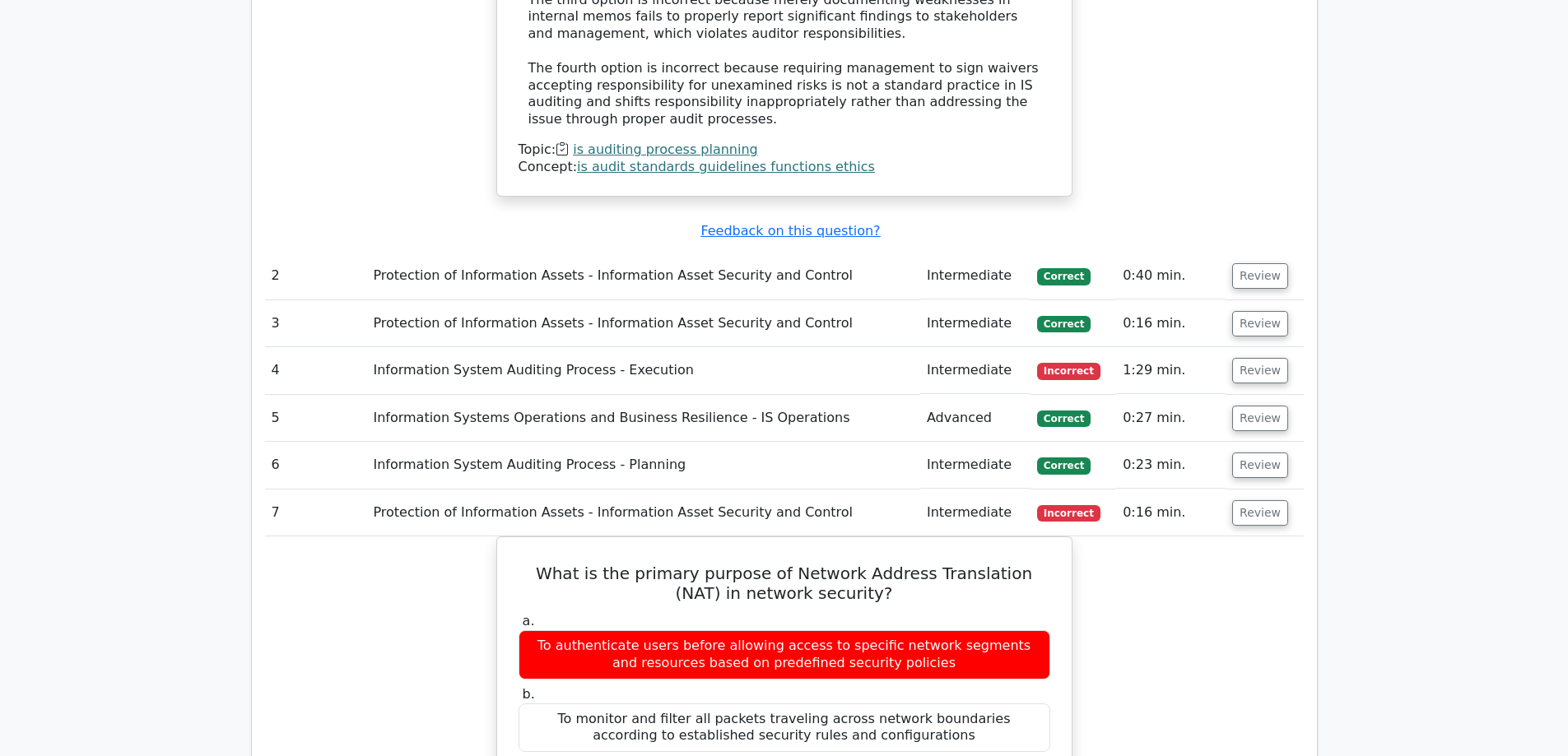
scroll to position [1893, 0]
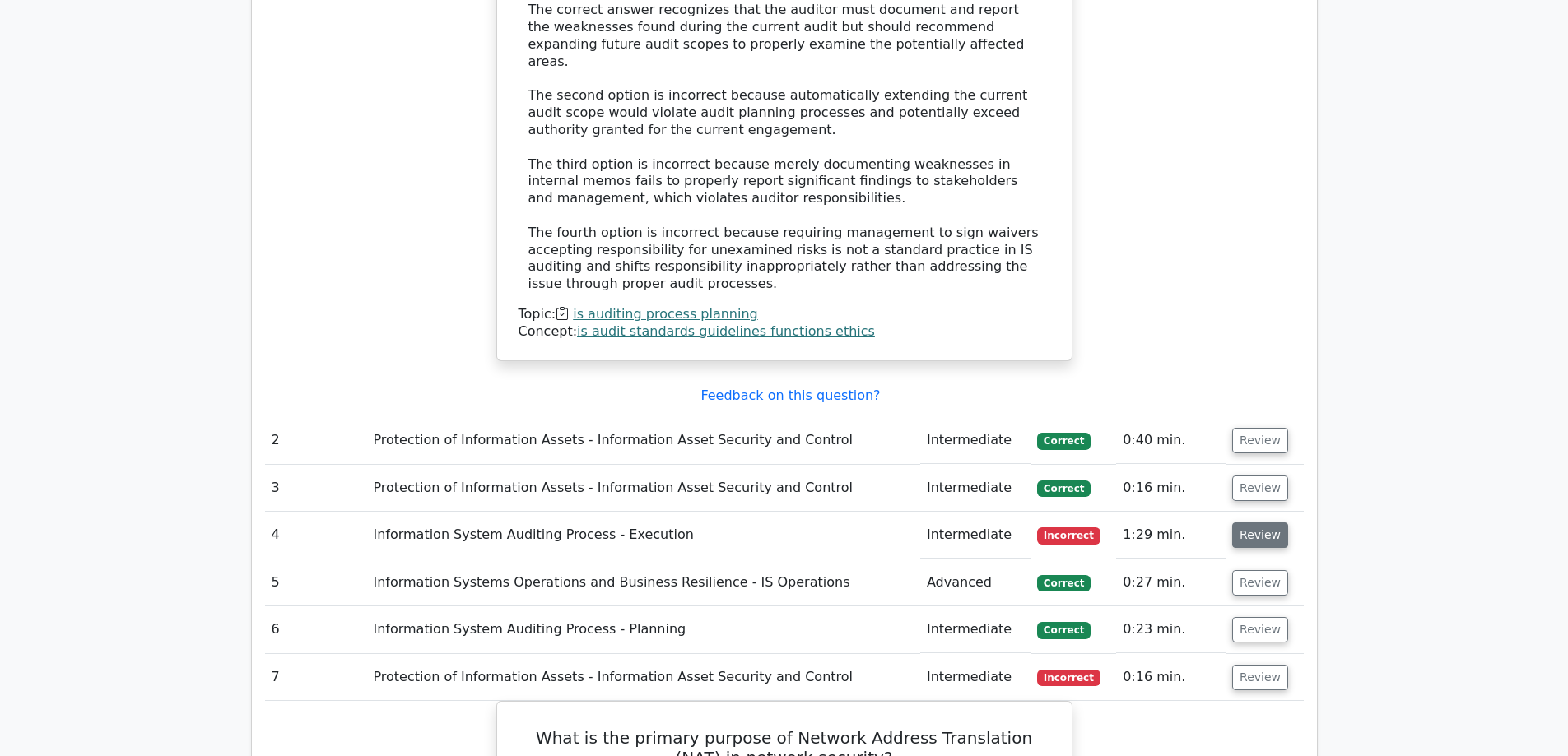
click at [1266, 522] on button "Review" at bounding box center [1260, 535] width 56 height 26
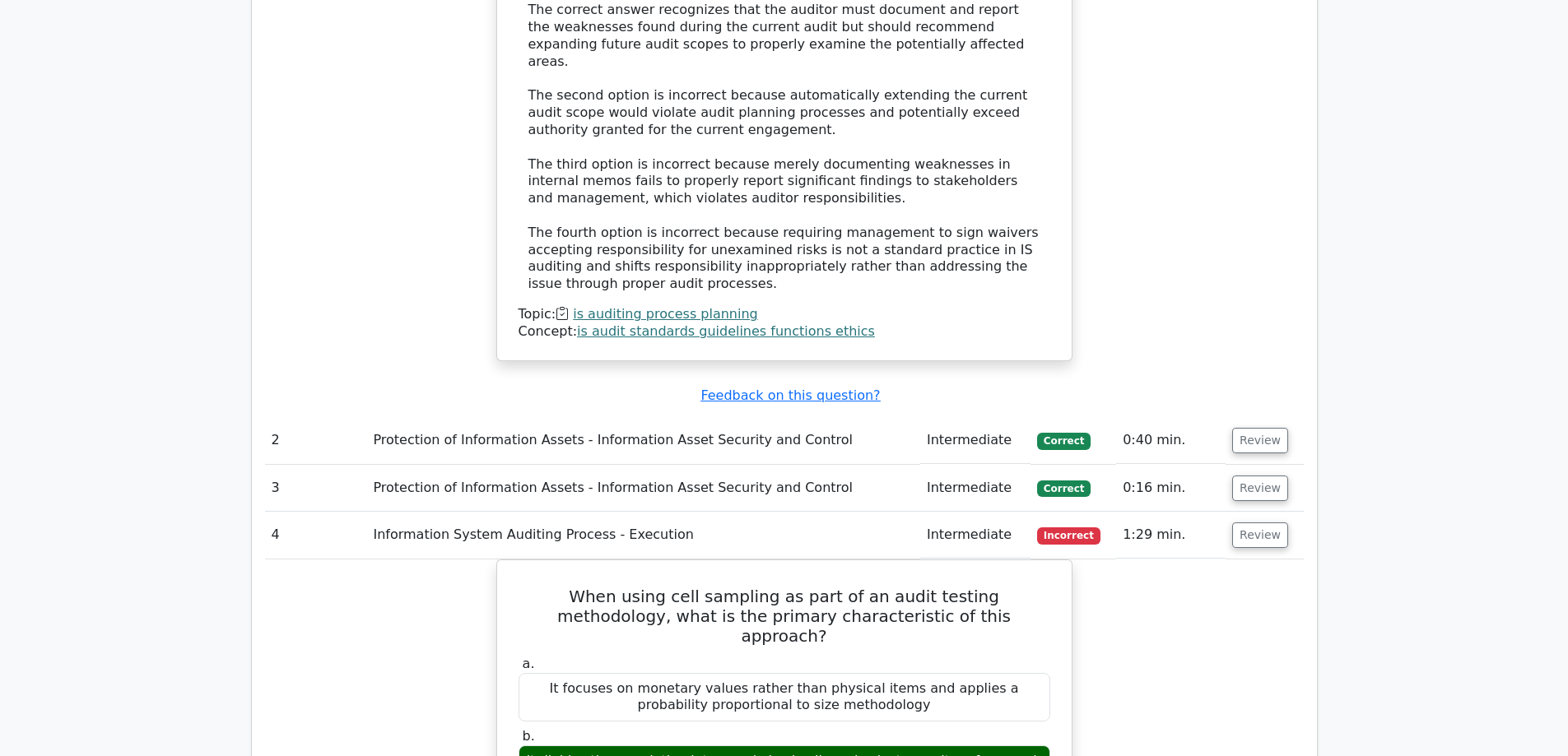
scroll to position [2057, 0]
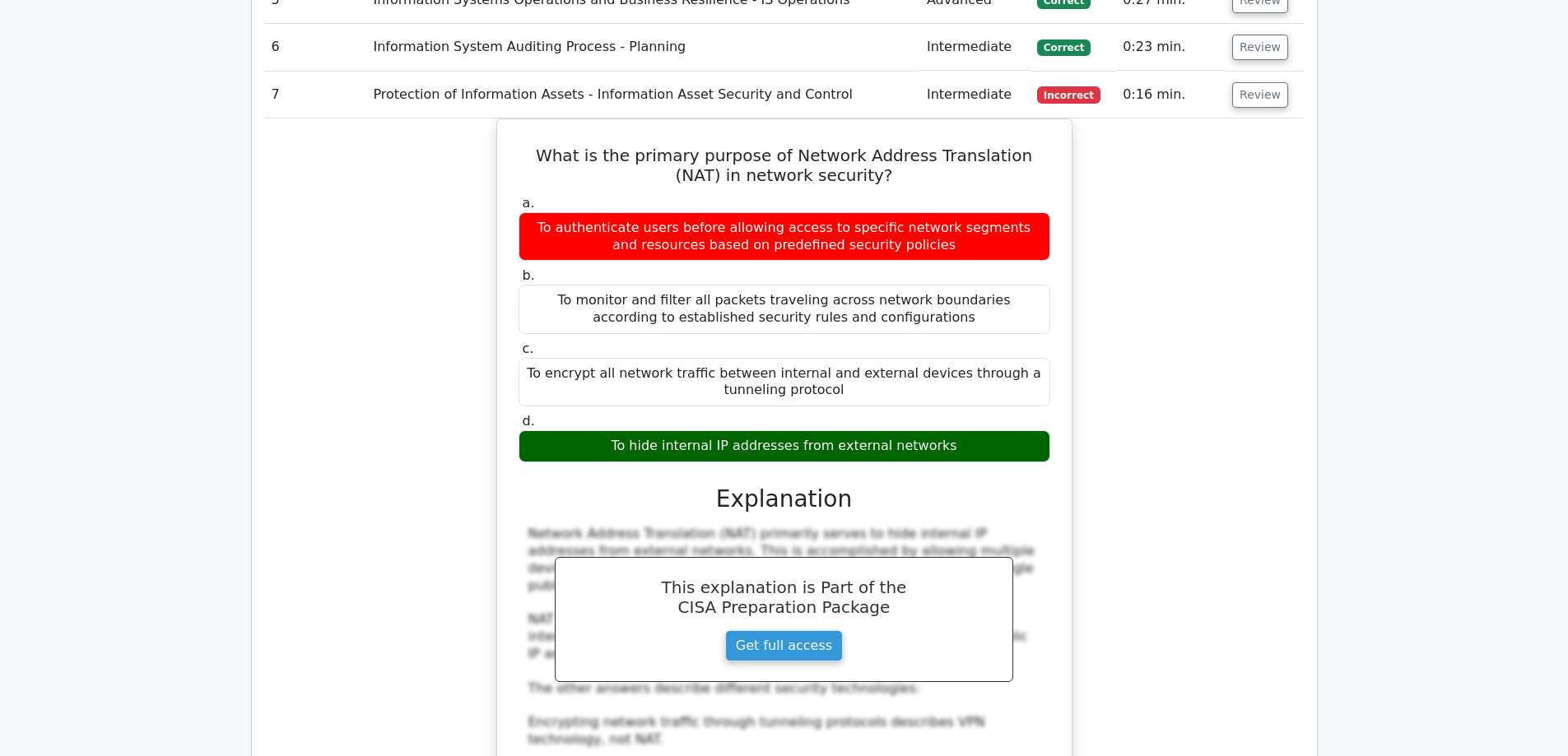
scroll to position [4279, 0]
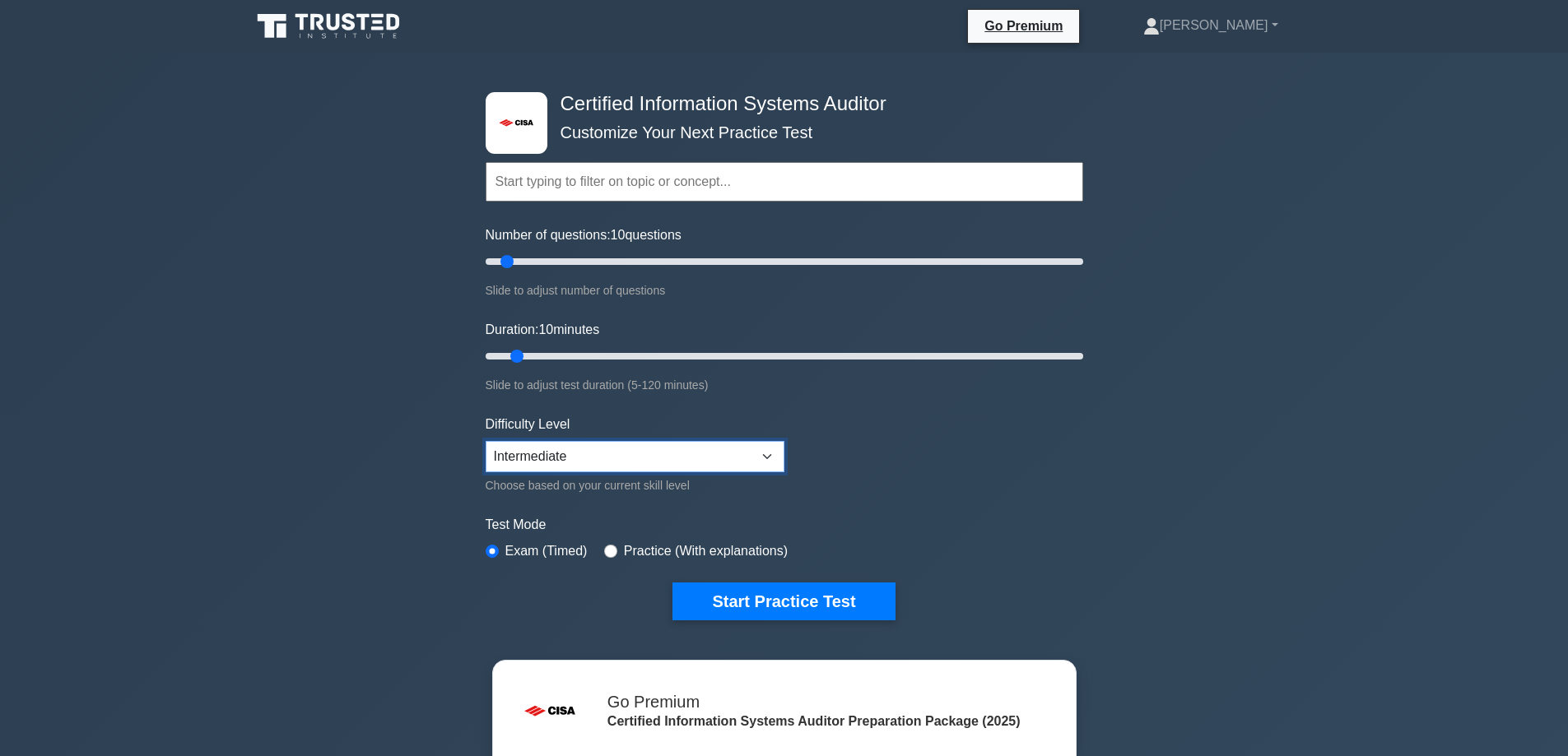
click at [683, 460] on select "Beginner Intermediate Expert" at bounding box center [635, 456] width 299 height 32
select select "expert"
click at [486, 441] on select "Beginner Intermediate Expert" at bounding box center [635, 456] width 299 height 32
click at [746, 604] on button "Start Practice Test" at bounding box center [784, 602] width 223 height 38
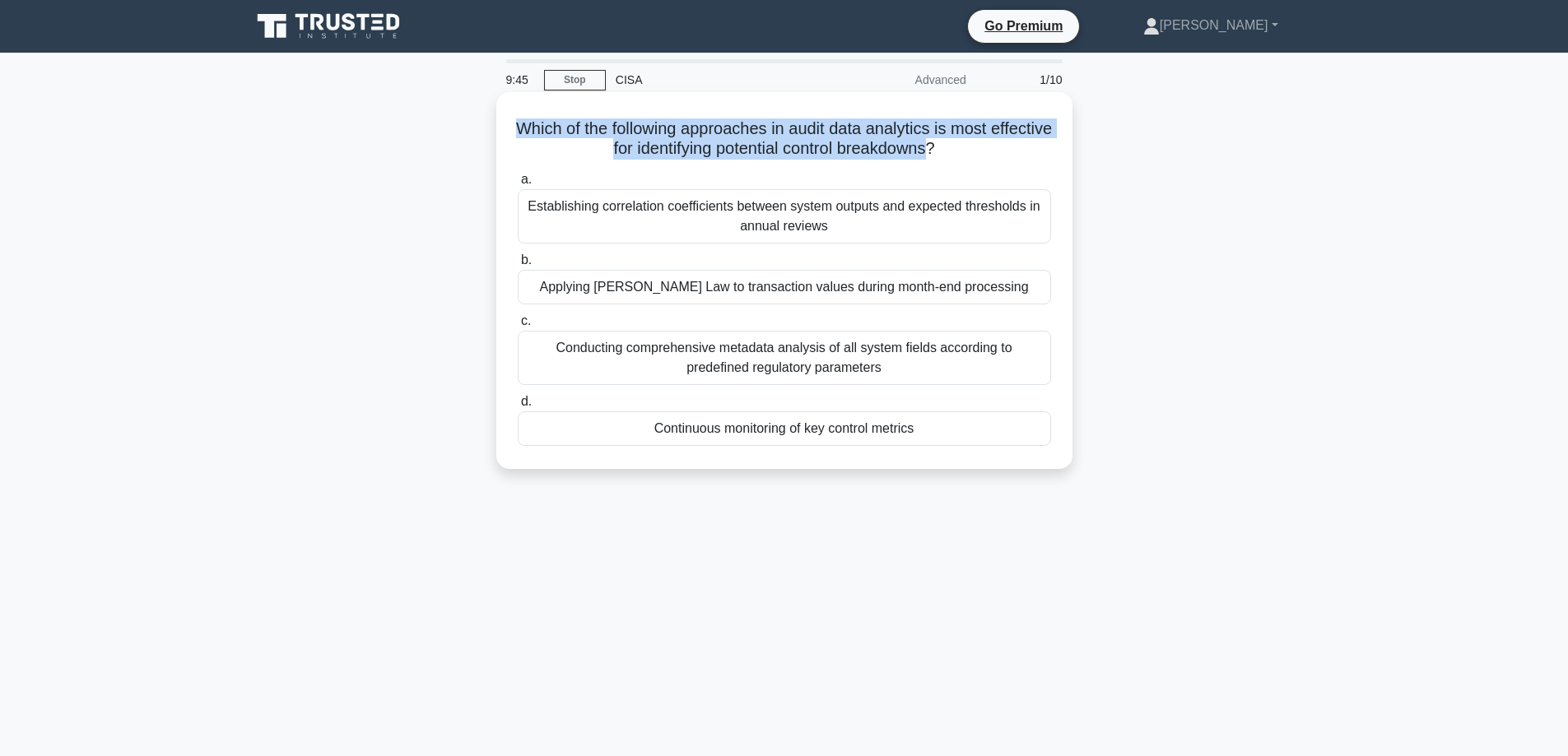
drag, startPoint x: 524, startPoint y: 129, endPoint x: 970, endPoint y: 150, distance: 446.5
click at [970, 150] on h5 "Which of the following approaches in audit data analytics is most effective for…" at bounding box center [784, 139] width 537 height 41
drag, startPoint x: 988, startPoint y: 151, endPoint x: 821, endPoint y: 147, distance: 167.0
click at [821, 147] on h5 "Which of the following approaches in audit data analytics is most effective for…" at bounding box center [784, 139] width 537 height 41
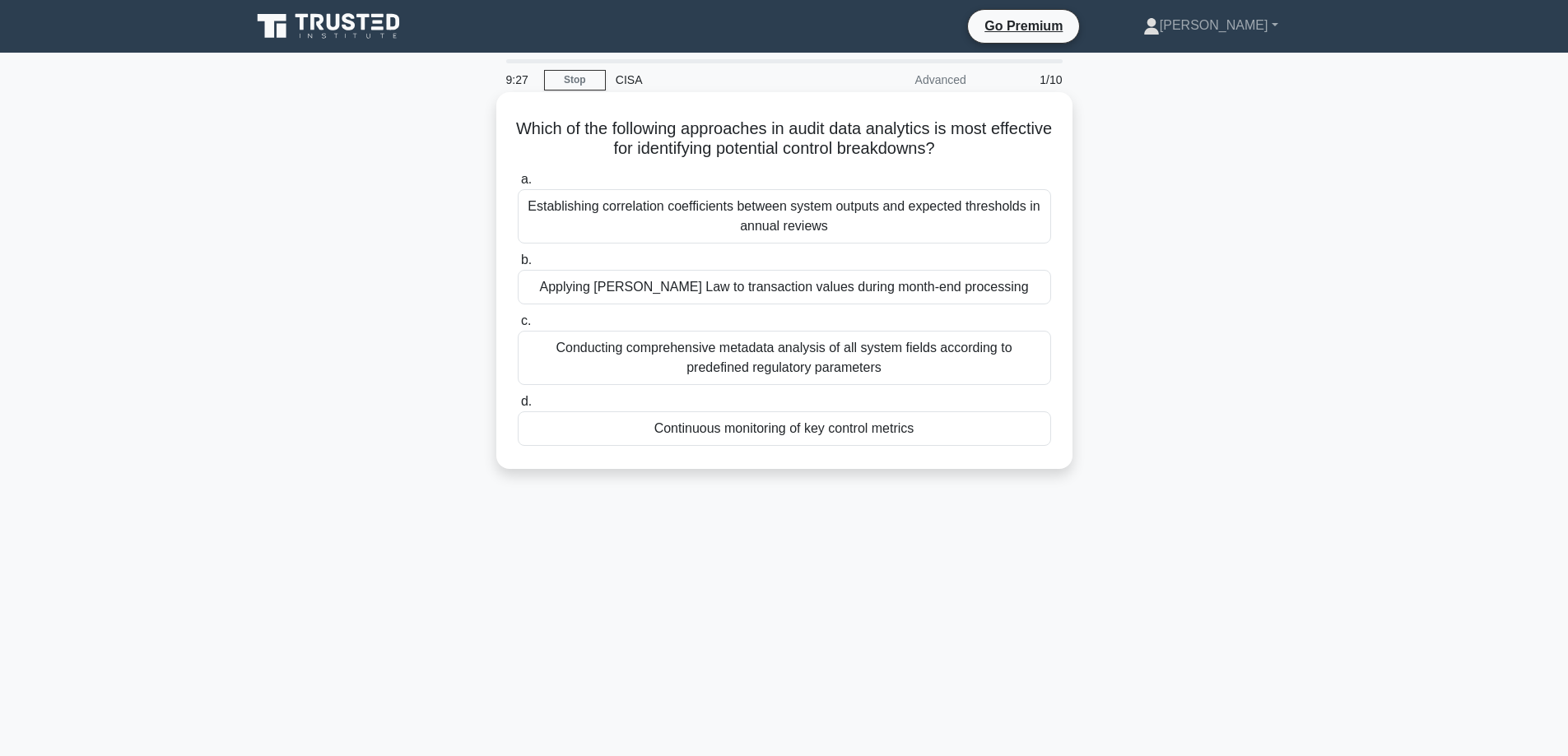
click at [766, 432] on div "Continuous monitoring of key control metrics" at bounding box center [784, 429] width 534 height 34
click at [518, 408] on input "d. Continuous monitoring of key control metrics" at bounding box center [518, 402] width 0 height 10
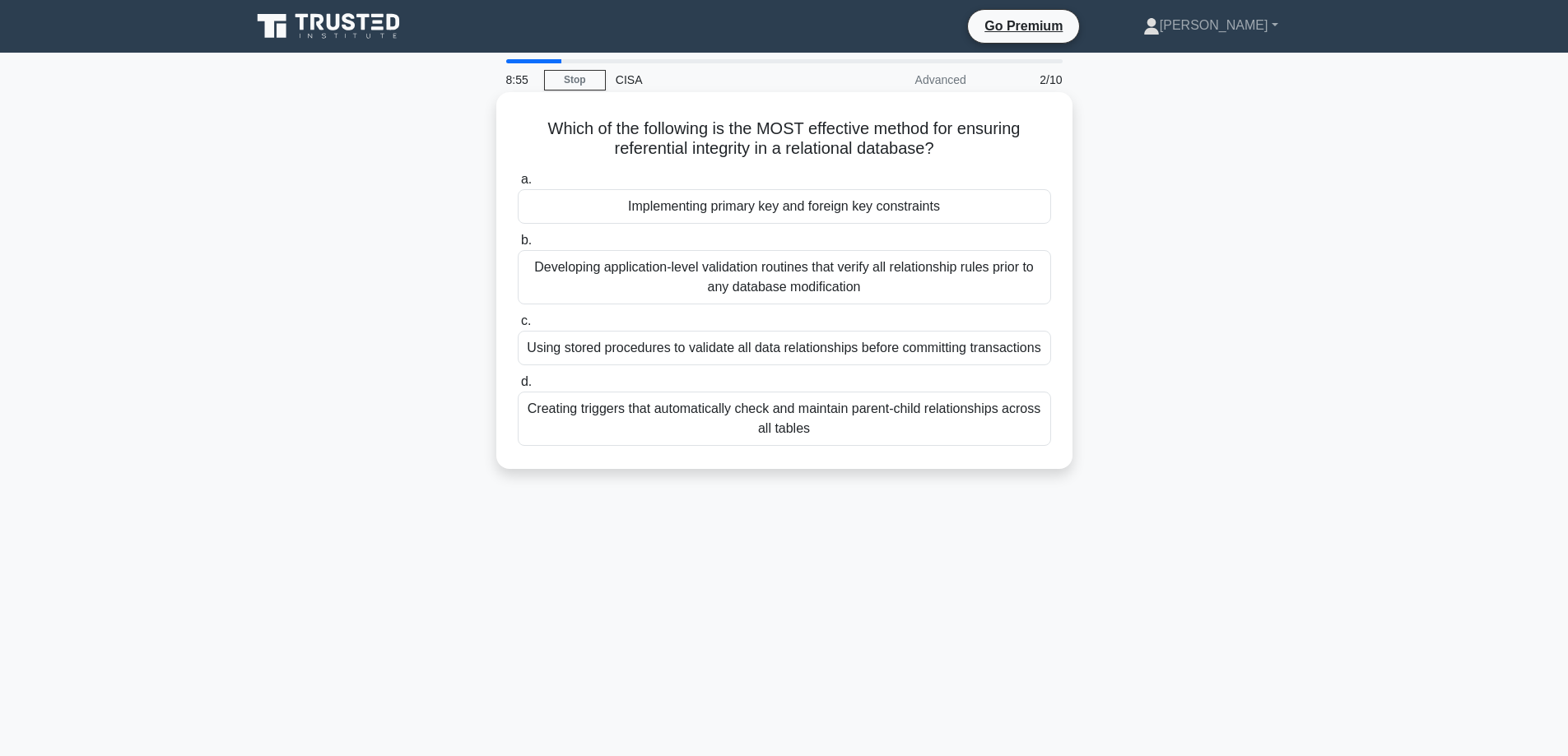
click at [635, 277] on div "Developing application-level validation routines that verify all relationship r…" at bounding box center [784, 277] width 534 height 54
click at [518, 246] on input "b. Developing application-level validation routines that verify all relationshi…" at bounding box center [518, 241] width 0 height 10
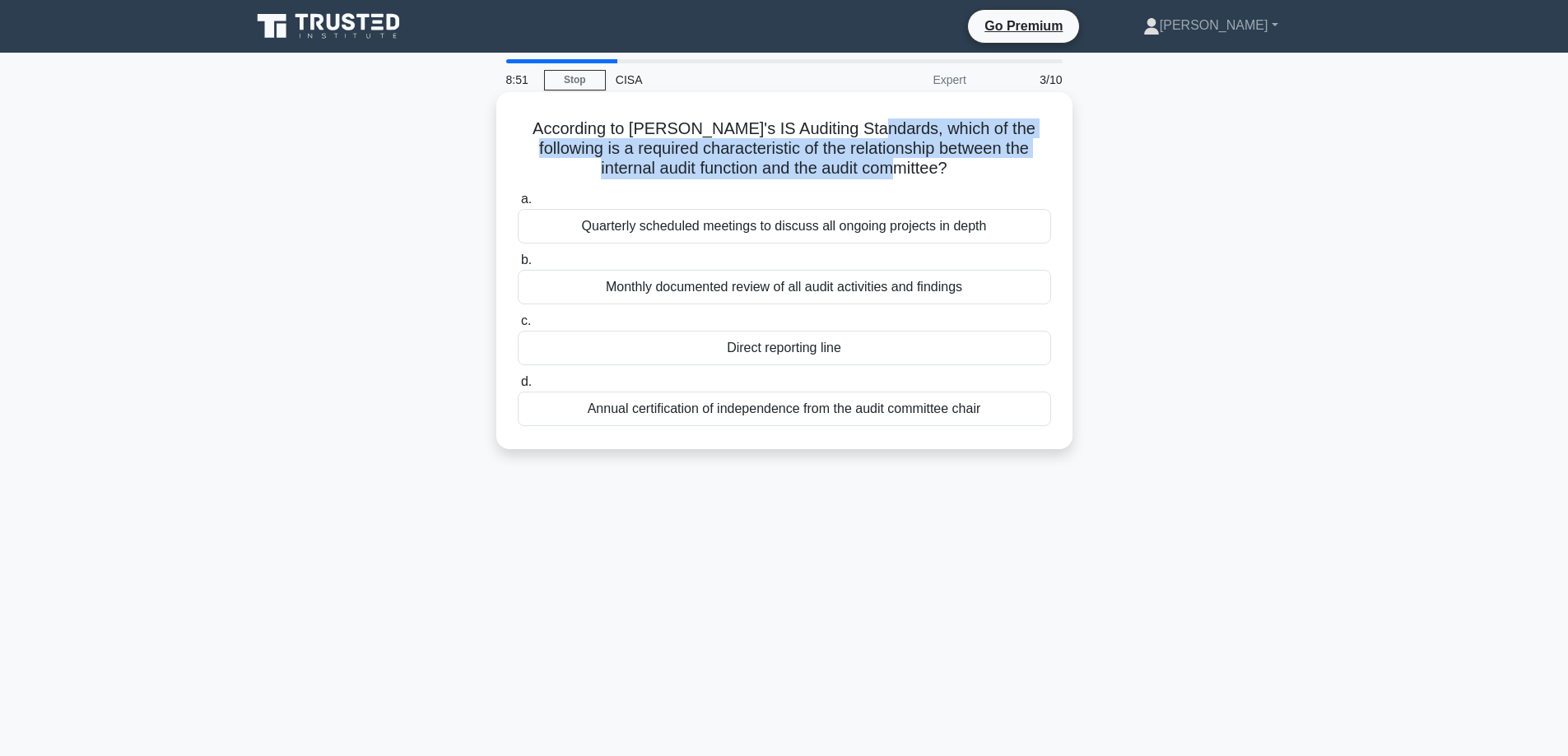
drag, startPoint x: 853, startPoint y: 128, endPoint x: 945, endPoint y: 174, distance: 102.9
click at [945, 174] on h5 "According to ISACA's IS Auditing Standards, which of the following is a require…" at bounding box center [784, 148] width 537 height 61
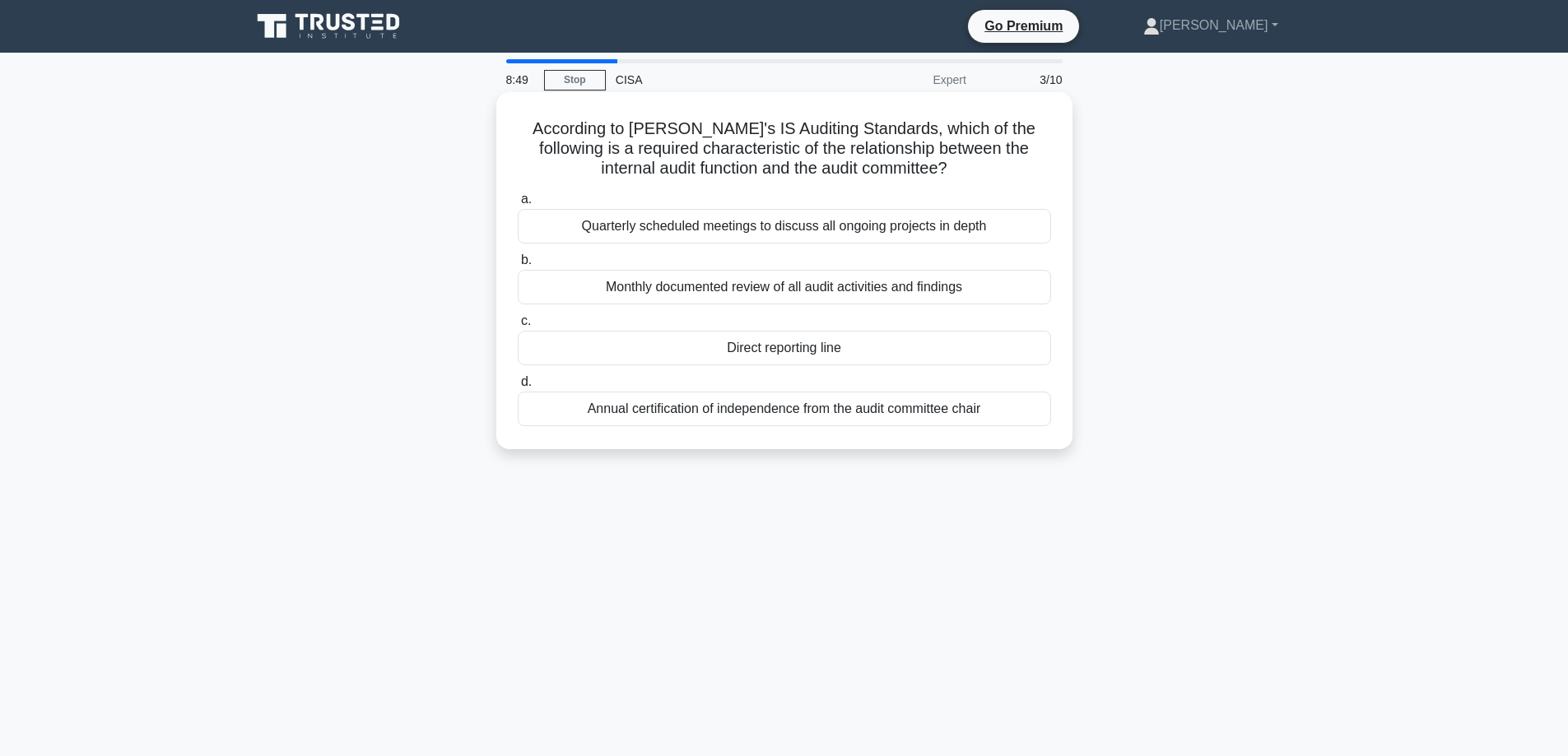
click at [936, 180] on h5 "According to ISACA's IS Auditing Standards, which of the following is a require…" at bounding box center [784, 148] width 537 height 61
click at [749, 355] on div "Direct reporting line" at bounding box center [784, 348] width 534 height 34
click at [518, 327] on input "c. Direct reporting line" at bounding box center [518, 321] width 0 height 10
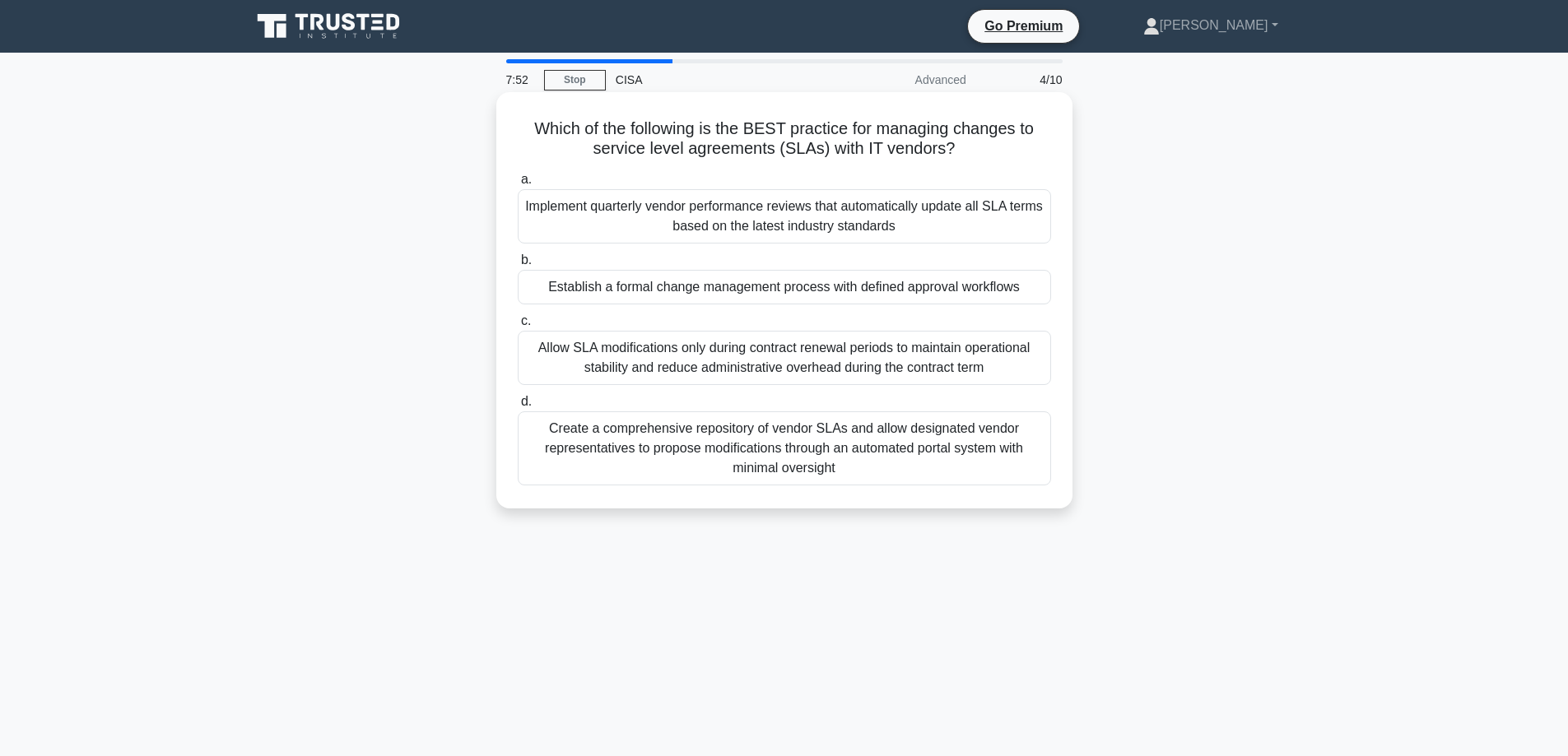
click at [777, 289] on div "Establish a formal change management process with defined approval workflows" at bounding box center [784, 287] width 534 height 34
click at [518, 265] on input "b. Establish a formal change management process with defined approval workflows" at bounding box center [518, 260] width 0 height 10
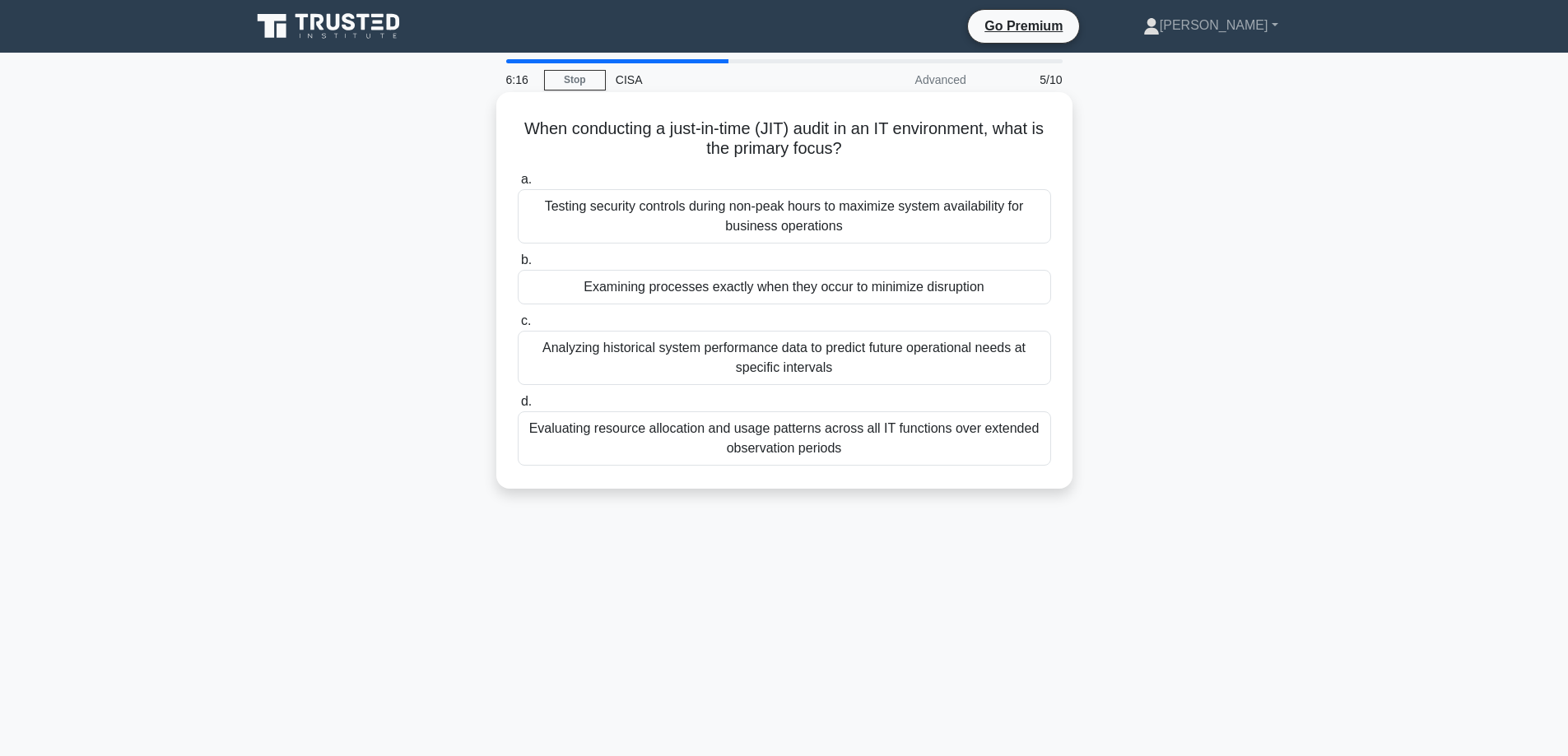
click at [768, 224] on div "Testing security controls during non-peak hours to maximize system availability…" at bounding box center [784, 216] width 534 height 54
click at [518, 185] on input "a. Testing security controls during non-peak hours to maximize system availabil…" at bounding box center [518, 180] width 0 height 10
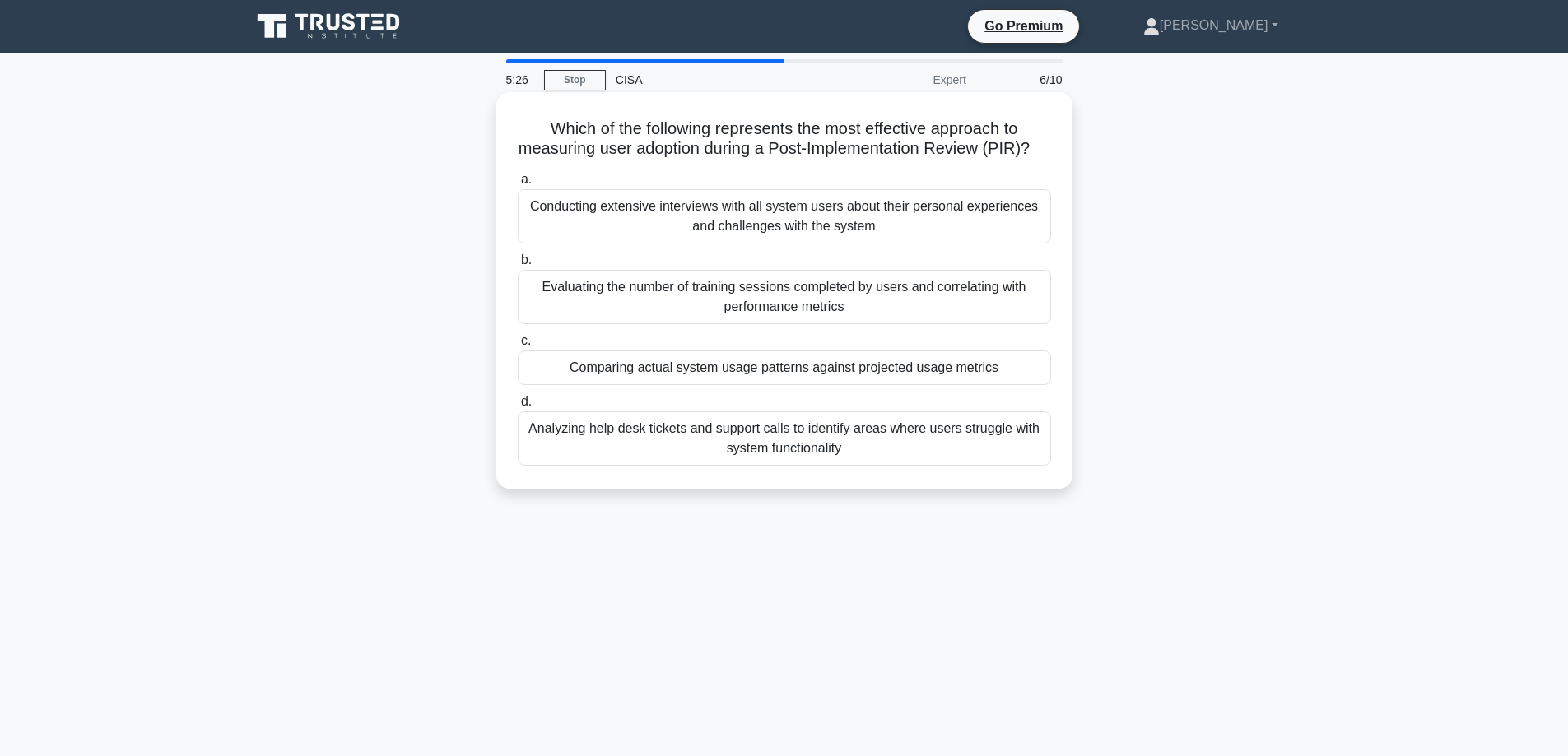
click at [789, 385] on div "Comparing actual system usage patterns against projected usage metrics" at bounding box center [784, 367] width 534 height 34
click at [518, 347] on input "c. Comparing actual system usage patterns against projected usage metrics" at bounding box center [518, 341] width 0 height 10
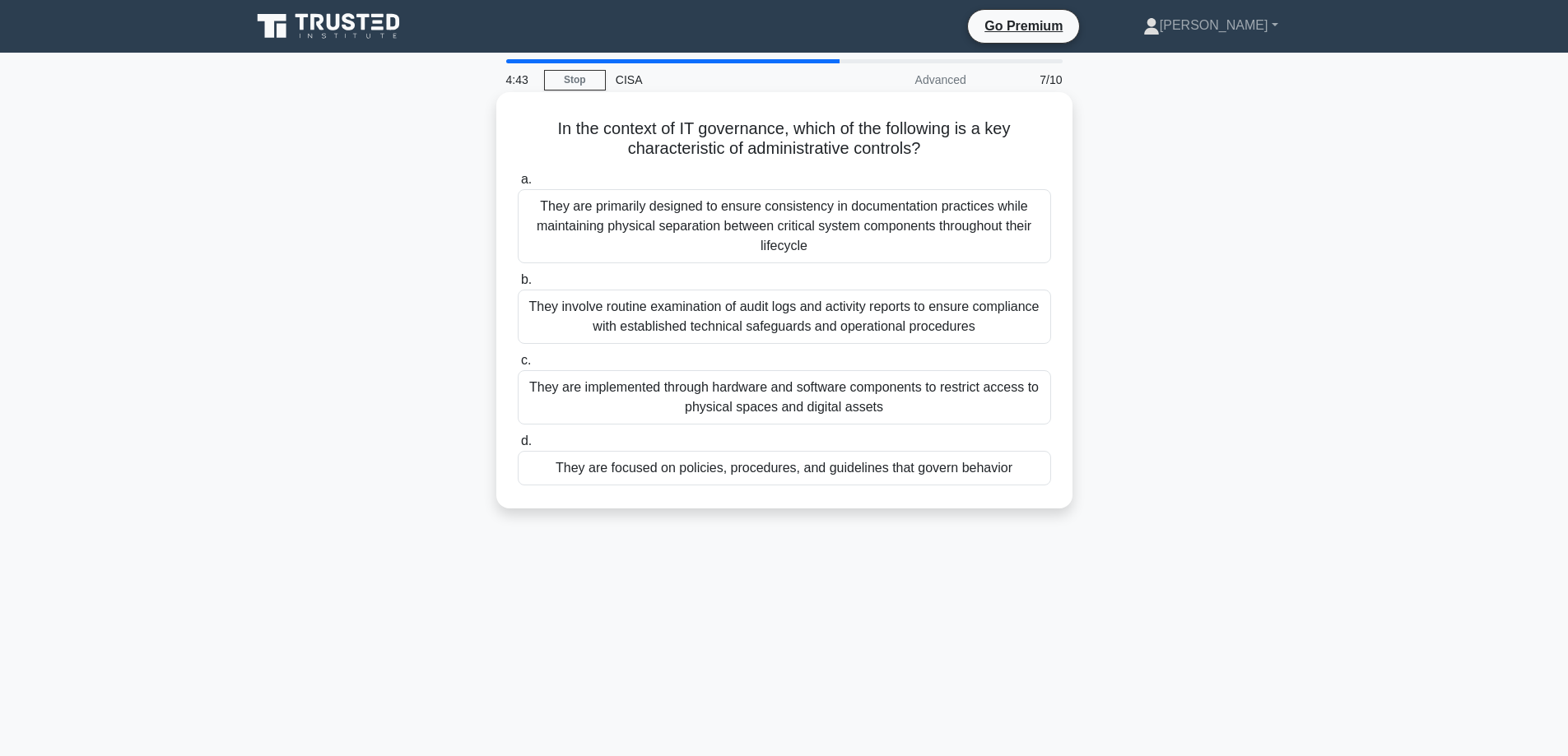
click at [766, 473] on div "They are focused on policies, procedures, and guidelines that govern behavior" at bounding box center [784, 468] width 534 height 34
click at [518, 447] on input "d. They are focused on policies, procedures, and guidelines that govern behavior" at bounding box center [518, 441] width 0 height 10
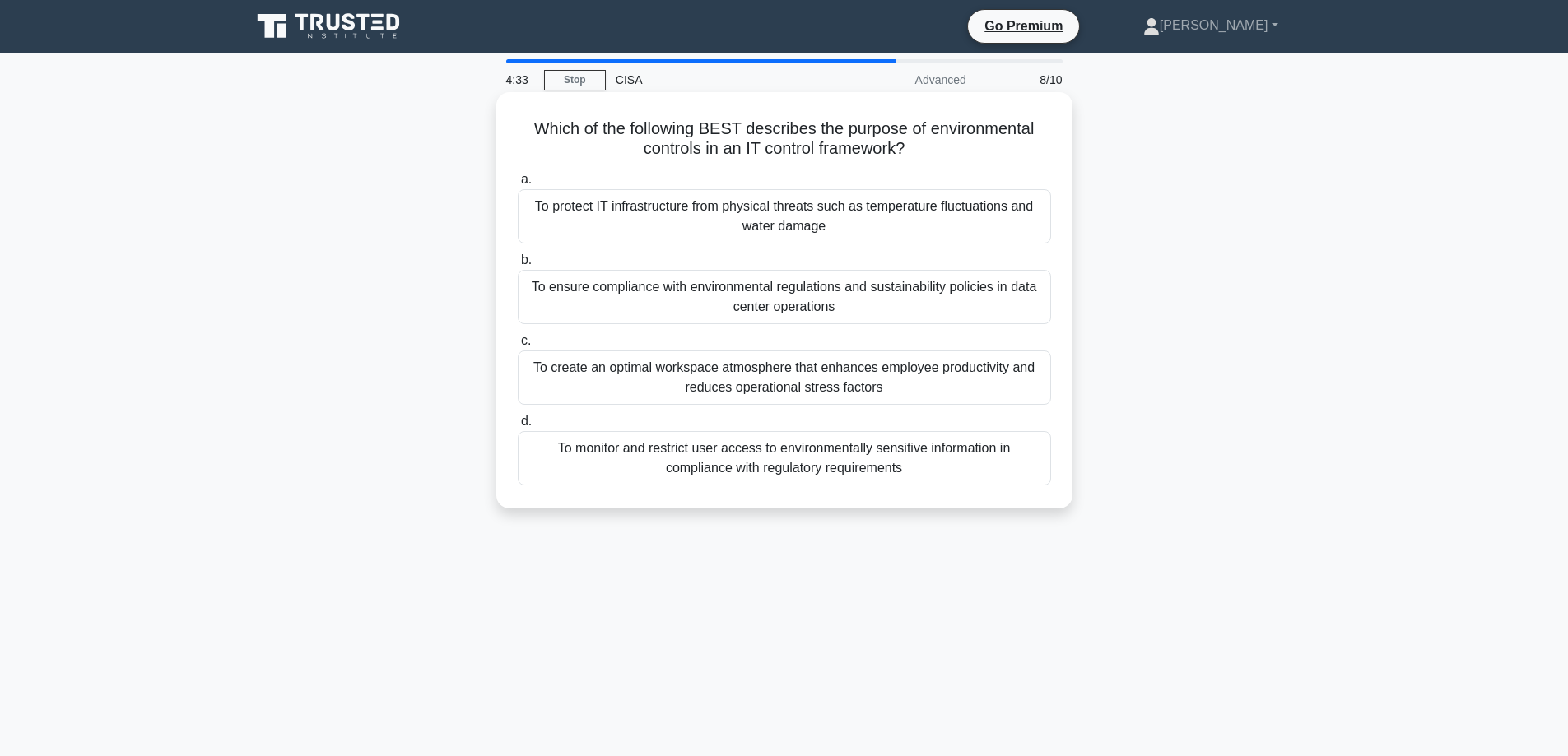
click at [670, 213] on div "To protect IT infrastructure from physical threats such as temperature fluctuat…" at bounding box center [784, 216] width 534 height 54
click at [518, 185] on input "a. To protect IT infrastructure from physical threats such as temperature fluct…" at bounding box center [518, 180] width 0 height 10
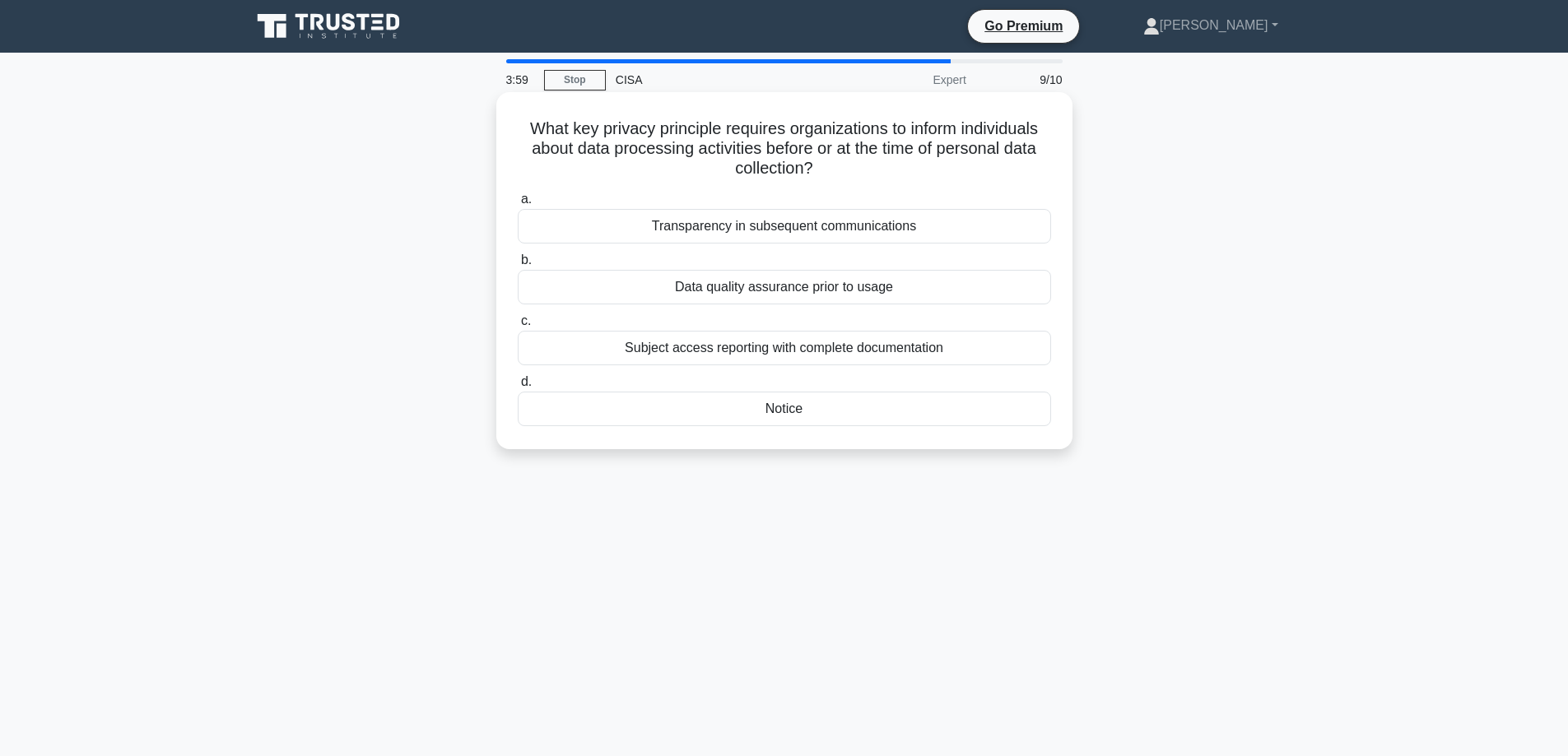
click at [762, 410] on div "Notice" at bounding box center [784, 409] width 534 height 34
click at [518, 388] on input "d. Notice" at bounding box center [518, 382] width 0 height 10
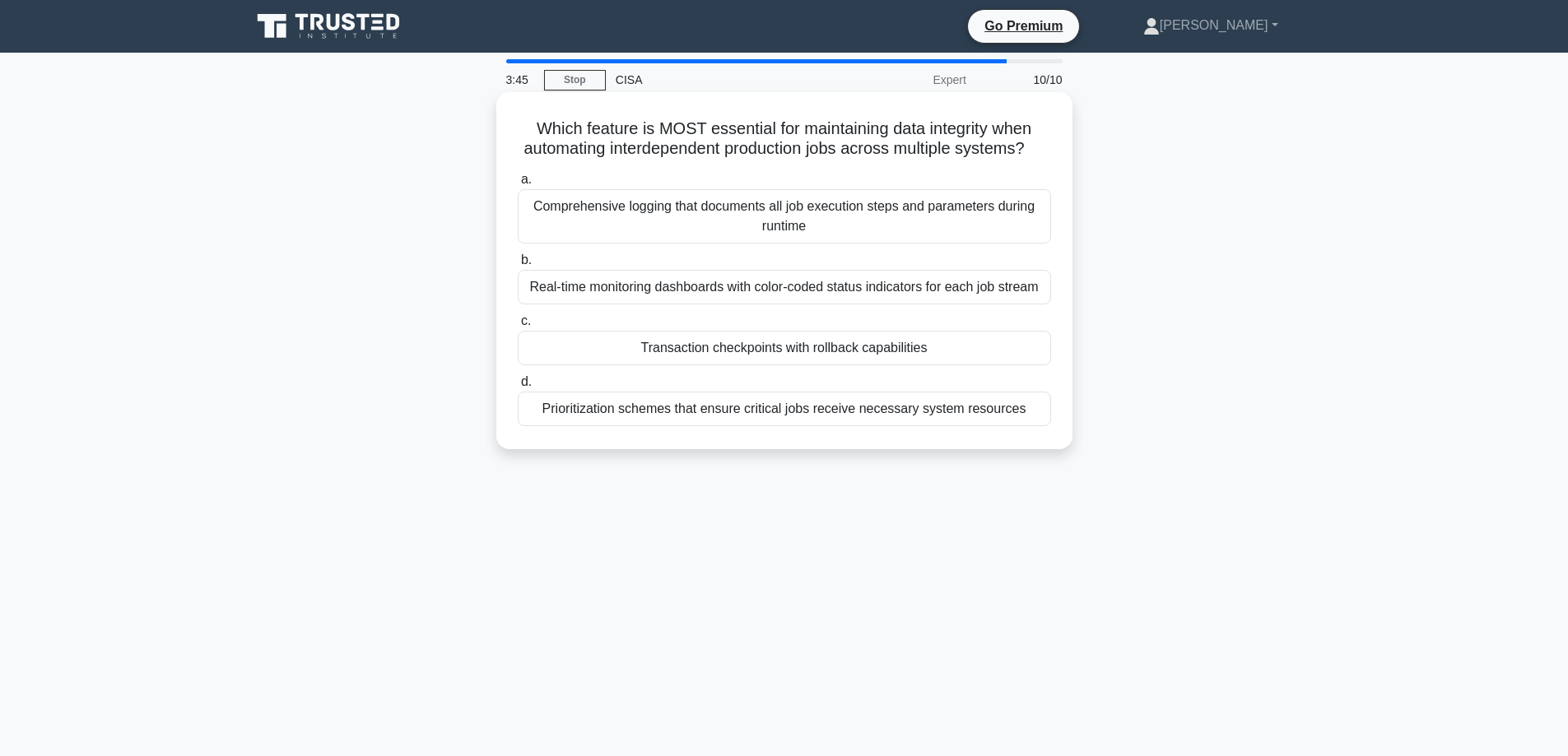
click at [808, 355] on div "Transaction checkpoints with rollback capabilities" at bounding box center [784, 348] width 534 height 34
click at [786, 366] on div "Transaction checkpoints with rollback capabilities" at bounding box center [784, 348] width 534 height 34
click at [518, 327] on input "c. Transaction checkpoints with rollback capabilities" at bounding box center [518, 321] width 0 height 10
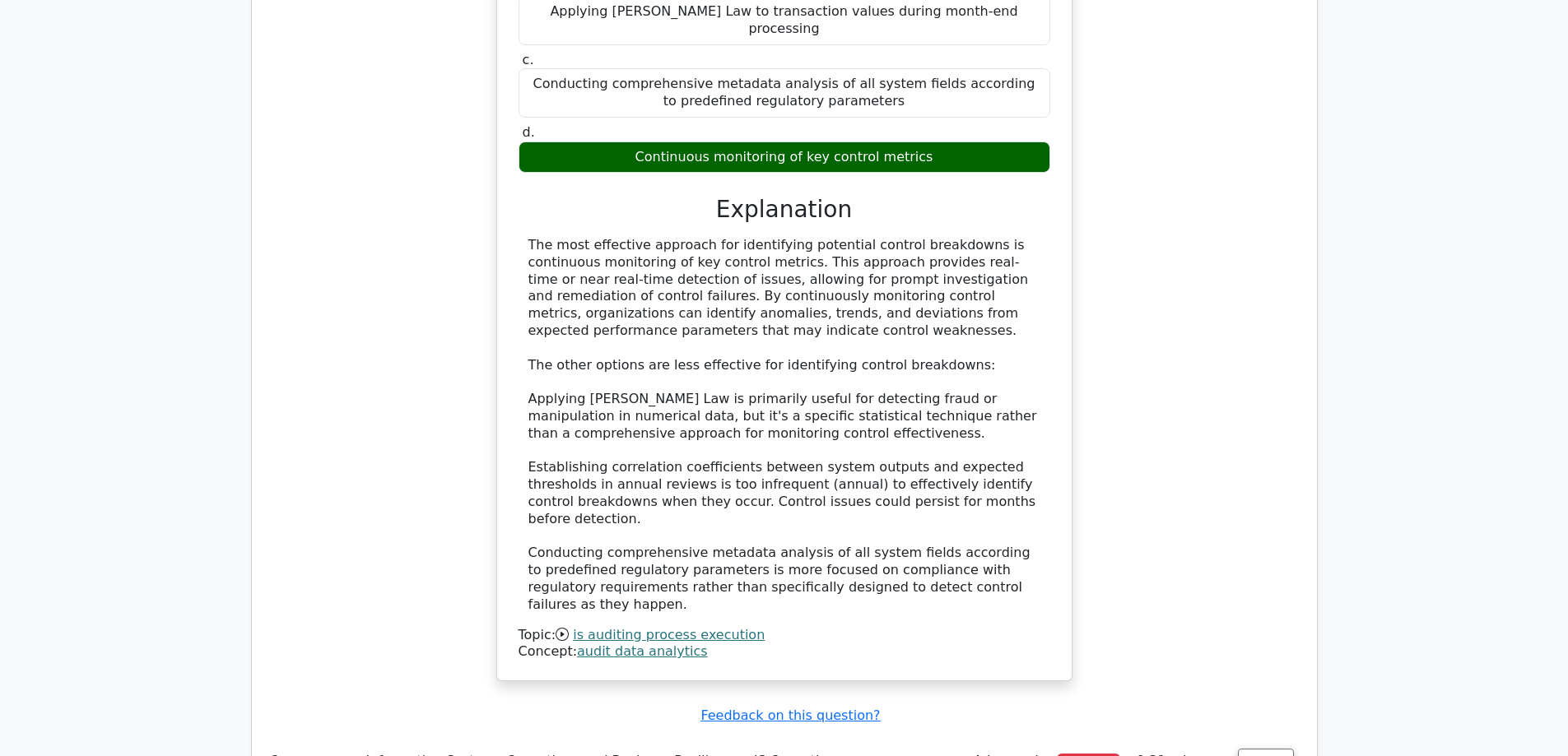
scroll to position [2057, 0]
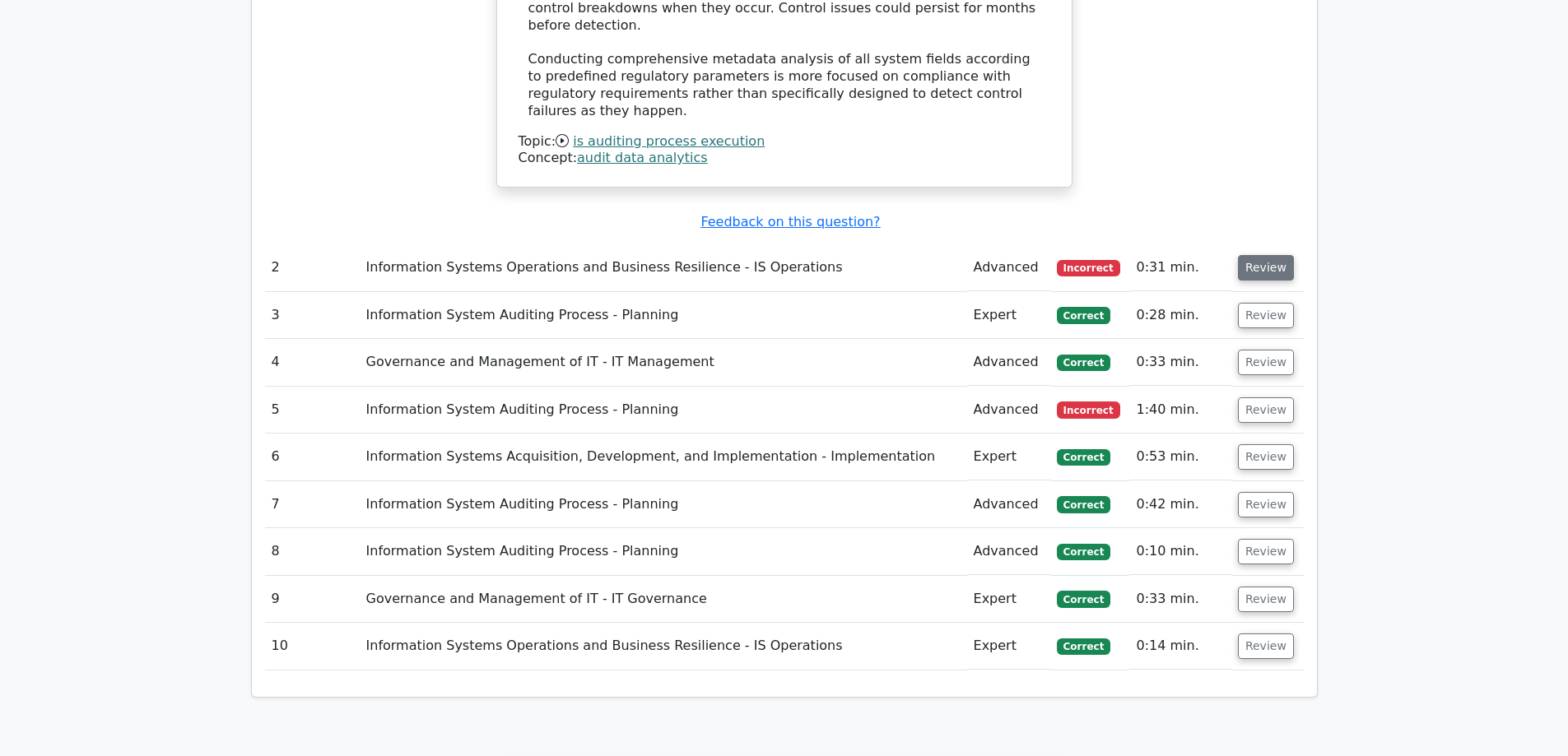
click at [1280, 255] on button "Review" at bounding box center [1266, 268] width 56 height 26
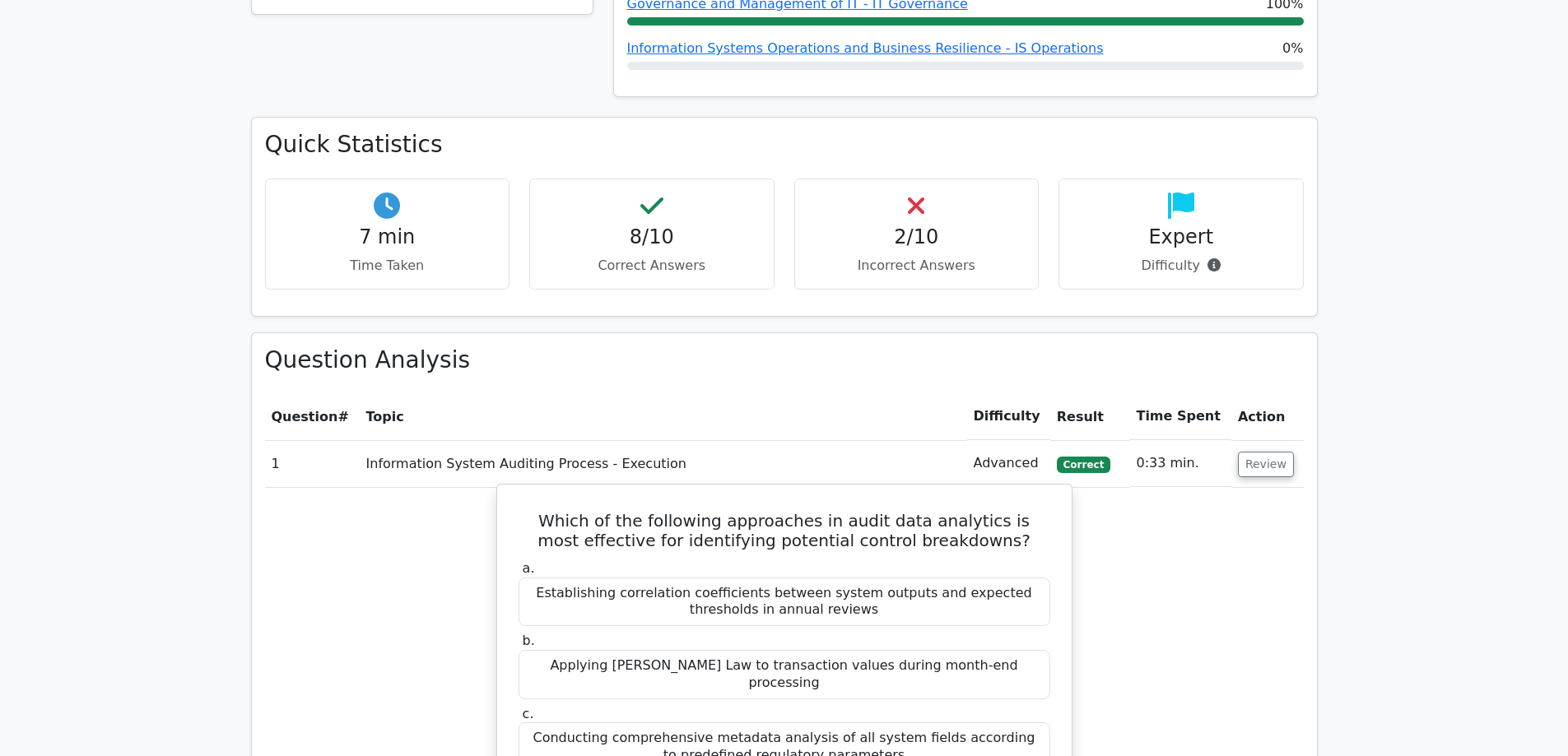
scroll to position [987, 0]
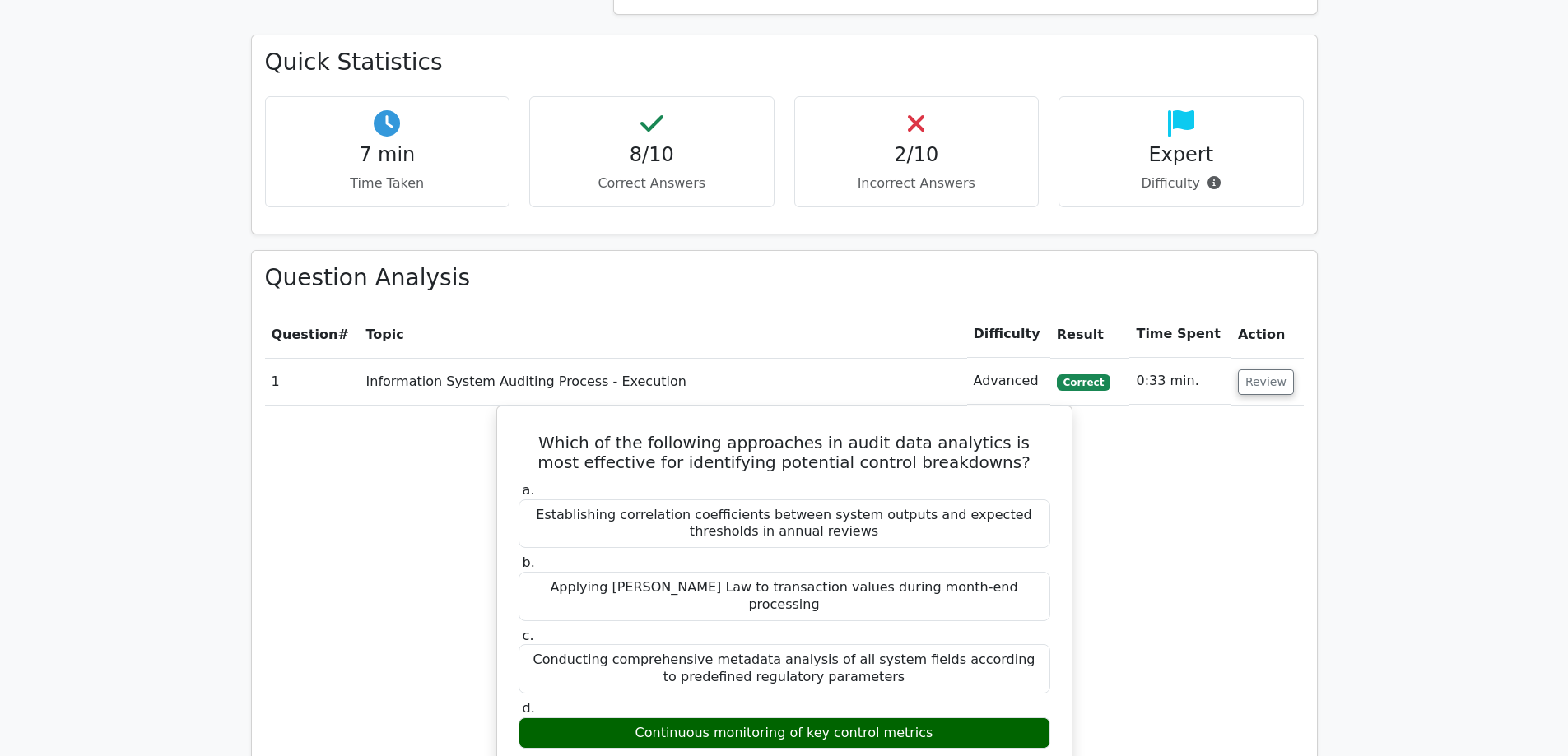
drag, startPoint x: 1262, startPoint y: 332, endPoint x: 1191, endPoint y: 342, distance: 71.7
click at [1191, 358] on tr "1 Information System Auditing Process - Execution Advanced [GEOGRAPHIC_DATA] 0:…" at bounding box center [784, 381] width 1039 height 47
click at [1189, 358] on td "0:33 min." at bounding box center [1180, 381] width 101 height 47
click at [1238, 370] on button "Review" at bounding box center [1266, 383] width 56 height 26
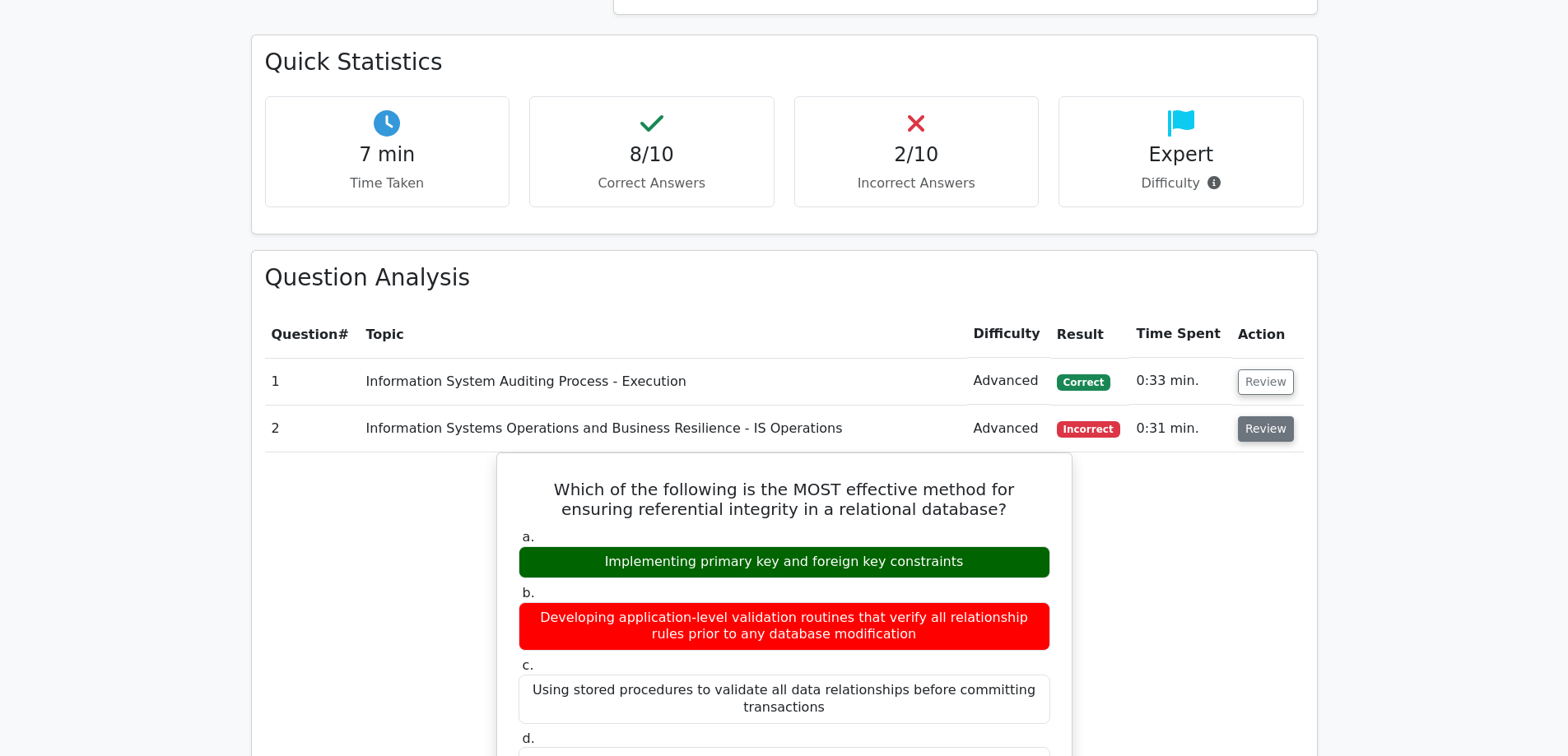
click at [1264, 416] on button "Review" at bounding box center [1266, 429] width 56 height 26
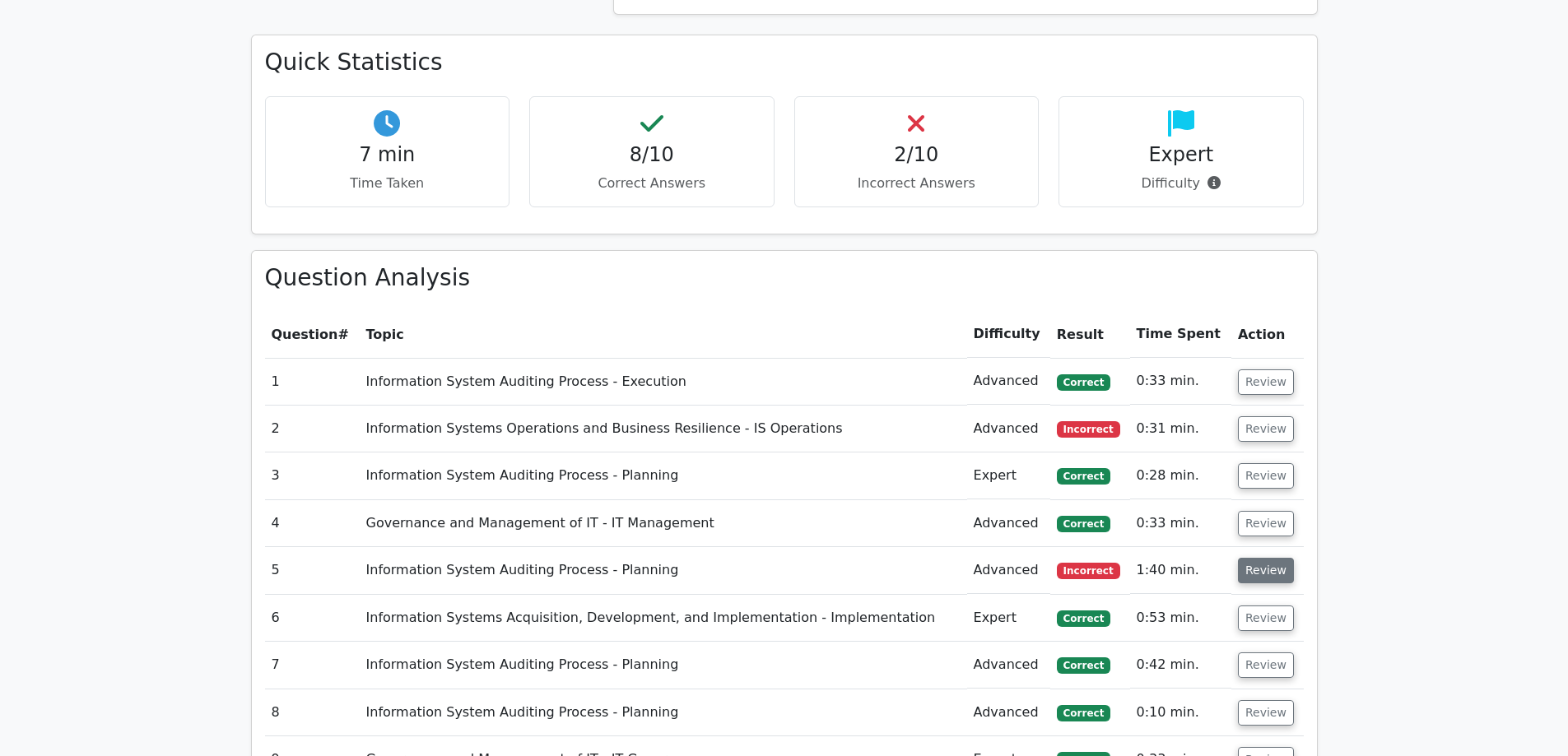
click at [1250, 558] on button "Review" at bounding box center [1266, 571] width 56 height 26
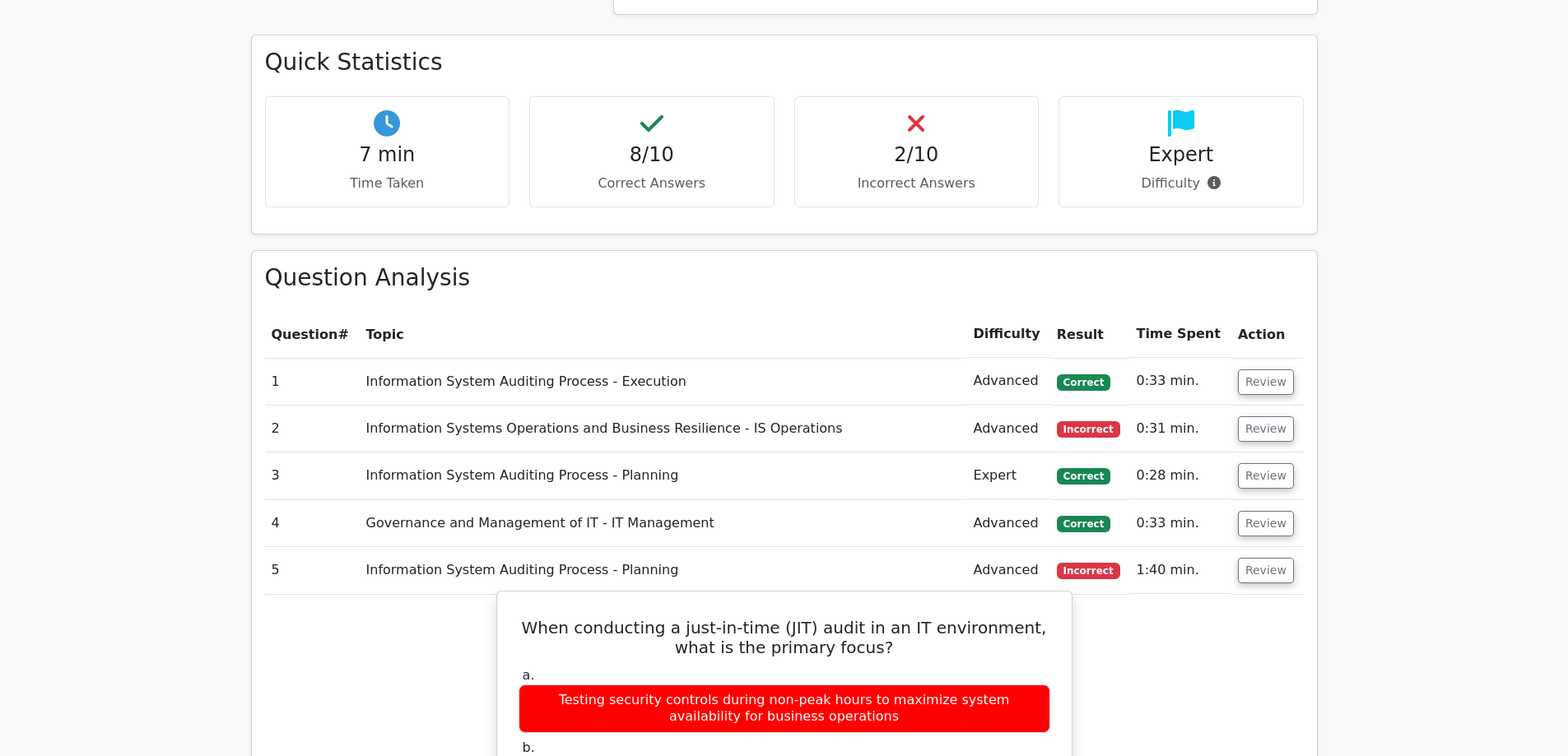
scroll to position [1152, 0]
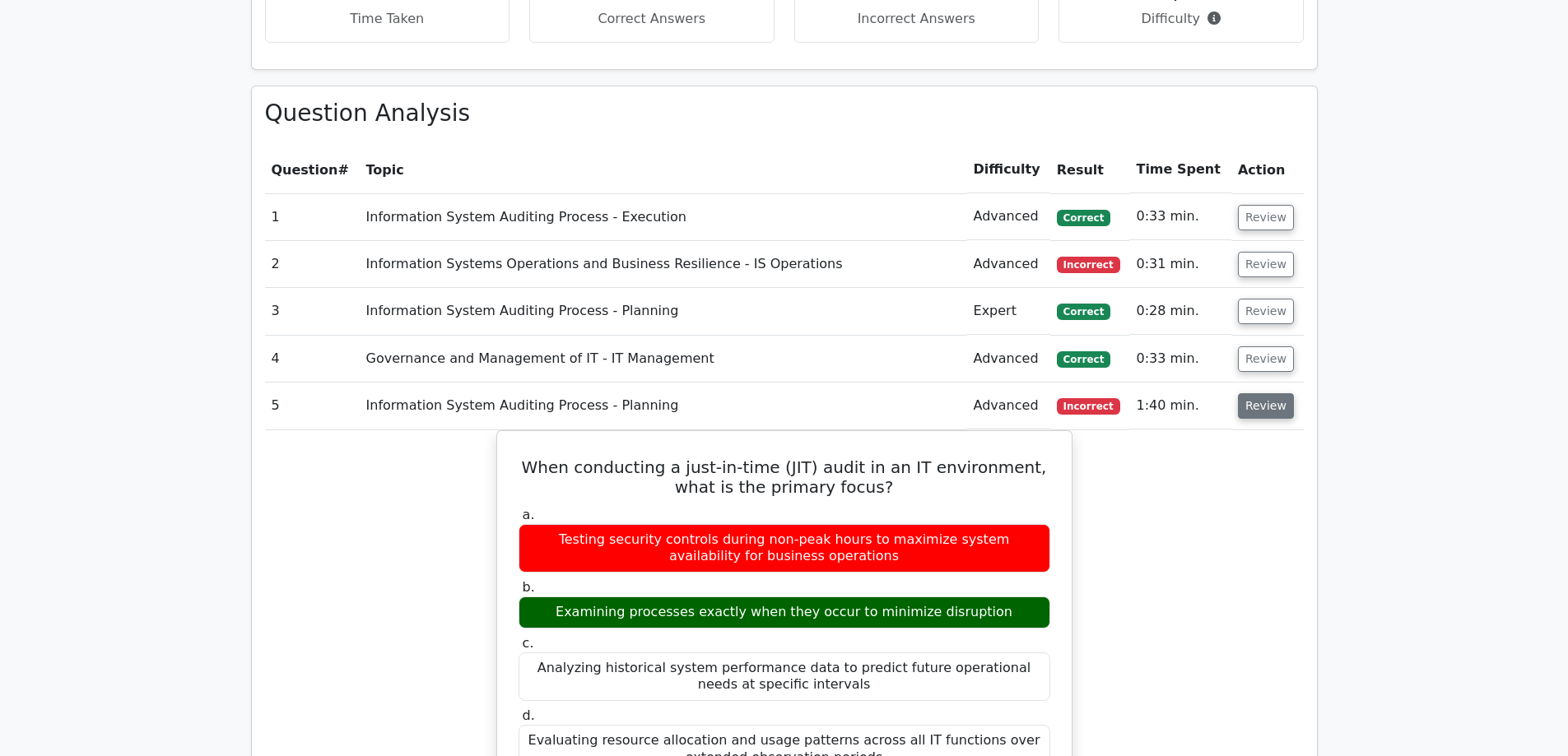
click at [1252, 393] on button "Review" at bounding box center [1266, 406] width 56 height 26
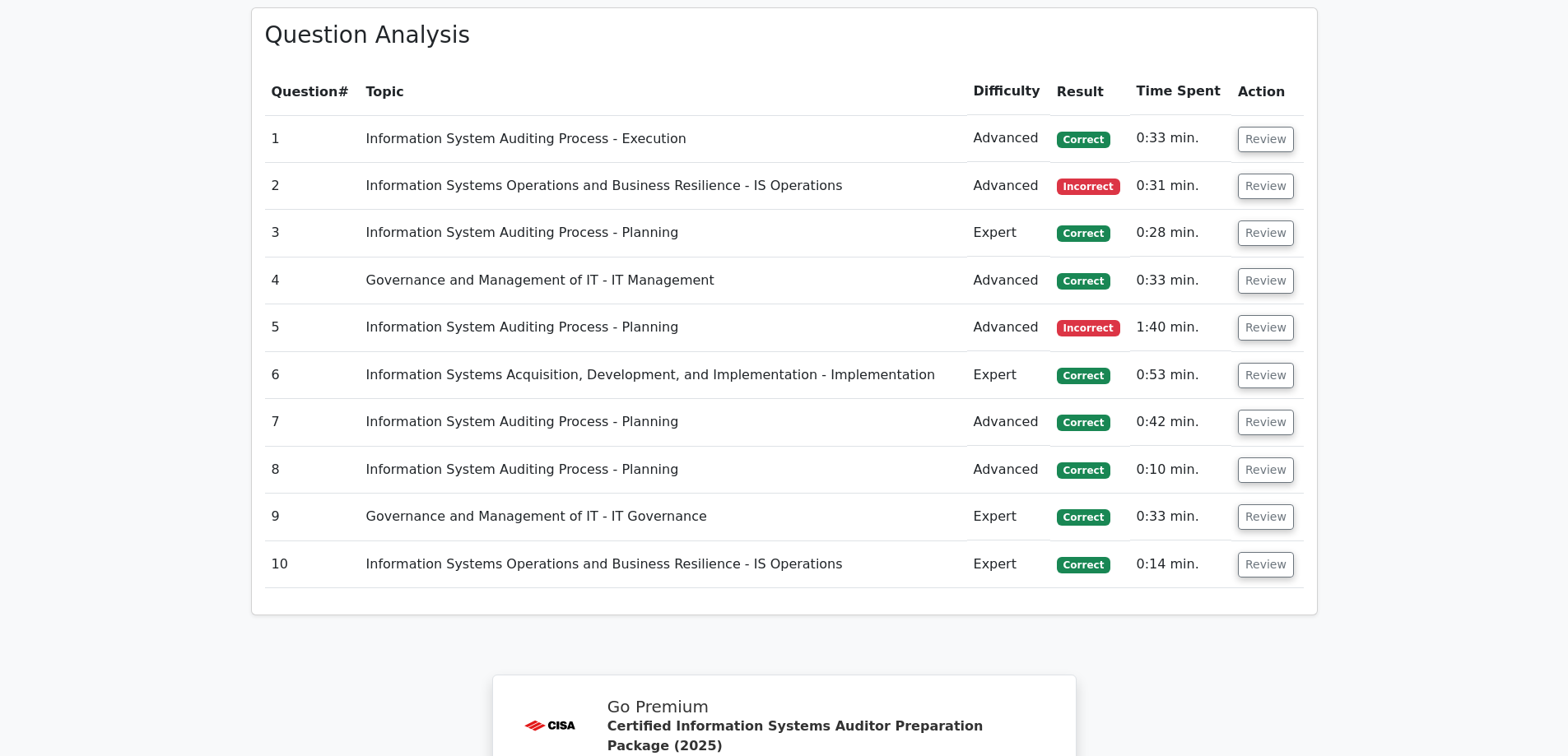
scroll to position [1762, 0]
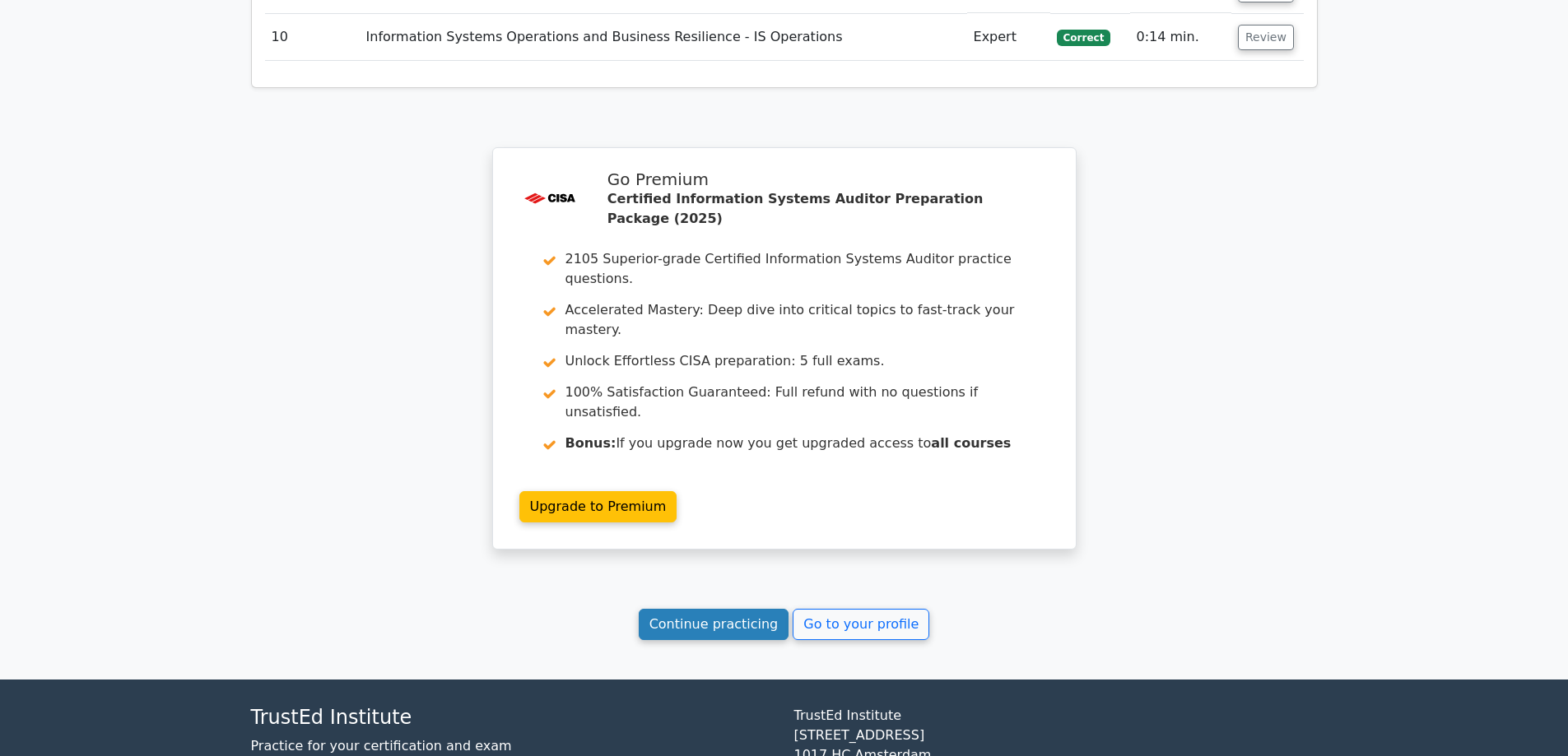
click at [744, 609] on link "Continue practicing" at bounding box center [714, 624] width 151 height 32
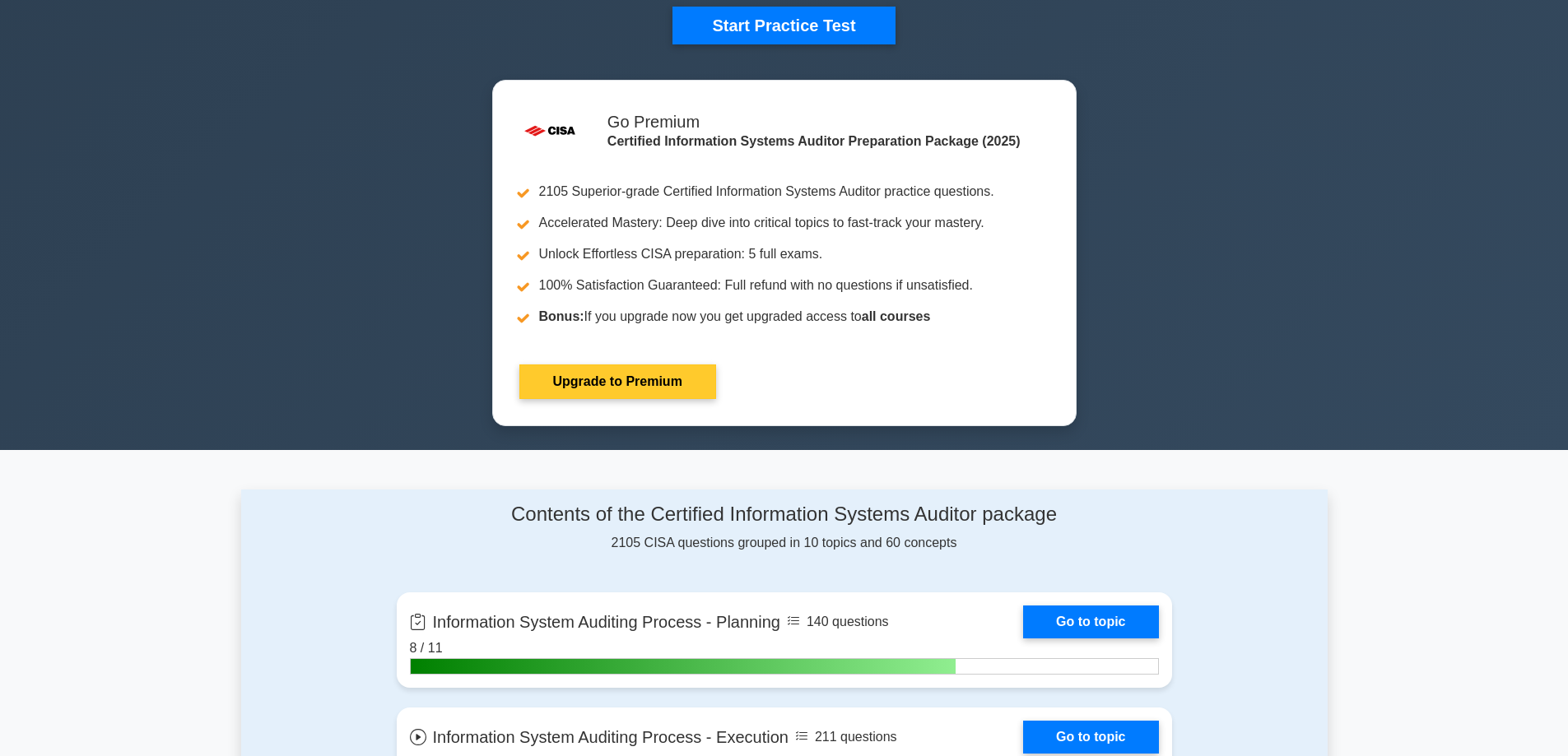
scroll to position [247, 0]
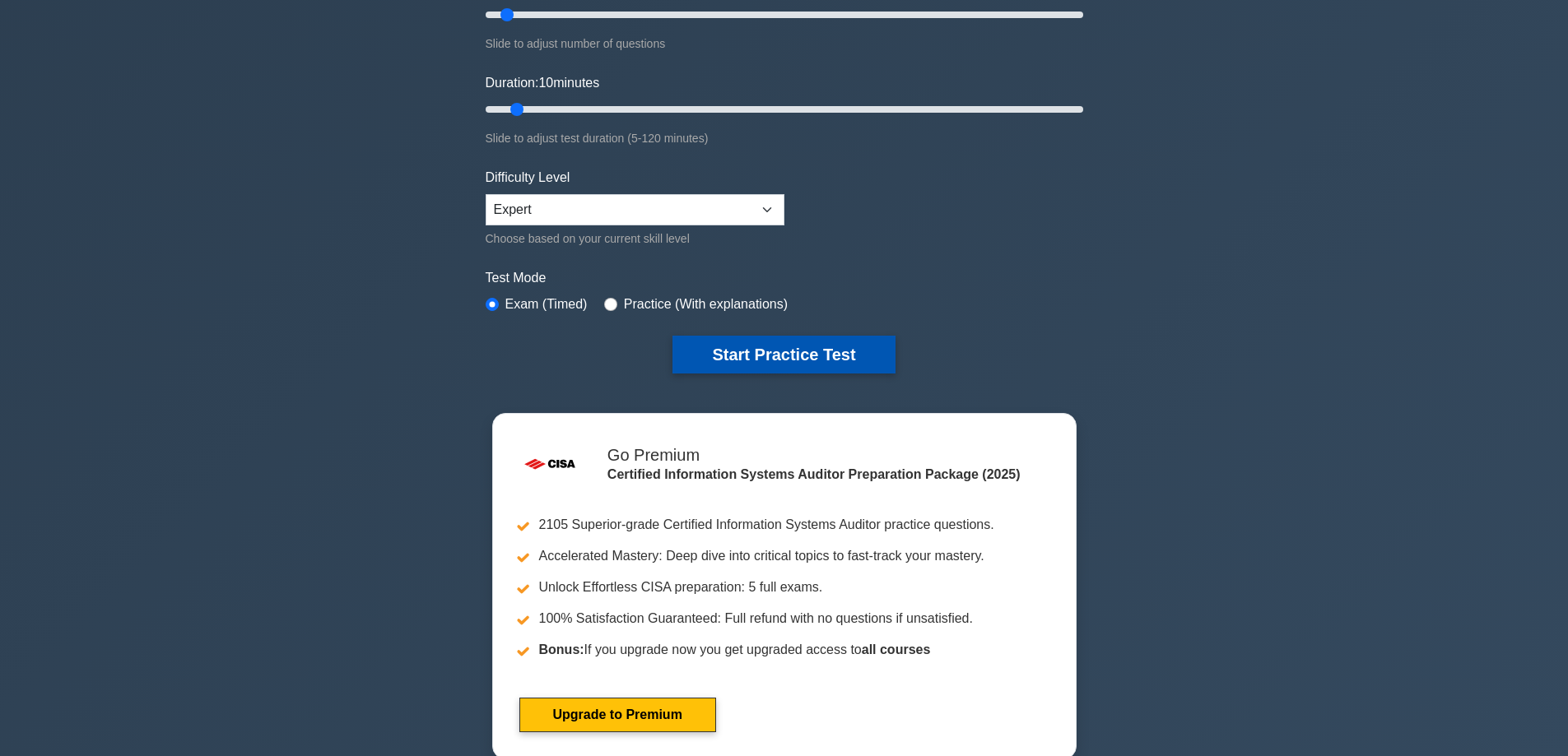
click at [764, 349] on button "Start Practice Test" at bounding box center [784, 354] width 223 height 38
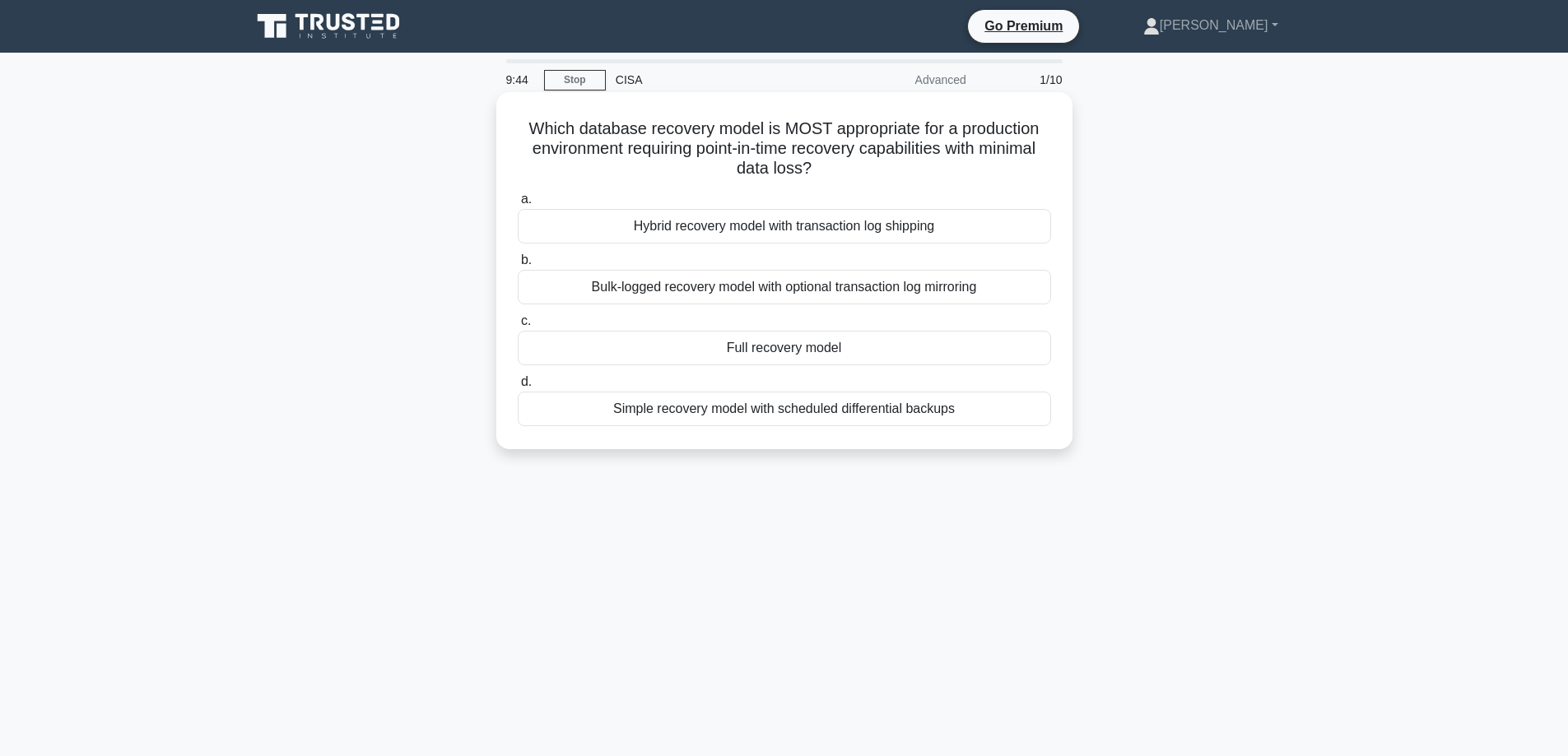
drag, startPoint x: 647, startPoint y: 125, endPoint x: 873, endPoint y: 166, distance: 229.7
click at [873, 166] on h5 "Which database recovery model is MOST appropriate for a production environment …" at bounding box center [784, 148] width 537 height 61
click at [800, 220] on div "Hybrid recovery model with transaction log shipping" at bounding box center [784, 226] width 534 height 34
click at [518, 205] on input "a. Hybrid recovery model with transaction log shipping" at bounding box center [518, 199] width 0 height 10
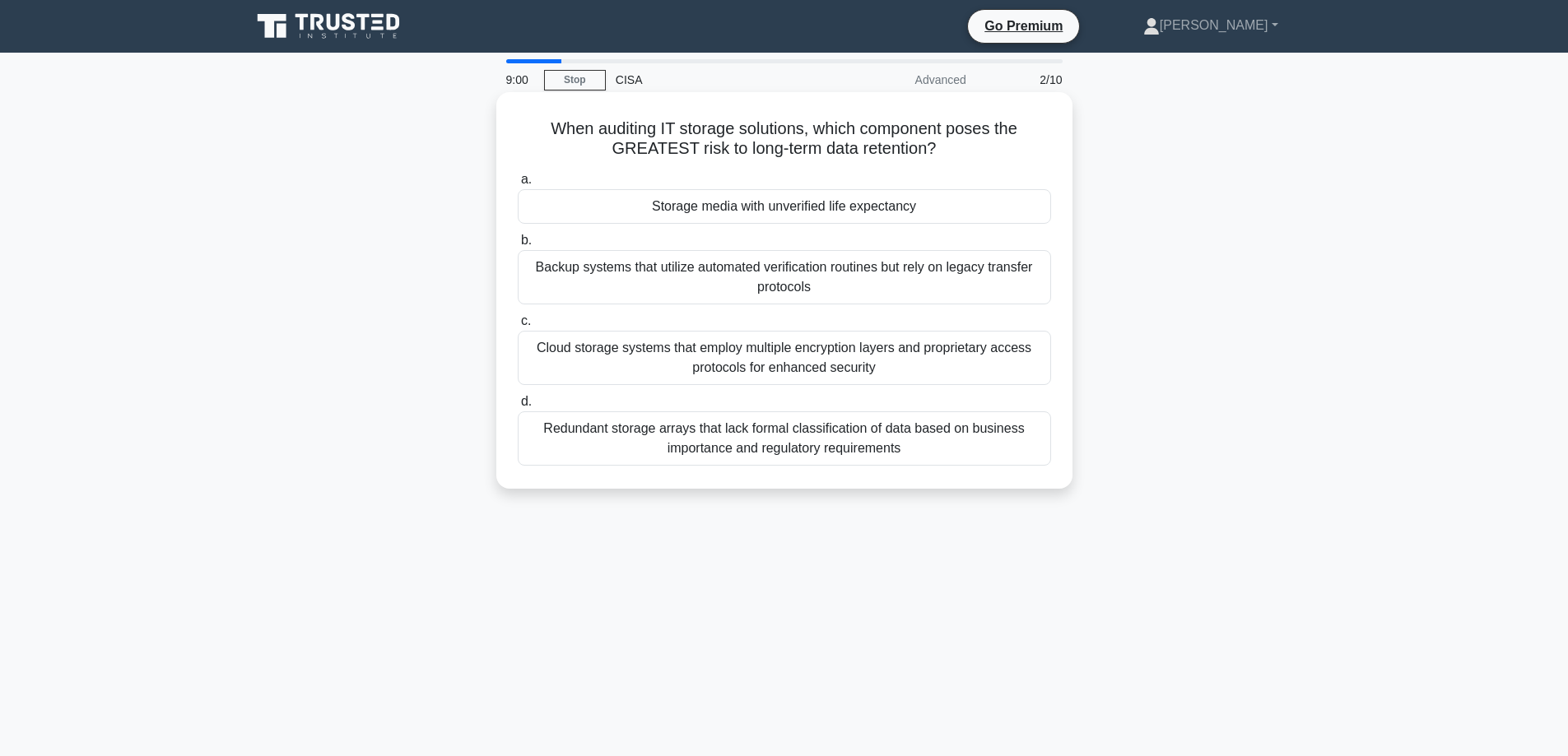
click at [808, 212] on div "Storage media with unverified life expectancy" at bounding box center [784, 206] width 534 height 34
click at [518, 185] on input "a. Storage media with unverified life expectancy" at bounding box center [518, 180] width 0 height 10
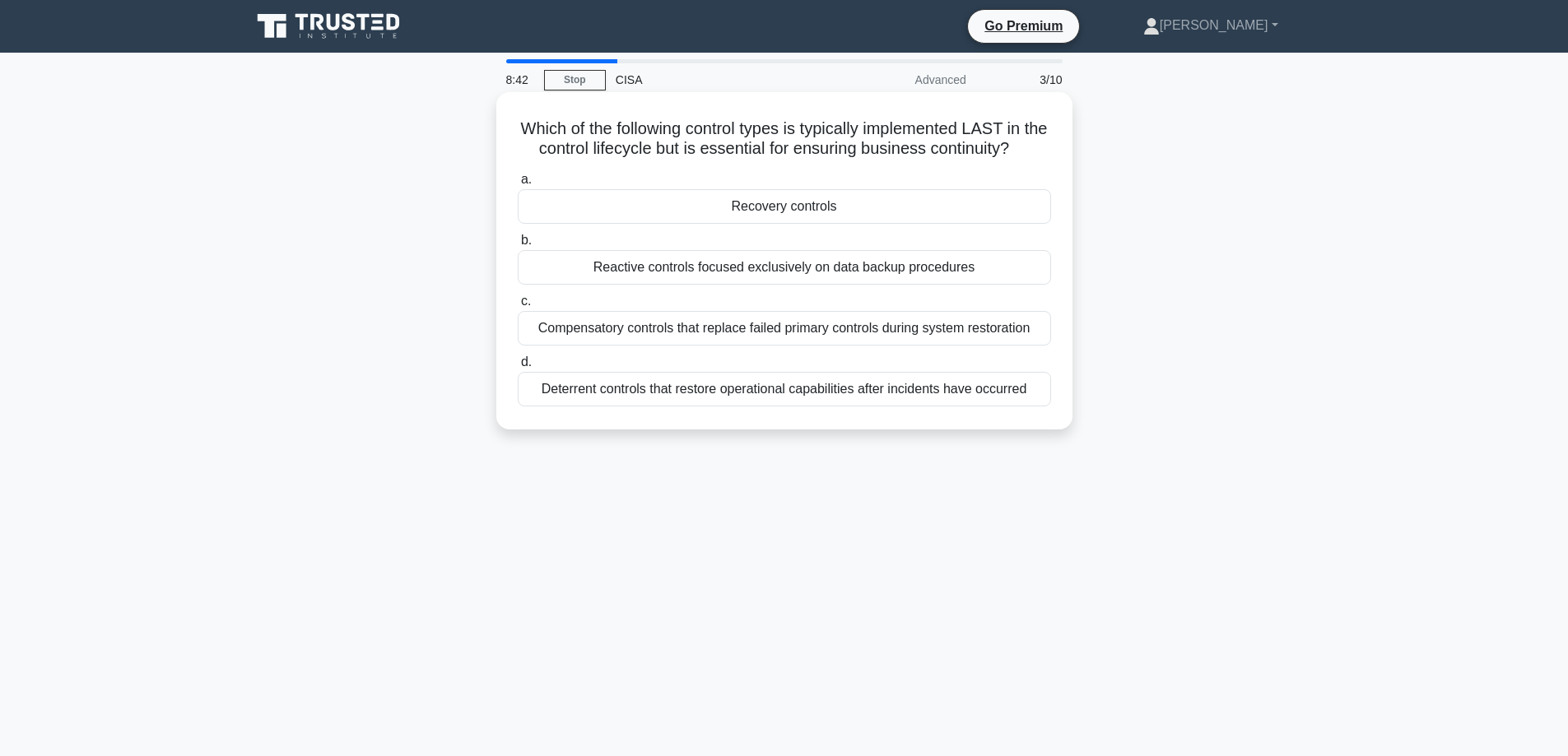
click at [766, 389] on div "Deterrent controls that restore operational capabilities after incidents have o…" at bounding box center [784, 389] width 534 height 34
click at [518, 368] on input "d. Deterrent controls that restore operational capabilities after incidents hav…" at bounding box center [518, 362] width 0 height 10
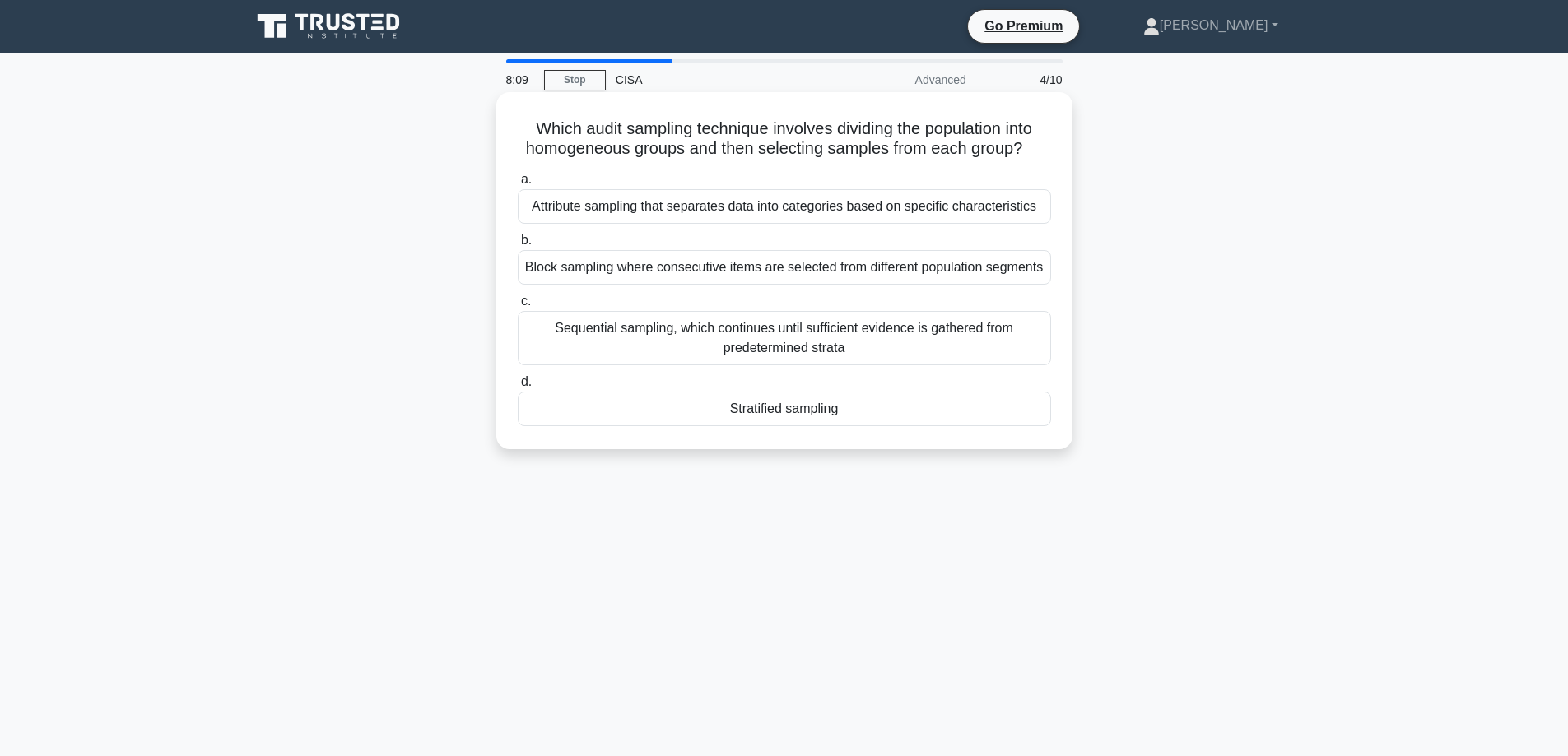
click at [794, 413] on div "Stratified sampling" at bounding box center [784, 409] width 534 height 34
click at [518, 388] on input "d. Stratified sampling" at bounding box center [518, 382] width 0 height 10
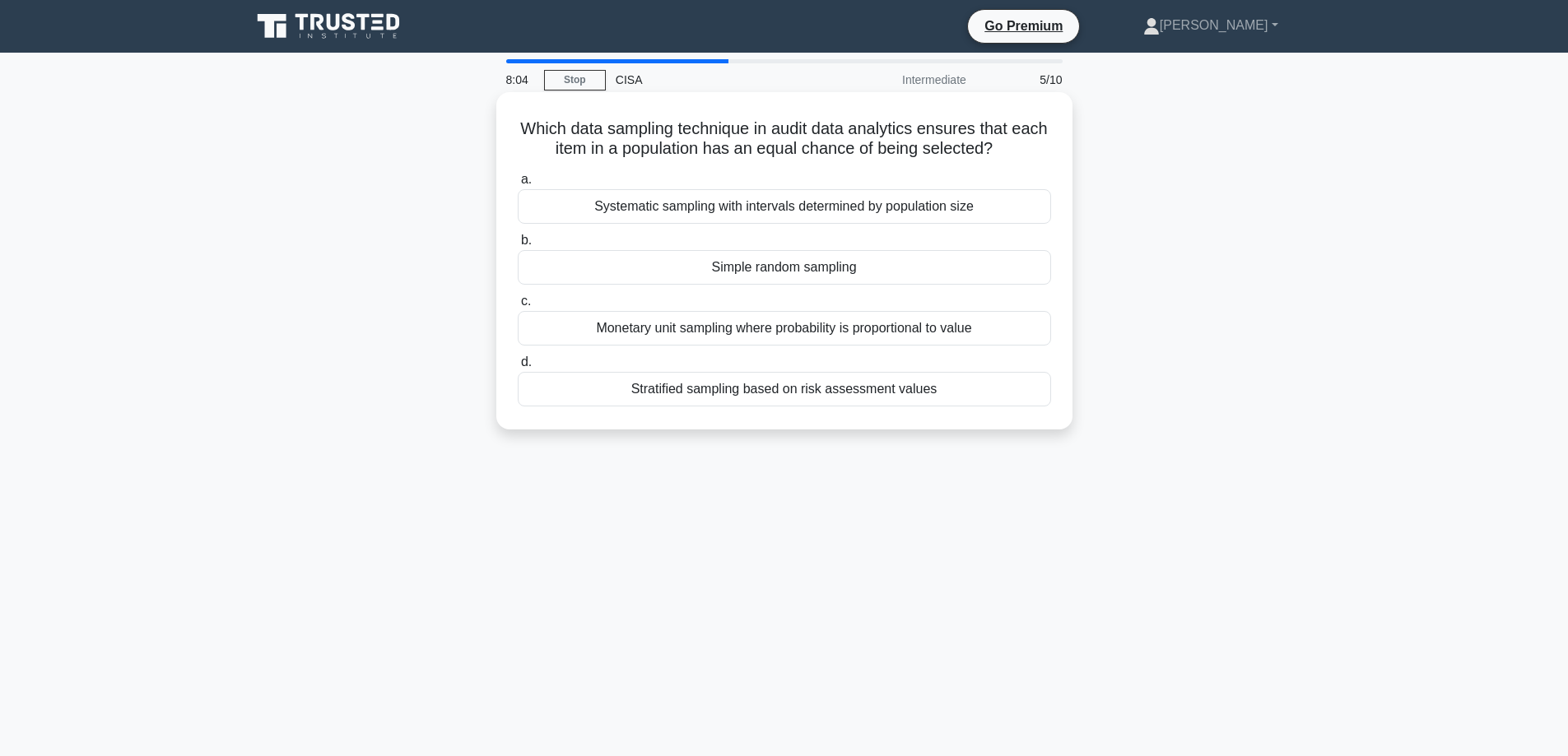
drag, startPoint x: 937, startPoint y: 127, endPoint x: 555, endPoint y: 156, distance: 383.1
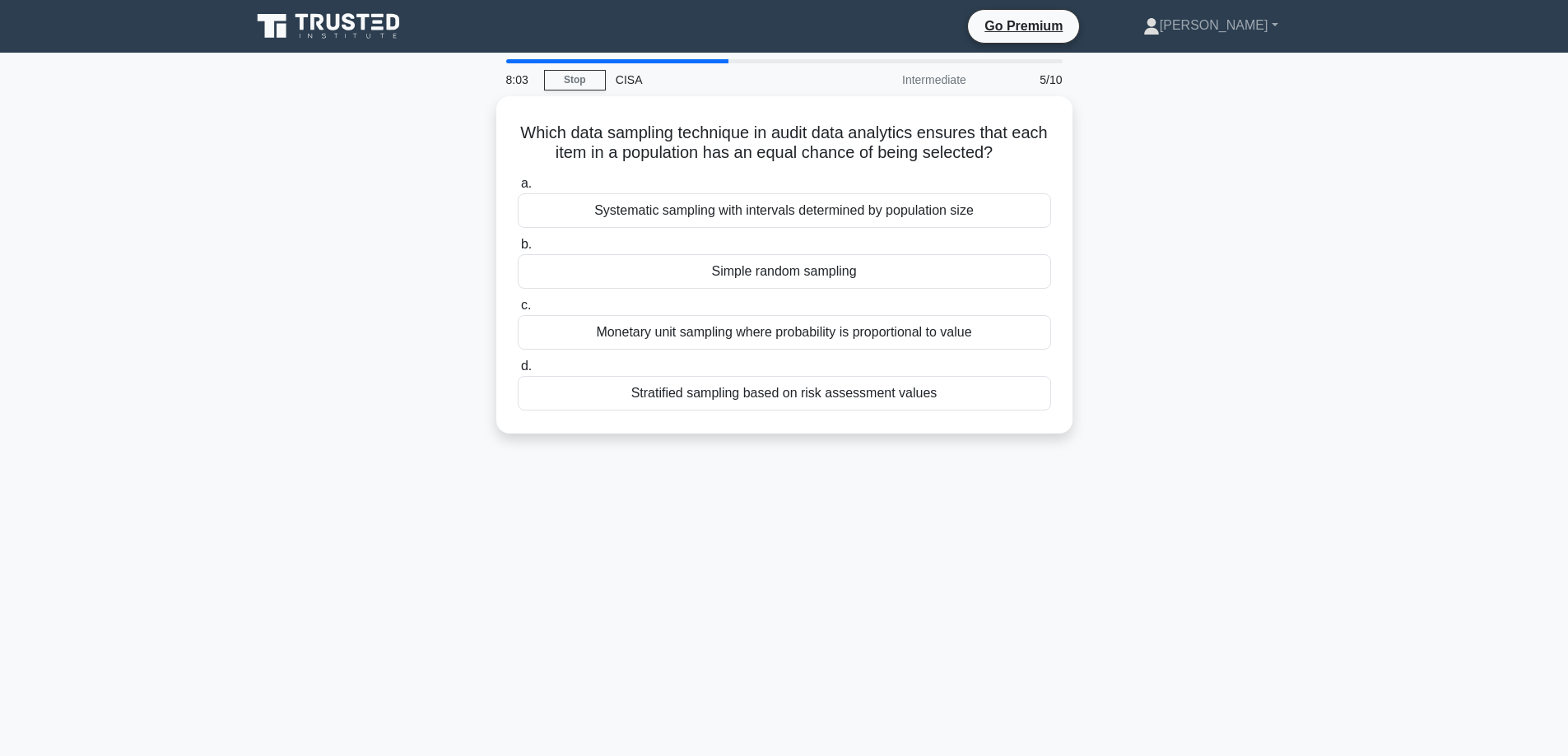
drag, startPoint x: 555, startPoint y: 156, endPoint x: 358, endPoint y: 158, distance: 197.0
click at [358, 158] on div "Which data sampling technique in audit data analytics ensures that each item in…" at bounding box center [784, 274] width 1087 height 357
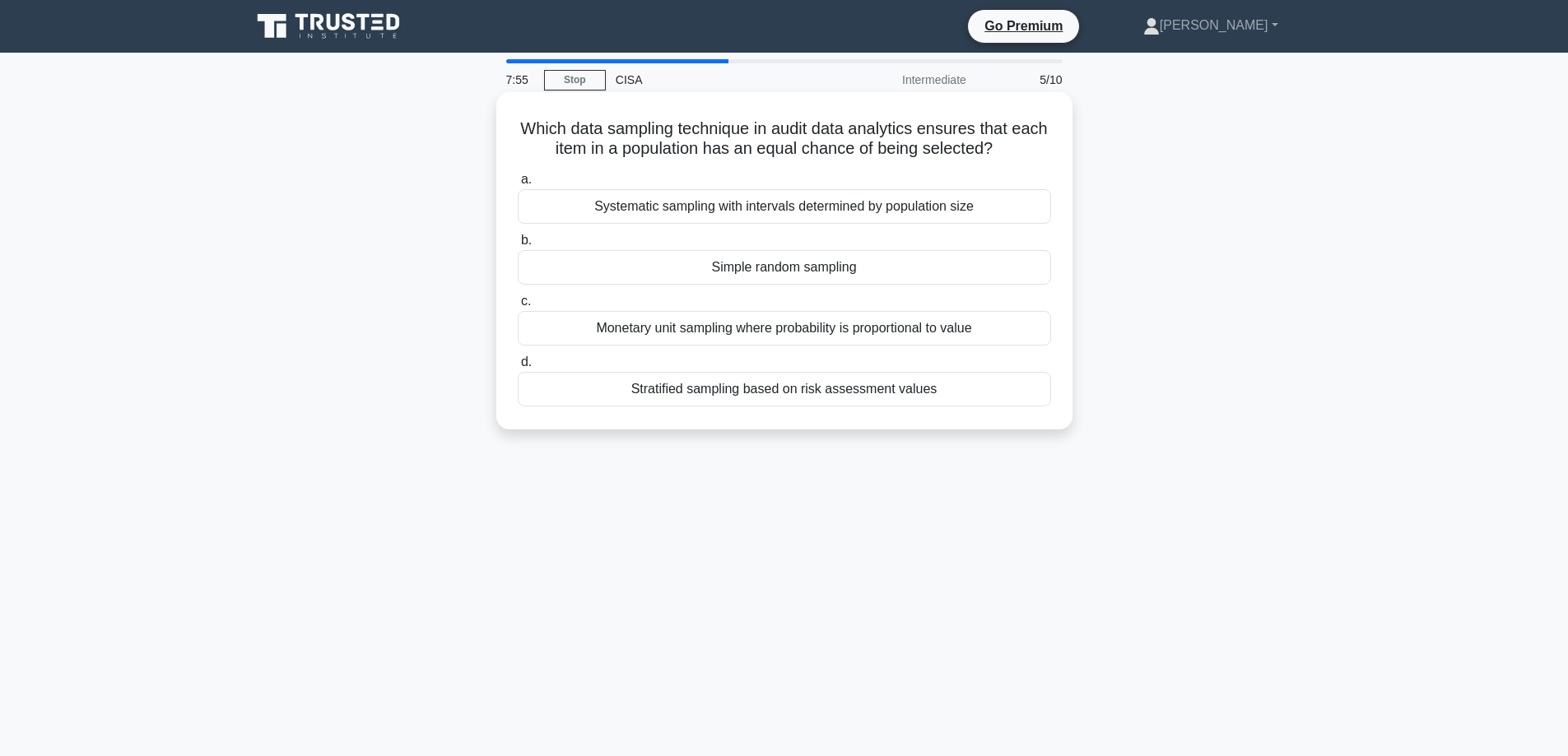
click at [783, 277] on div "Simple random sampling" at bounding box center [784, 267] width 534 height 34
click at [518, 246] on input "b. Simple random sampling" at bounding box center [518, 241] width 0 height 10
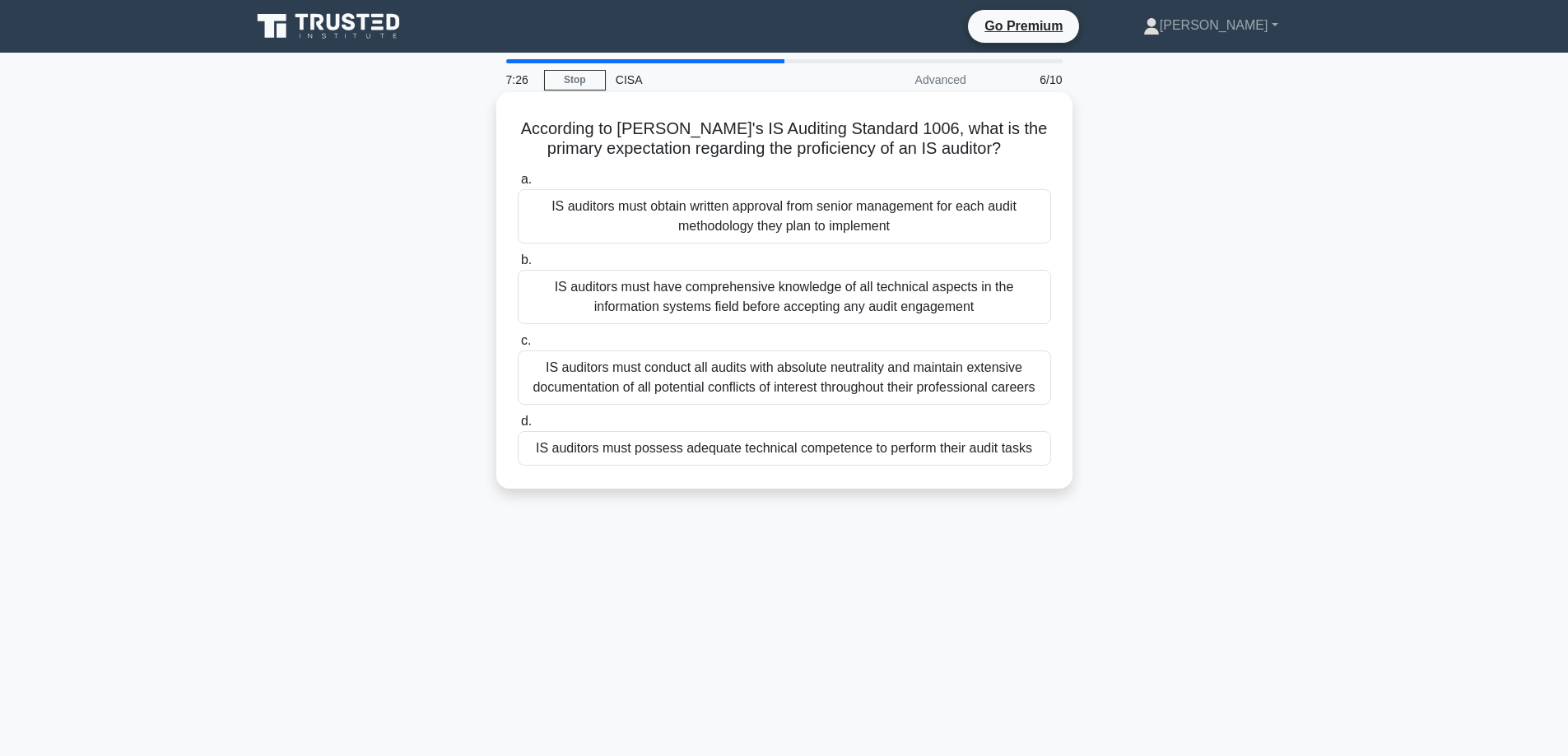
click at [586, 460] on div "a. IS auditors must obtain written approval from senior management for each aud…" at bounding box center [784, 318] width 553 height 303
click at [595, 450] on div "IS auditors must possess adequate technical competence to perform their audit t…" at bounding box center [784, 449] width 534 height 34
click at [518, 427] on input "d. IS auditors must possess adequate technical competence to perform their audi…" at bounding box center [518, 421] width 0 height 10
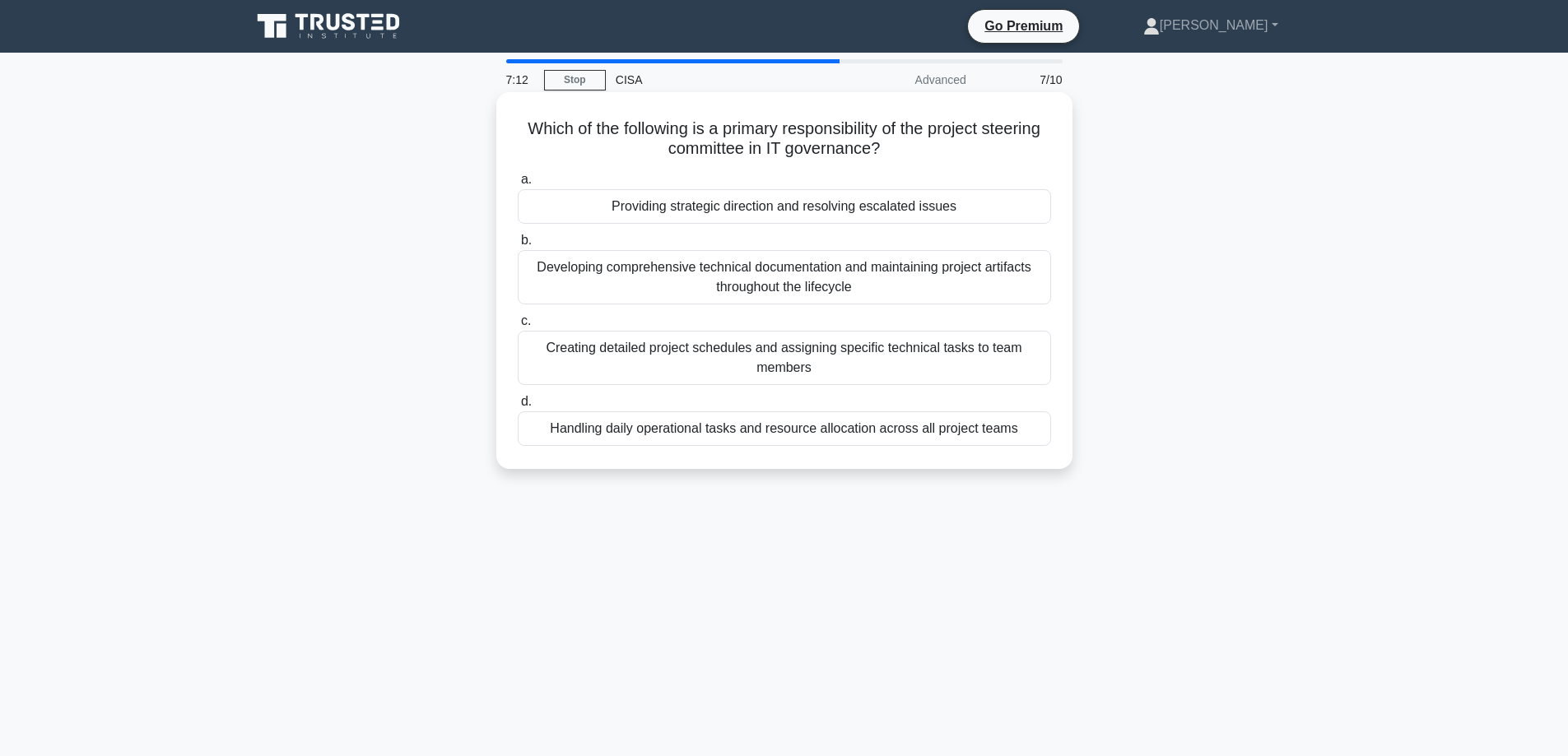
click at [585, 211] on div "Providing strategic direction and resolving escalated issues" at bounding box center [784, 206] width 534 height 34
click at [518, 185] on input "a. Providing strategic direction and resolving escalated issues" at bounding box center [518, 180] width 0 height 10
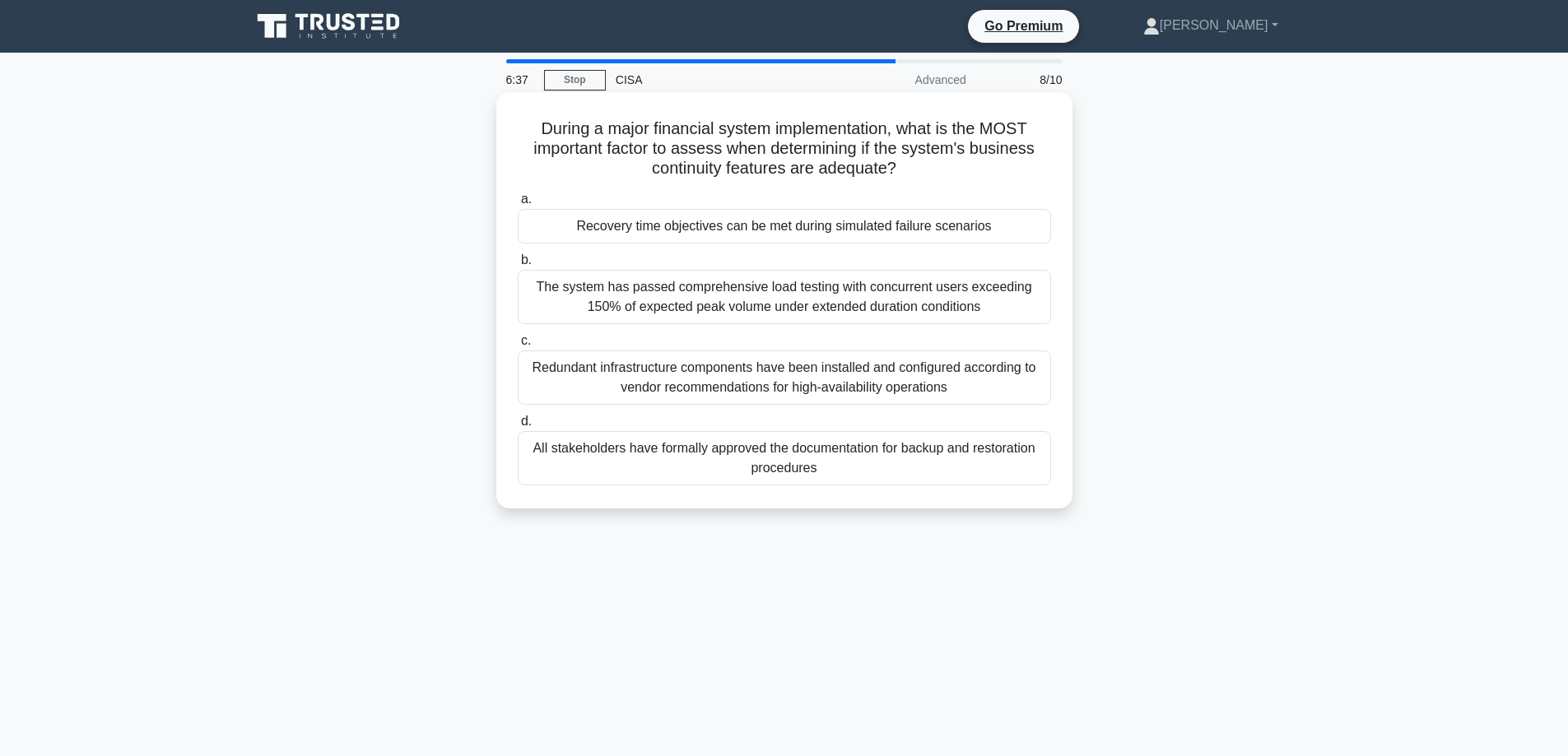
click at [745, 224] on div "Recovery time objectives can be met during simulated failure scenarios" at bounding box center [784, 226] width 534 height 34
click at [518, 205] on input "a. Recovery time objectives can be met during simulated failure scenarios" at bounding box center [518, 199] width 0 height 10
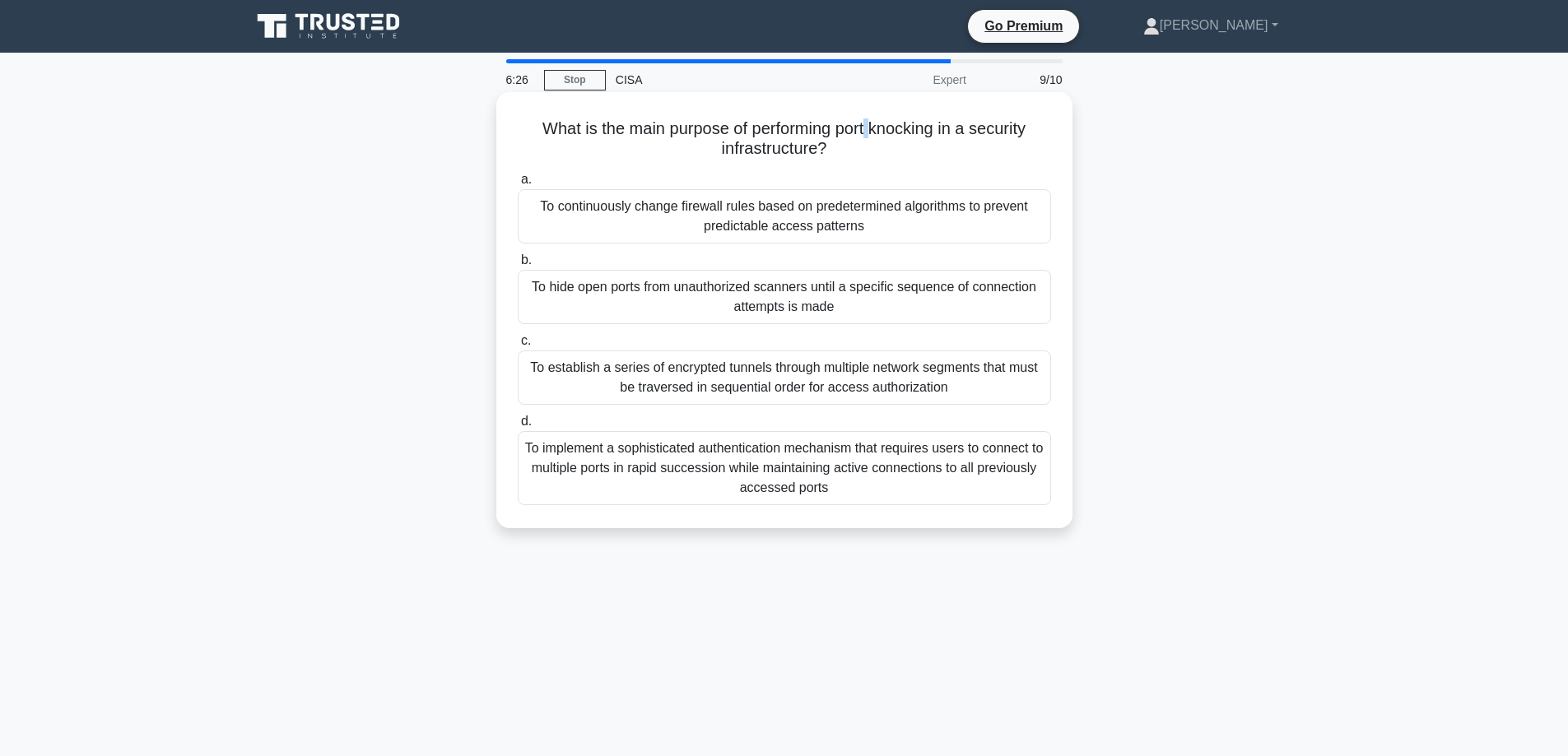
drag, startPoint x: 876, startPoint y: 122, endPoint x: 867, endPoint y: 131, distance: 12.7
click at [867, 131] on h5 "What is the main purpose of performing port knocking in a security infrastructu…" at bounding box center [784, 139] width 537 height 41
drag, startPoint x: 840, startPoint y: 128, endPoint x: 819, endPoint y: 146, distance: 27.7
click at [819, 146] on h5 "What is the main purpose of performing port knocking in a security infrastructu…" at bounding box center [784, 139] width 537 height 41
click at [397, 283] on div "What is the main purpose of performing port knocking in a security infrastructu…" at bounding box center [784, 324] width 1087 height 455
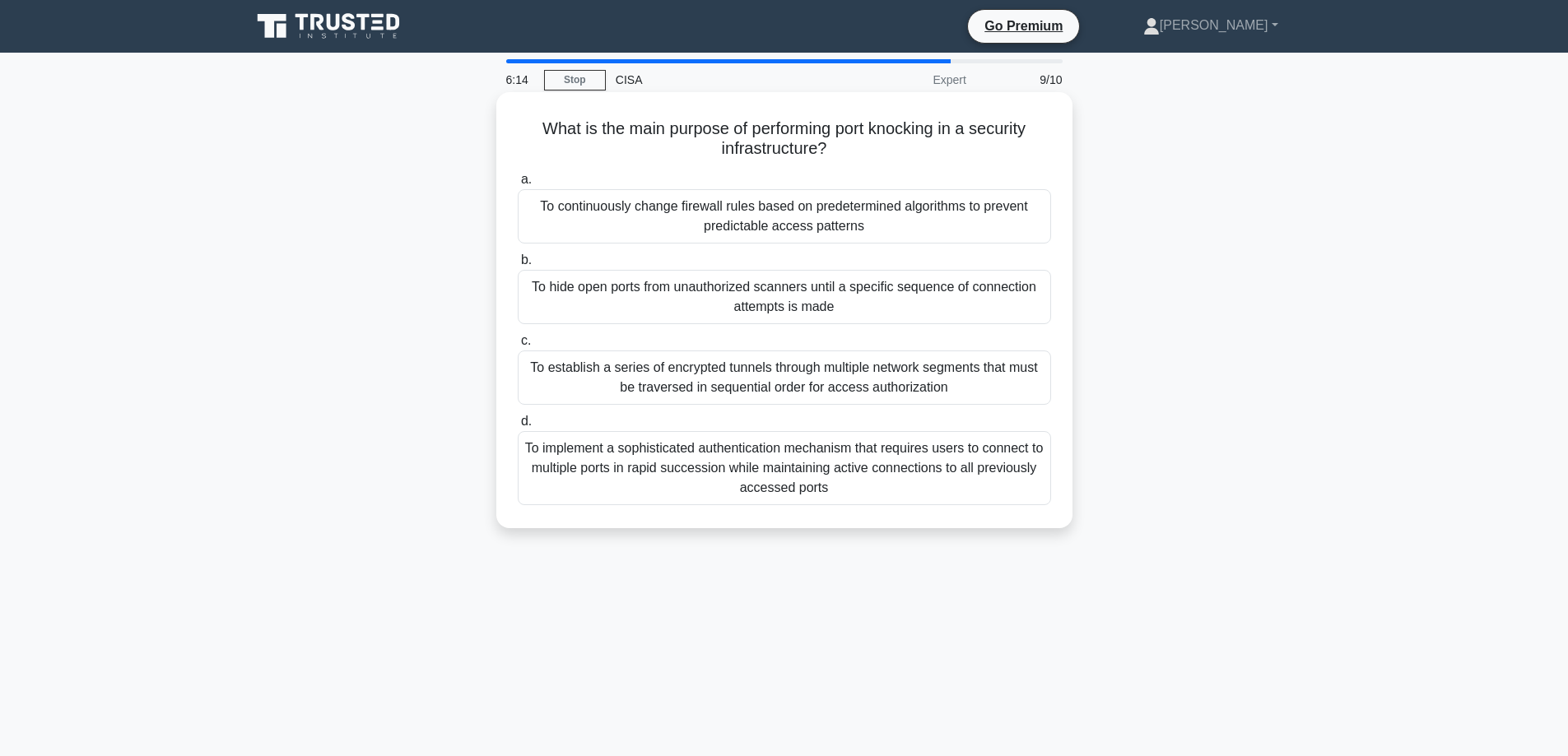
click at [685, 211] on div "To continuously change firewall rules based on predetermined algorithms to prev…" at bounding box center [784, 216] width 534 height 54
click at [518, 185] on input "a. To continuously change firewall rules based on predetermined algorithms to p…" at bounding box center [518, 180] width 0 height 10
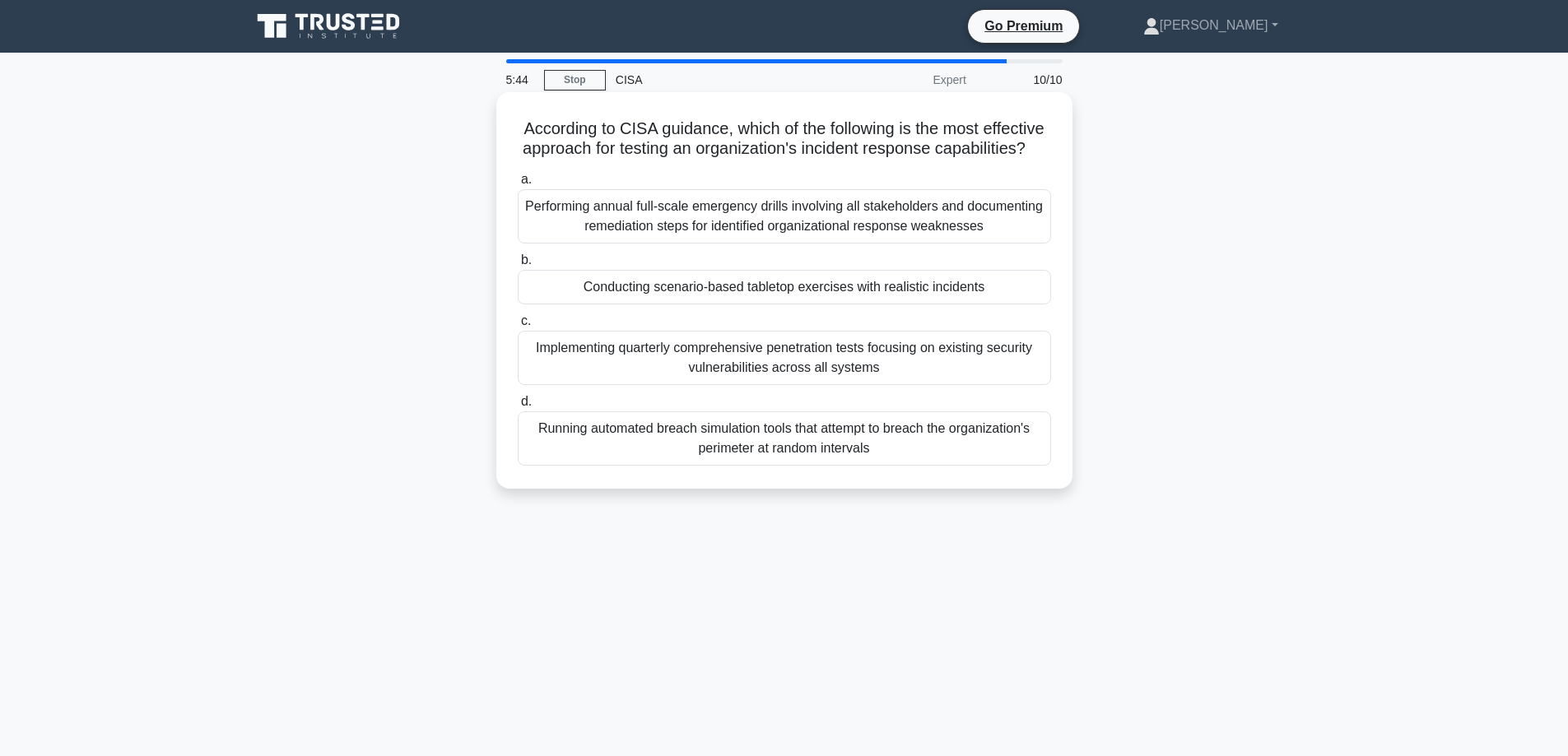
click at [562, 303] on div "Conducting scenario-based tabletop exercises with realistic incidents" at bounding box center [784, 287] width 534 height 34
click at [518, 265] on input "b. Conducting scenario-based tabletop exercises with realistic incidents" at bounding box center [518, 260] width 0 height 10
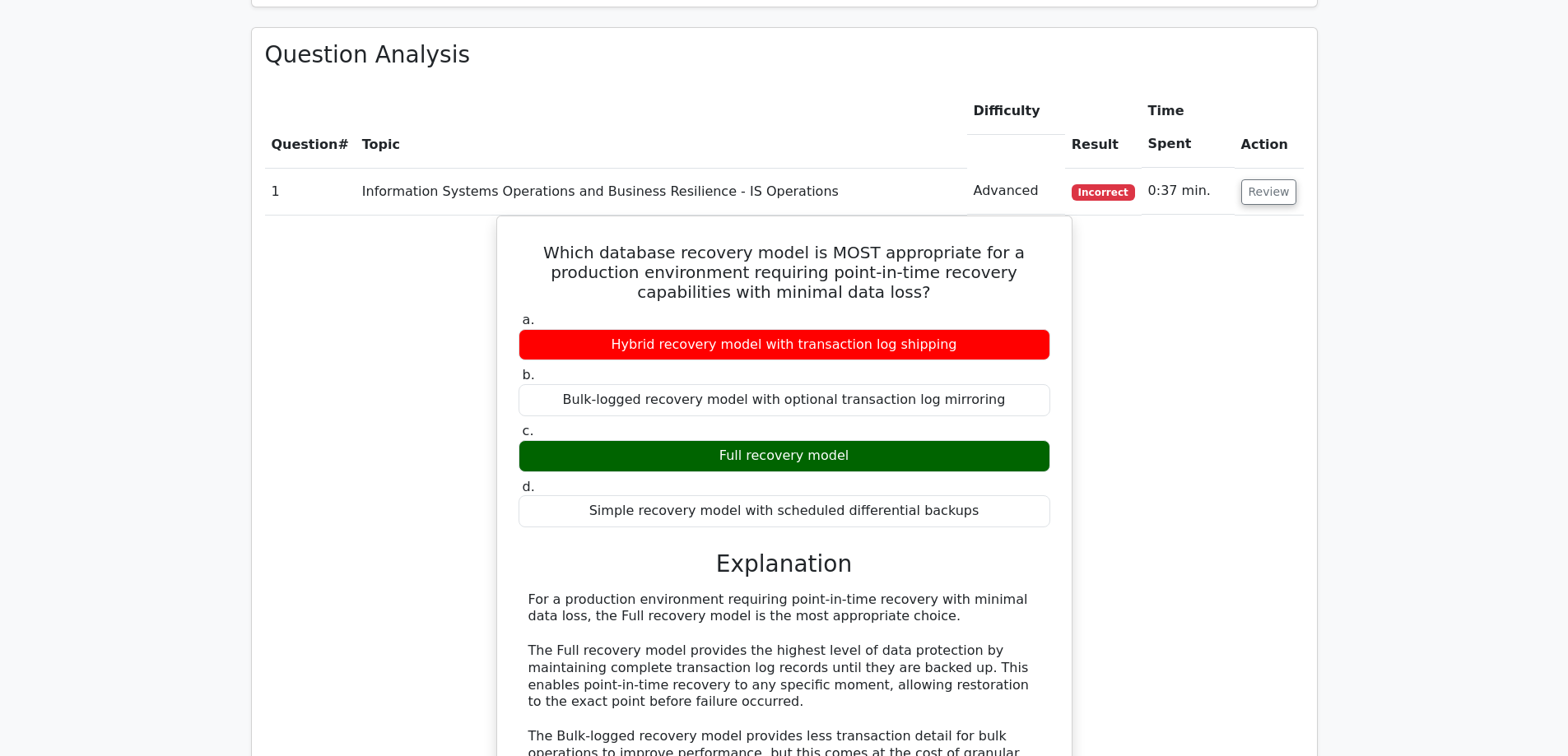
scroll to position [1070, 0]
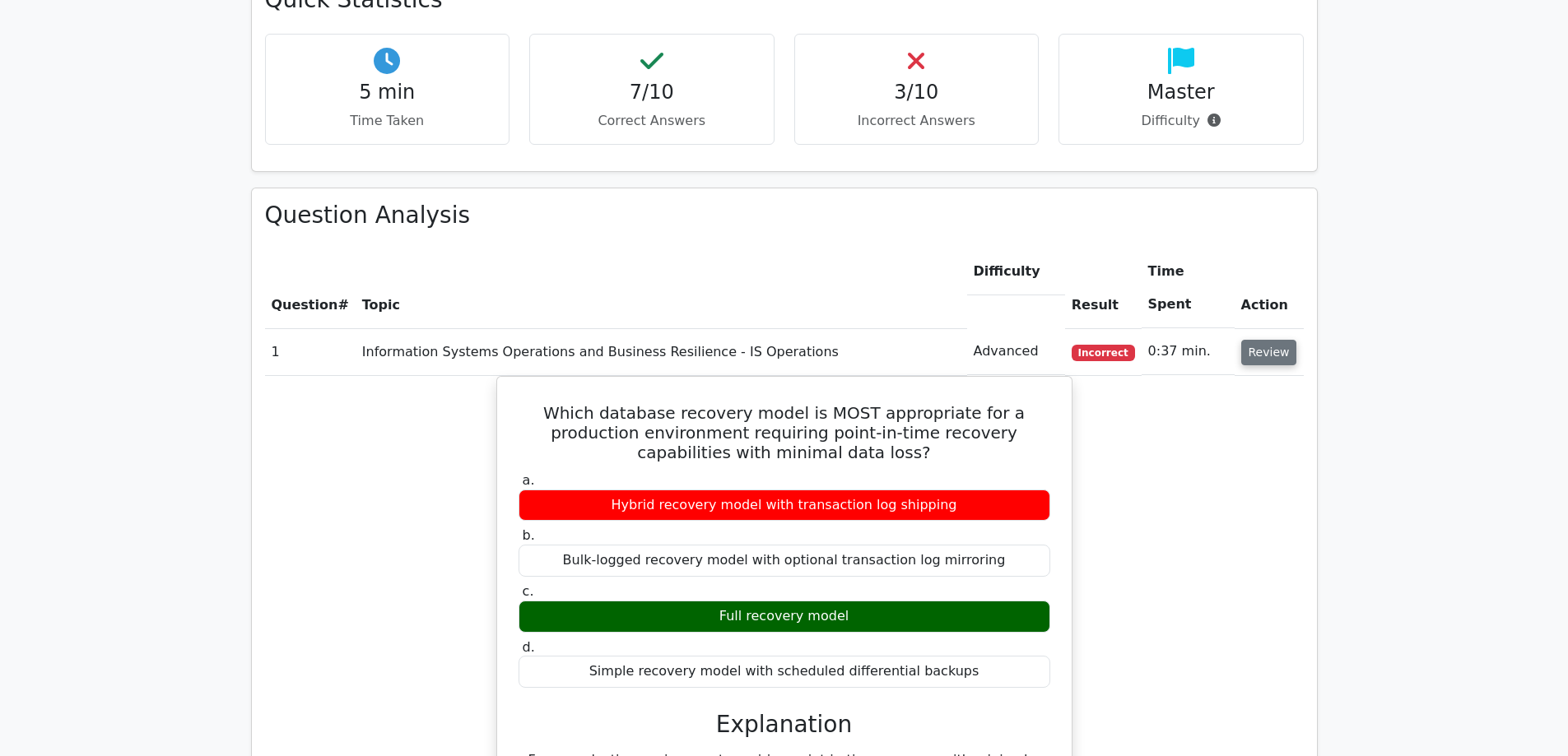
click at [1259, 340] on button "Review" at bounding box center [1268, 353] width 56 height 26
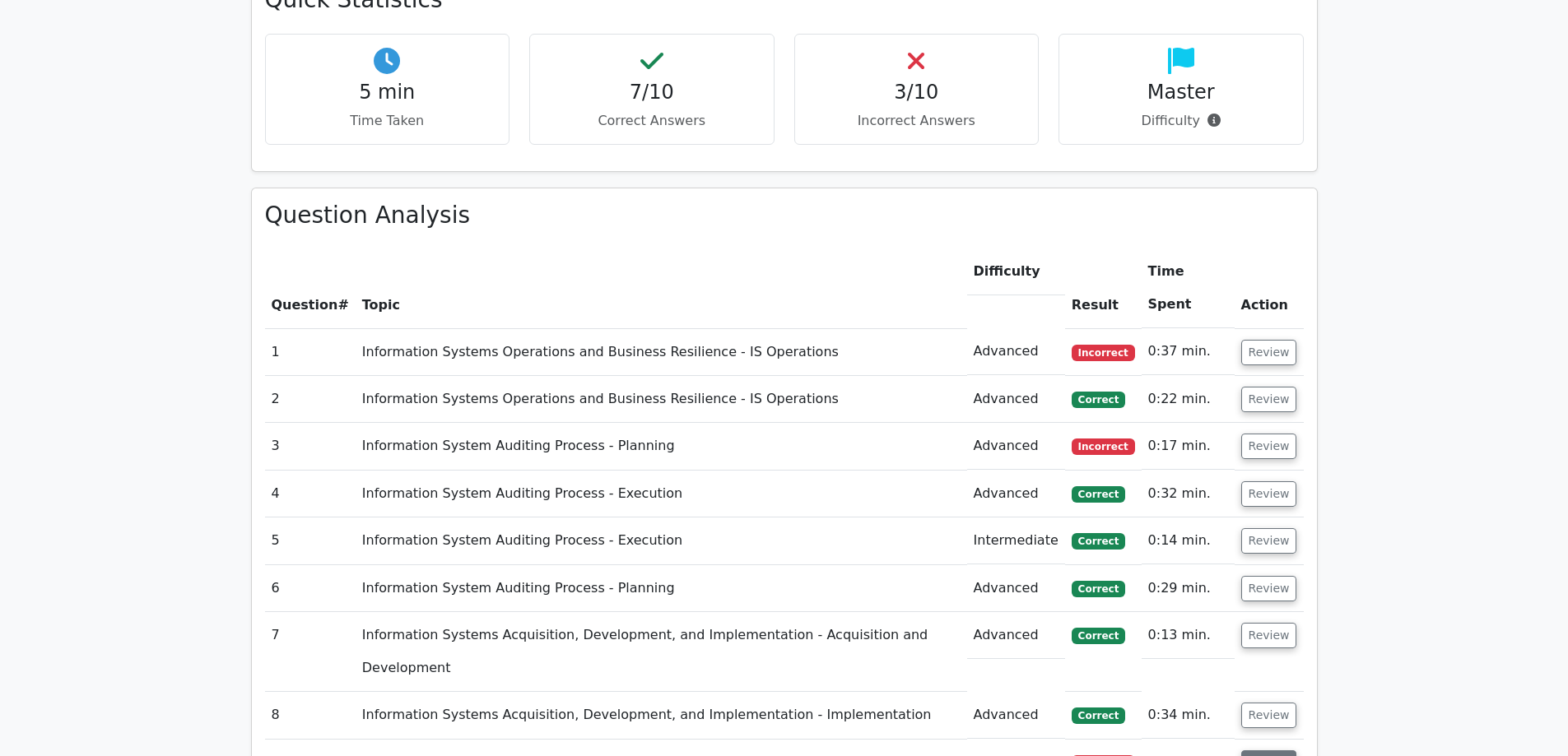
click at [1259, 751] on button "Review" at bounding box center [1268, 764] width 56 height 26
click at [1261, 751] on button "Review" at bounding box center [1268, 764] width 56 height 26
click at [1275, 434] on button "Review" at bounding box center [1268, 447] width 56 height 26
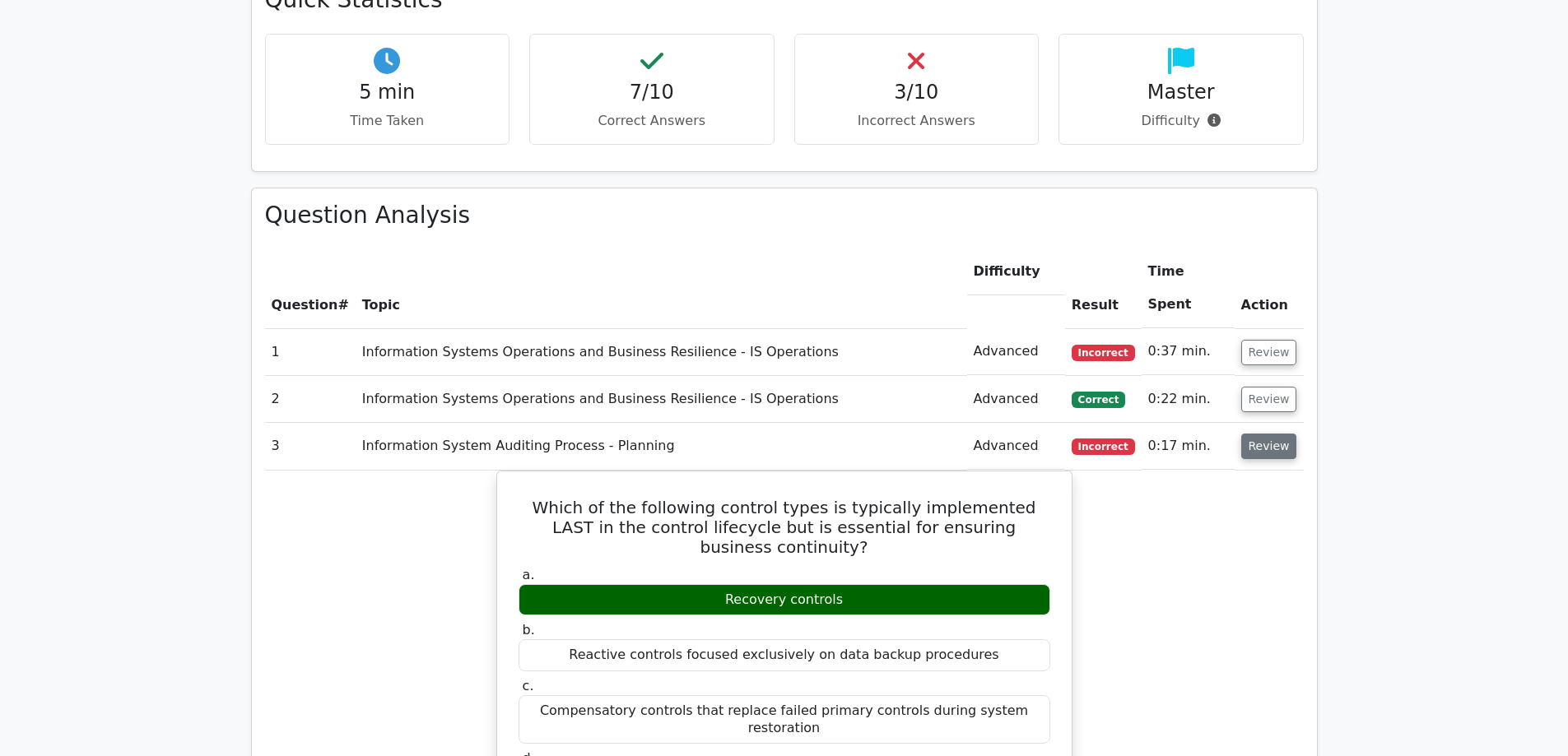
click at [1267, 434] on button "Review" at bounding box center [1268, 447] width 56 height 26
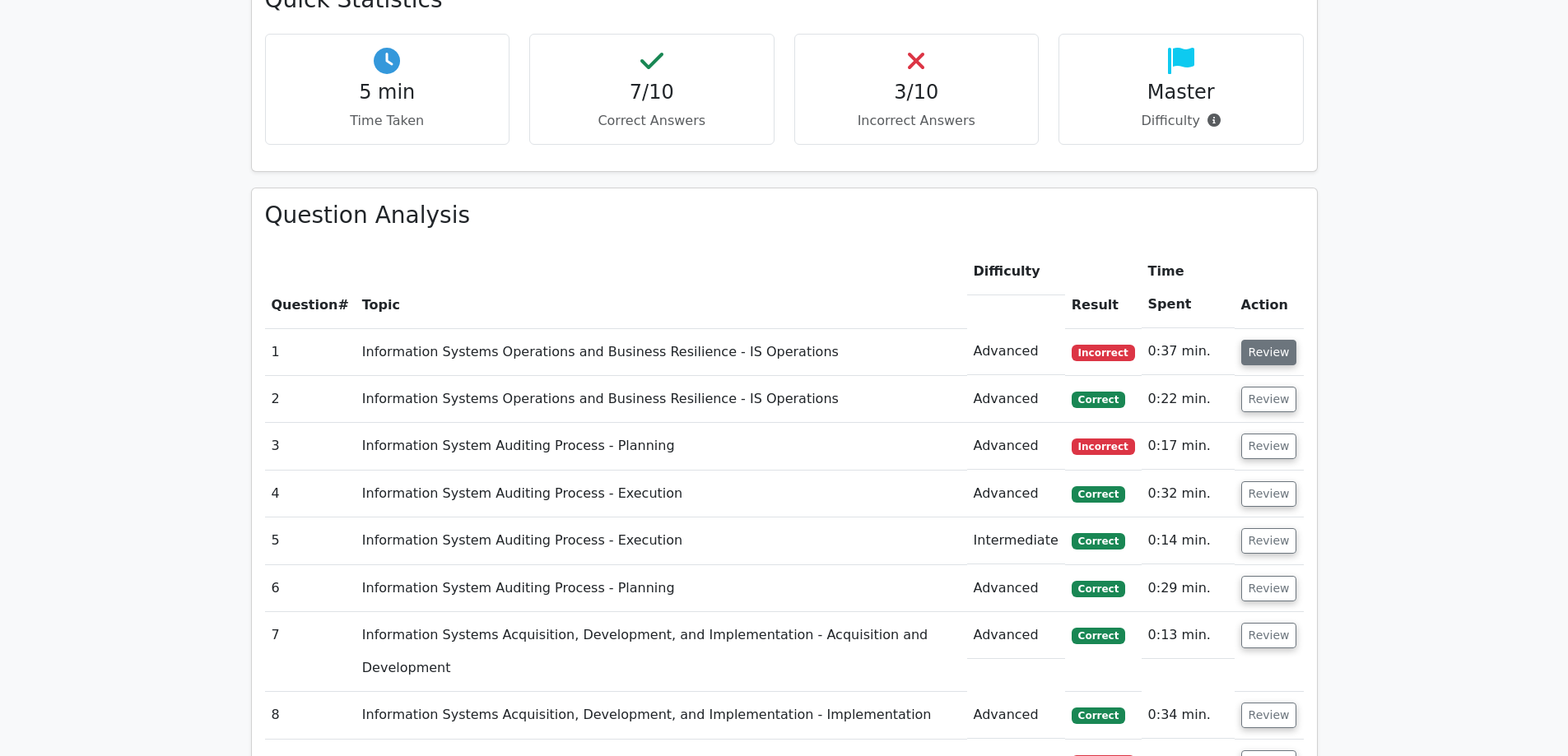
click at [1261, 340] on button "Review" at bounding box center [1268, 353] width 56 height 26
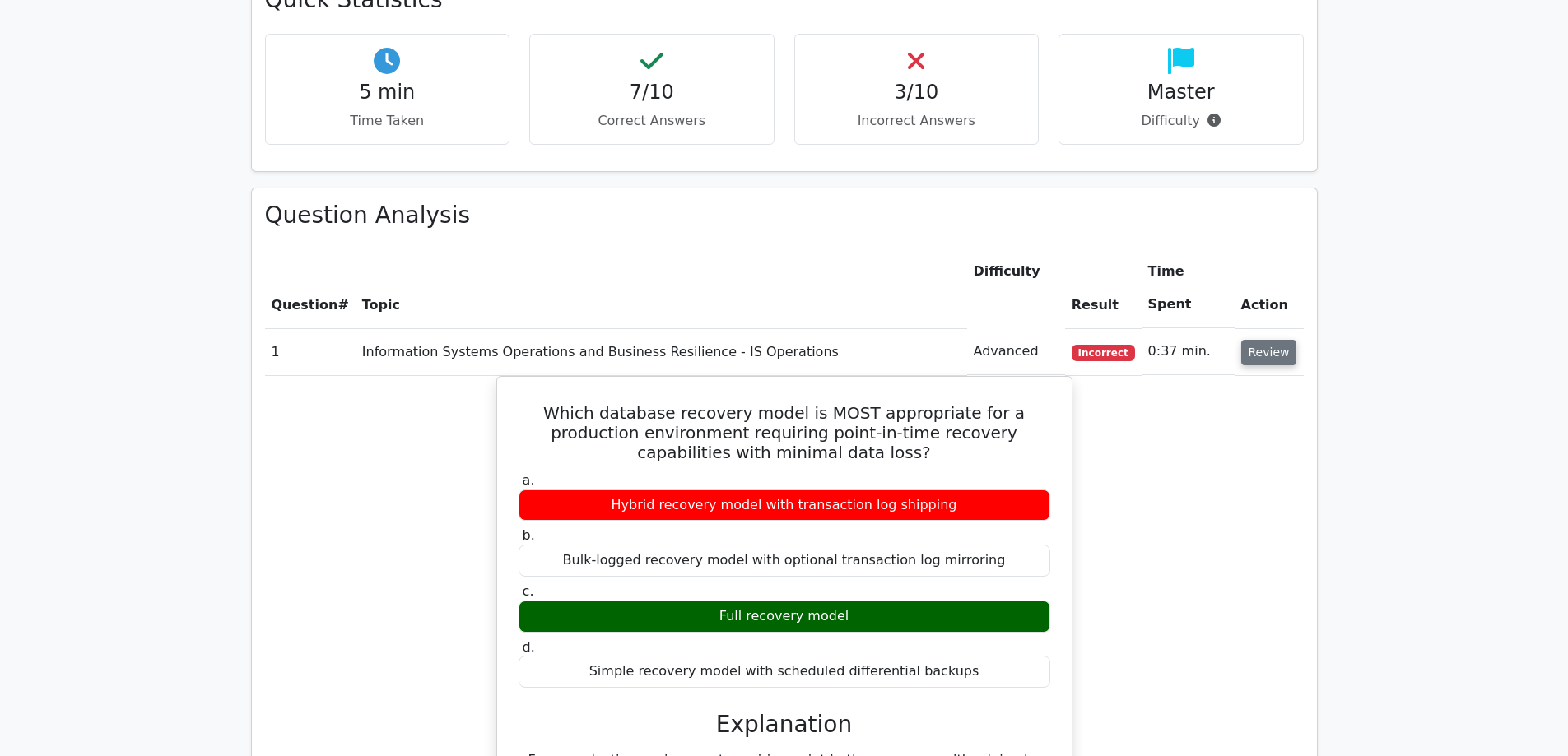
click at [1247, 340] on button "Review" at bounding box center [1268, 353] width 56 height 26
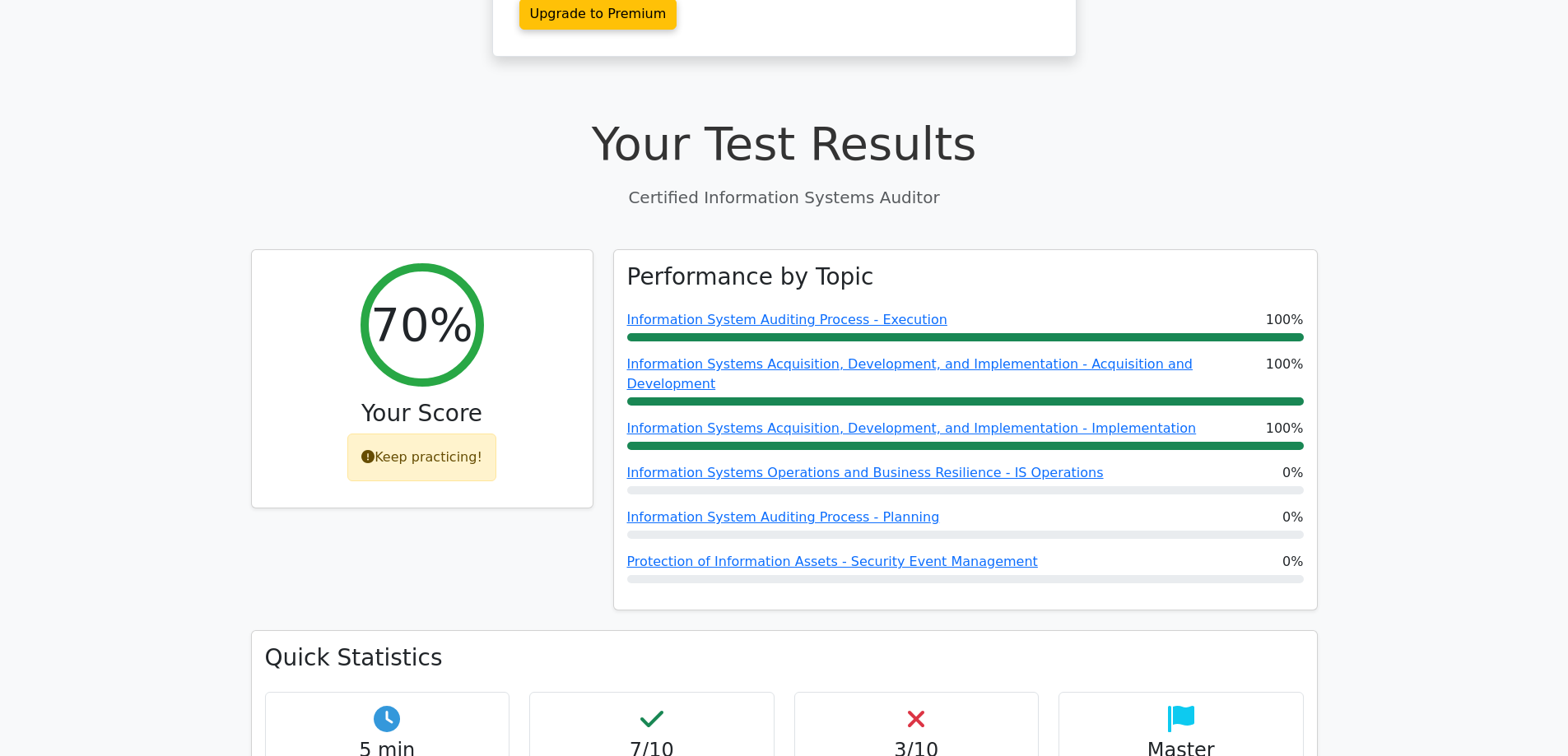
scroll to position [329, 0]
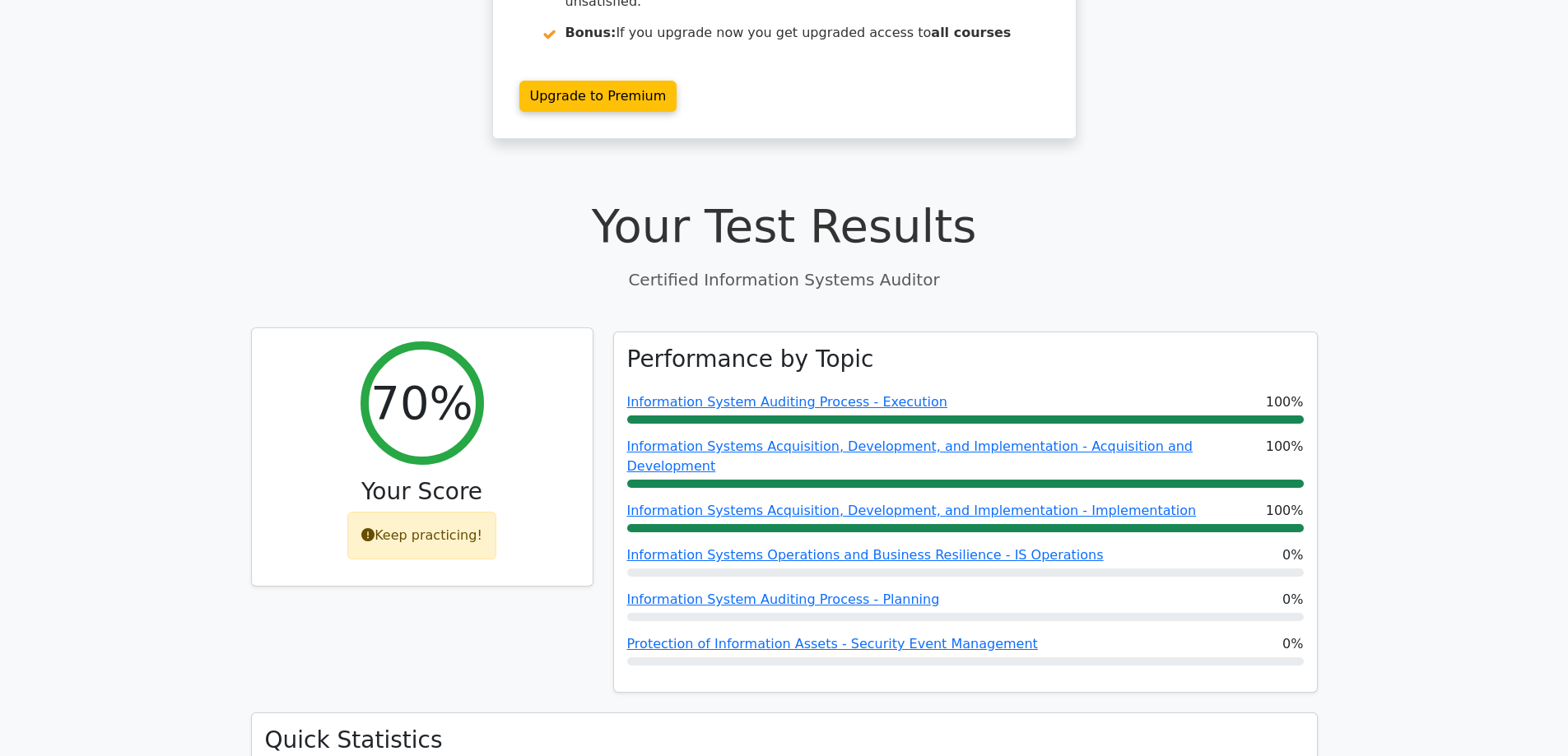
click at [423, 512] on div "Keep practicing!" at bounding box center [422, 536] width 149 height 48
click at [373, 528] on icon at bounding box center [367, 534] width 13 height 13
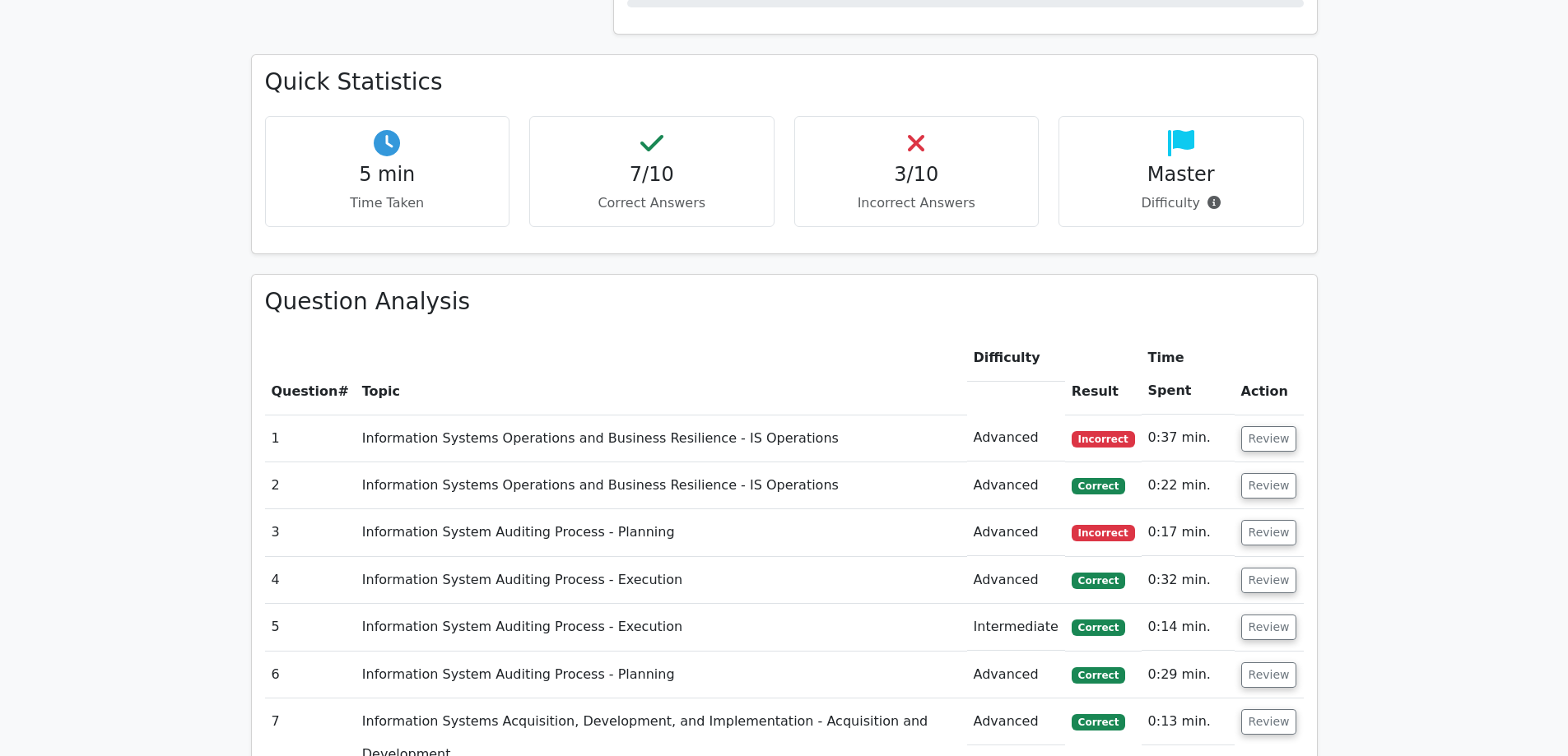
scroll to position [1762, 0]
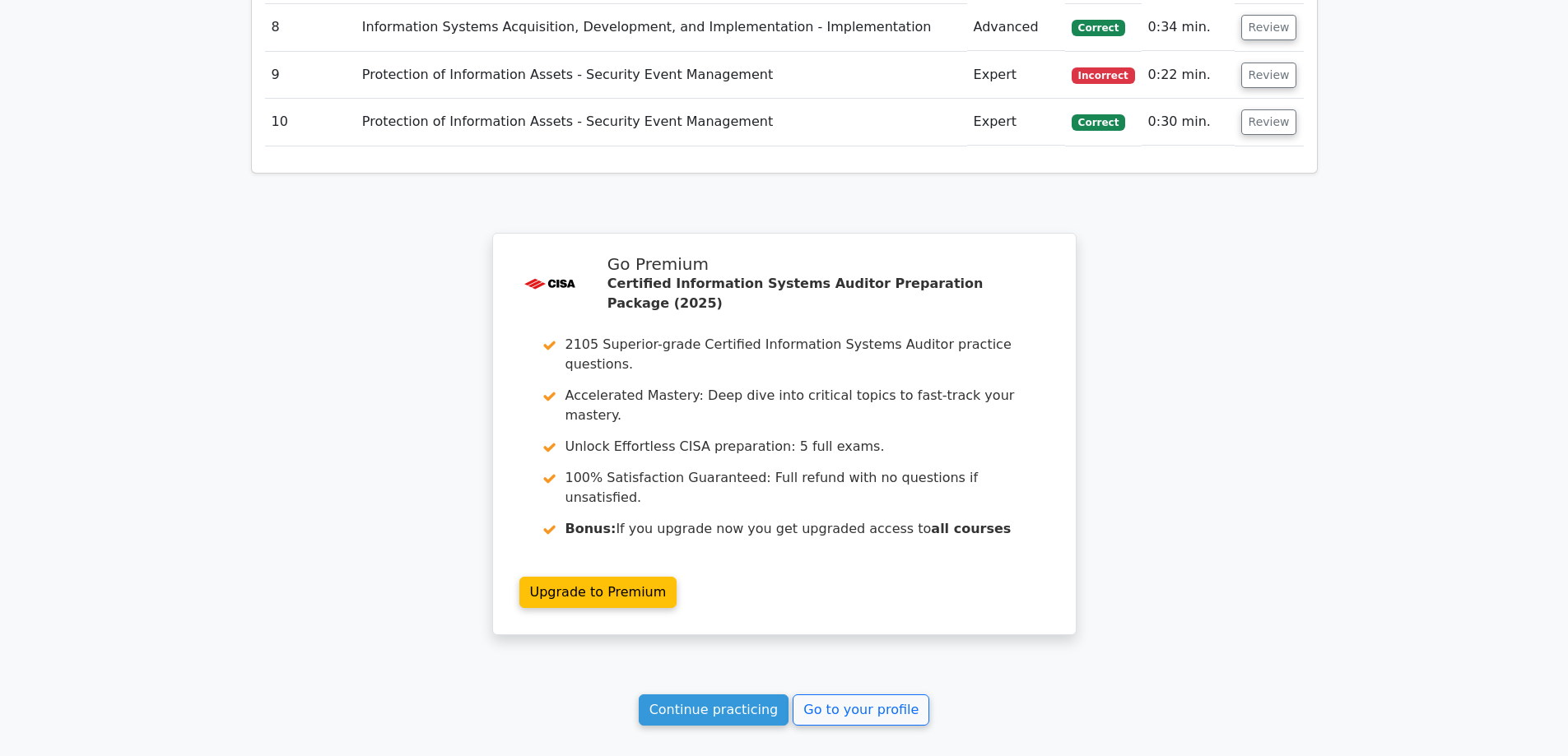
click at [720, 694] on link "Continue practicing" at bounding box center [714, 710] width 151 height 32
